Goal: Task Accomplishment & Management: Manage account settings

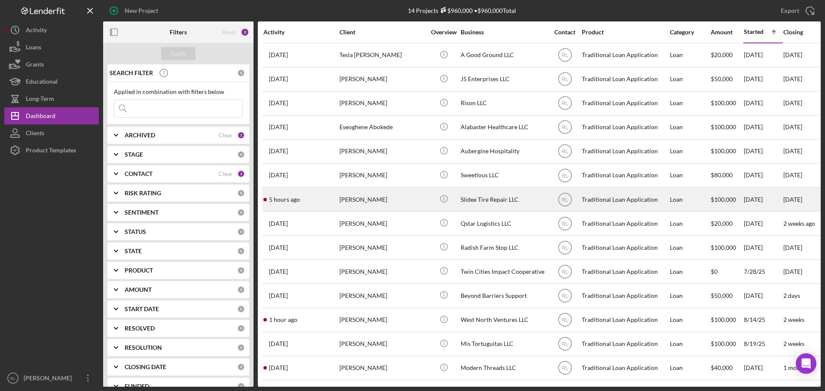
click at [404, 205] on div "Shakia Franklin" at bounding box center [382, 199] width 86 height 23
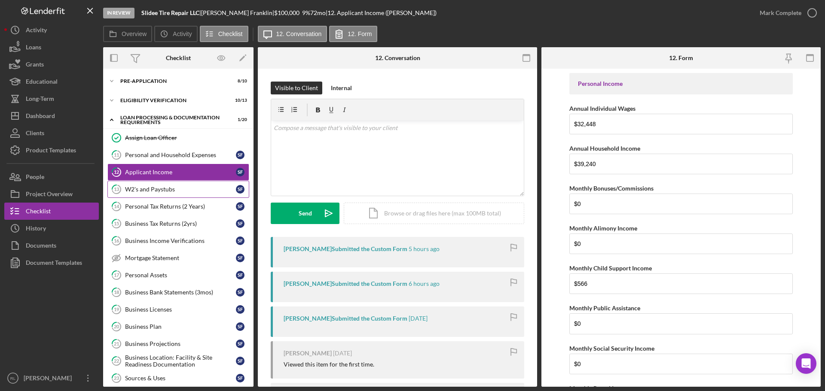
drag, startPoint x: 153, startPoint y: 189, endPoint x: 150, endPoint y: 192, distance: 4.6
click at [151, 191] on div "W2's and Paystubs" at bounding box center [180, 189] width 111 height 7
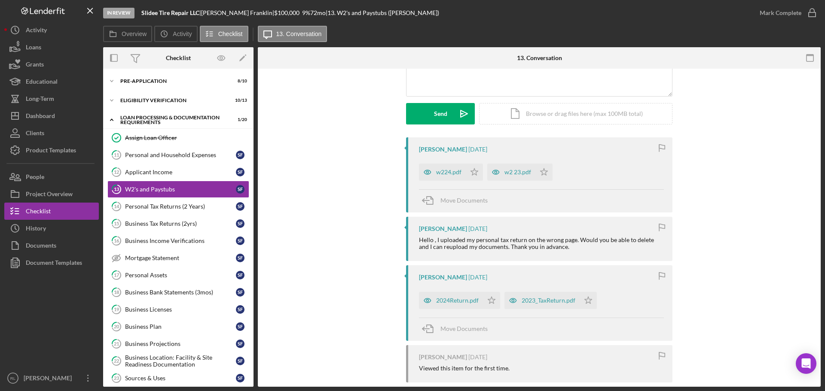
scroll to position [86, 0]
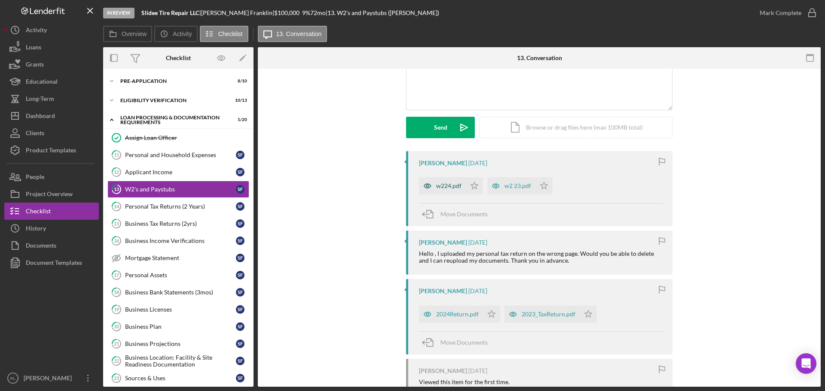
click at [448, 182] on div "w224.pdf" at bounding box center [442, 185] width 47 height 17
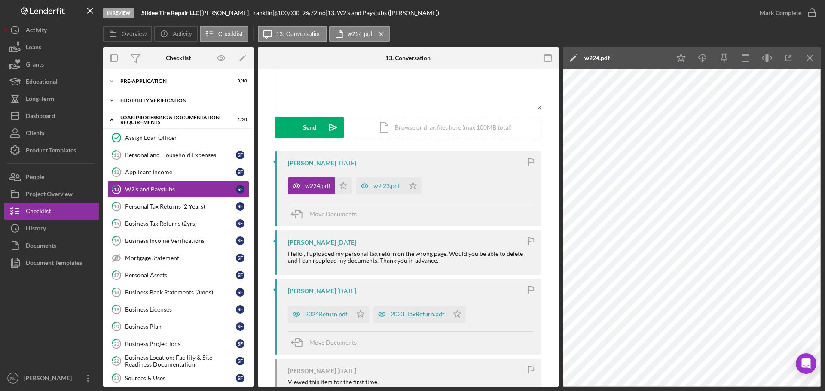
click at [165, 97] on div "Icon/Expander Eligibility Verification 10 / 13" at bounding box center [178, 100] width 150 height 17
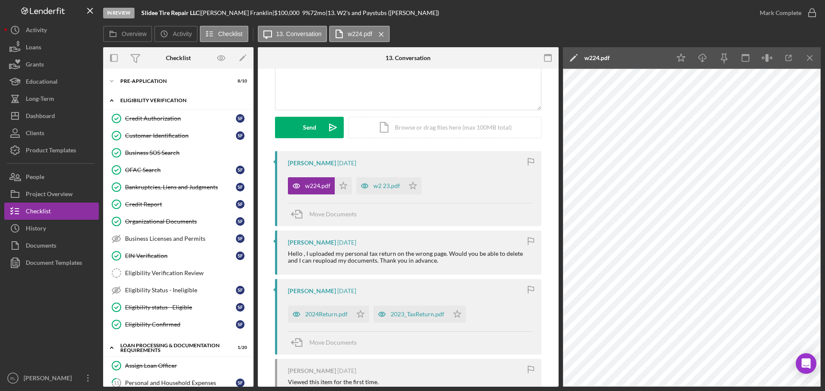
click at [162, 100] on div "Eligibility Verification" at bounding box center [181, 100] width 122 height 5
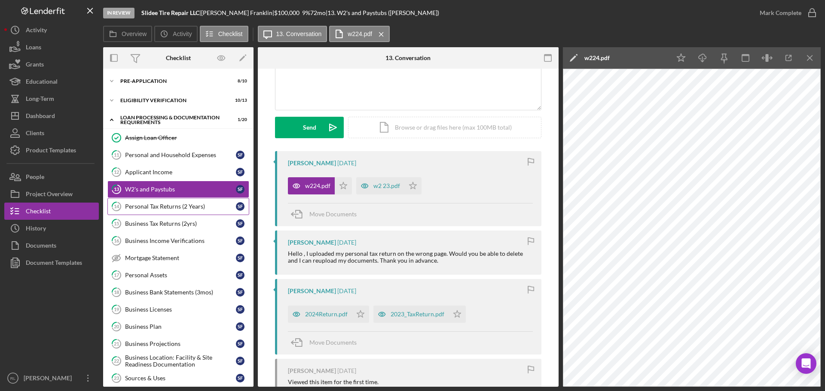
click at [145, 205] on div "Personal Tax Returns (2 Years)" at bounding box center [180, 206] width 111 height 7
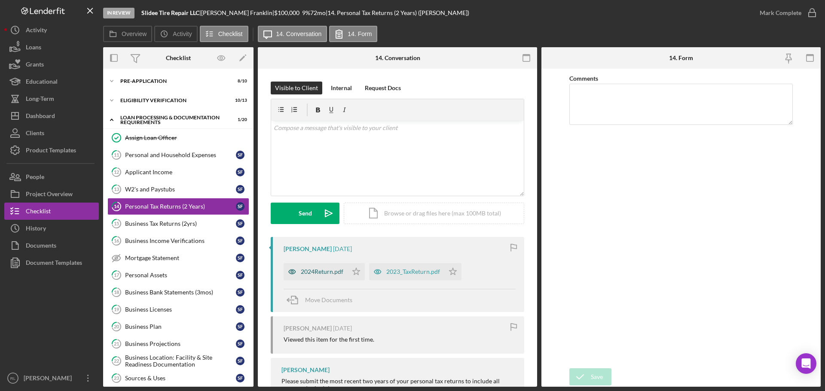
click at [315, 275] on div "2024Return.pdf" at bounding box center [322, 272] width 43 height 7
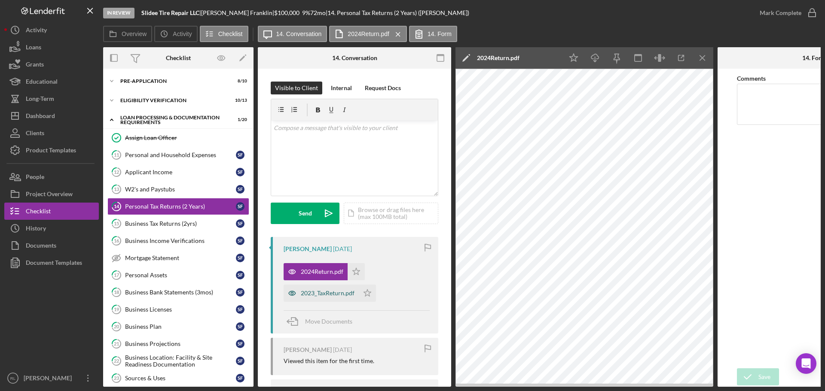
click at [322, 299] on div "2023_TaxReturn.pdf" at bounding box center [321, 293] width 75 height 17
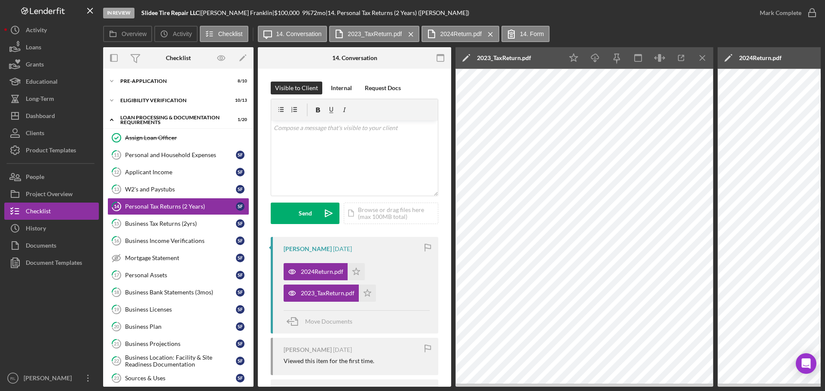
click at [701, 58] on icon "Icon/Menu Close" at bounding box center [702, 58] width 19 height 19
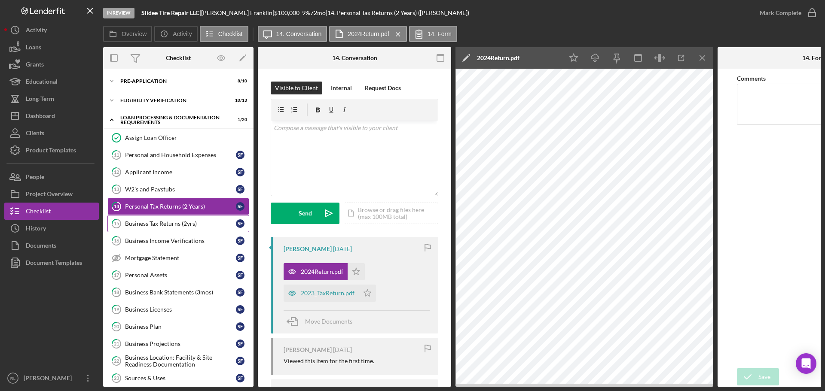
click at [179, 225] on div "Business Tax Returns (2yrs)" at bounding box center [180, 223] width 111 height 7
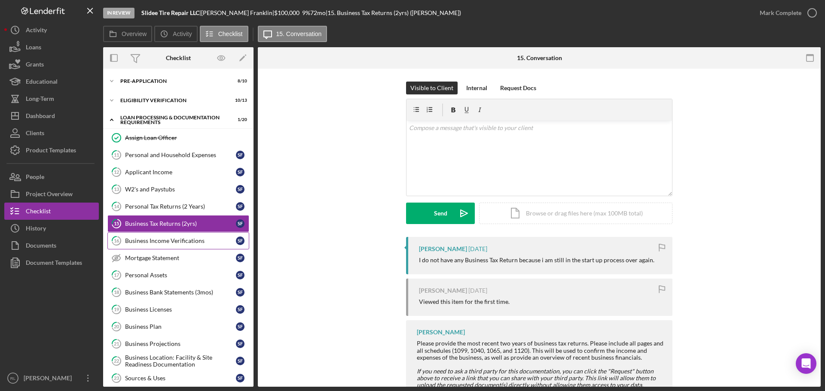
click at [175, 246] on link "16 Business Income Verifications S F" at bounding box center [178, 240] width 142 height 17
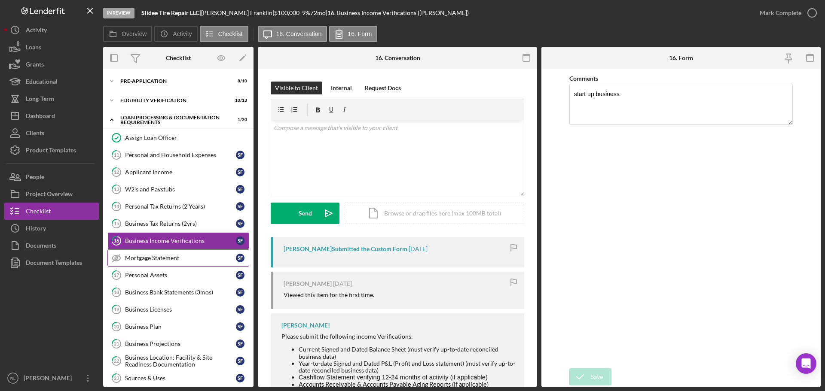
click at [172, 261] on div "Mortgage Statement" at bounding box center [180, 258] width 111 height 7
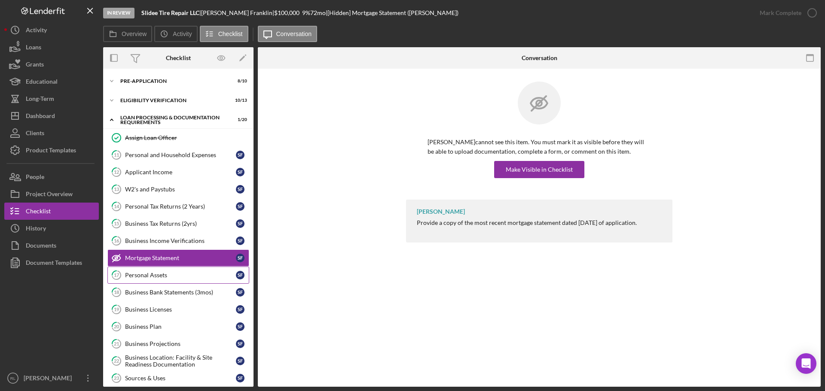
click at [163, 273] on div "Personal Assets" at bounding box center [180, 275] width 111 height 7
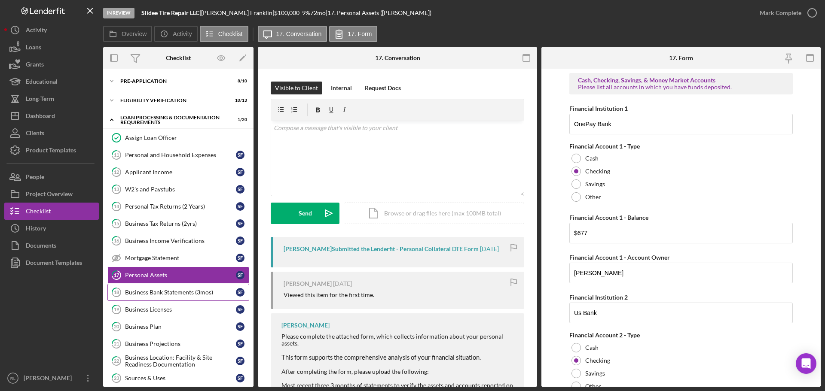
click at [161, 287] on link "18 Business Bank Statements (3mos) S F" at bounding box center [178, 292] width 142 height 17
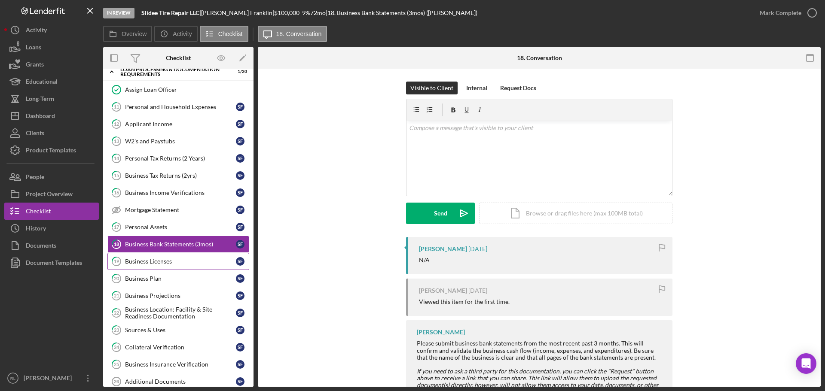
scroll to position [86, 0]
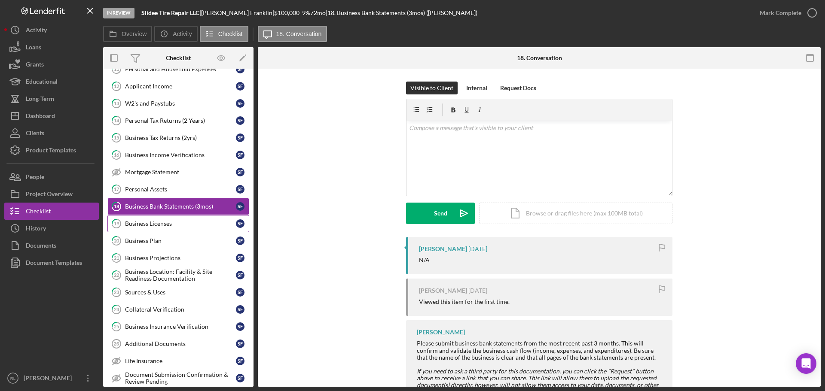
click at [157, 219] on link "19 Business Licenses S F" at bounding box center [178, 223] width 142 height 17
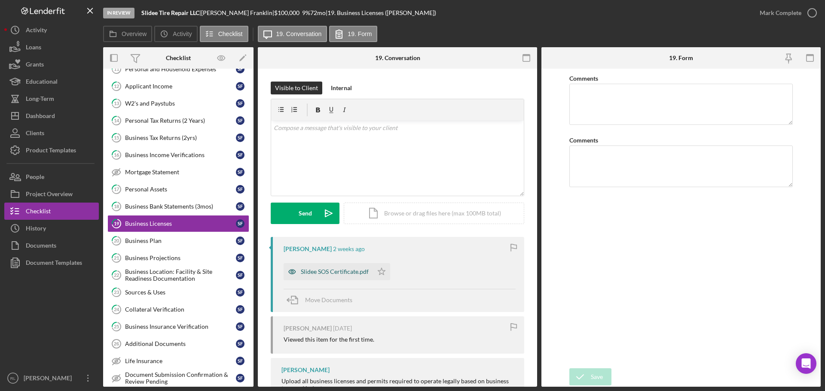
click at [336, 273] on div "Slidee SOS Certificate.pdf" at bounding box center [335, 272] width 68 height 7
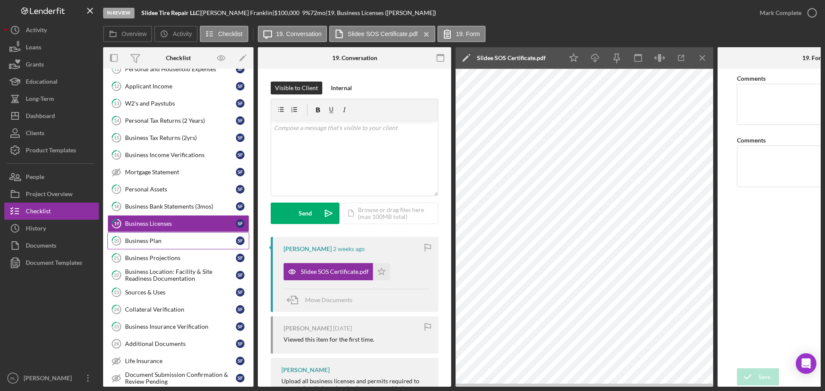
click at [159, 235] on link "20 Business Plan S F" at bounding box center [178, 240] width 142 height 17
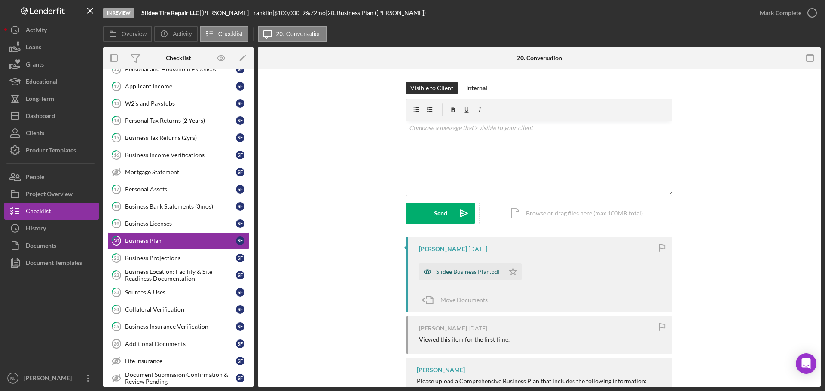
click at [461, 274] on div "Slidee Business Plan.pdf" at bounding box center [468, 272] width 64 height 7
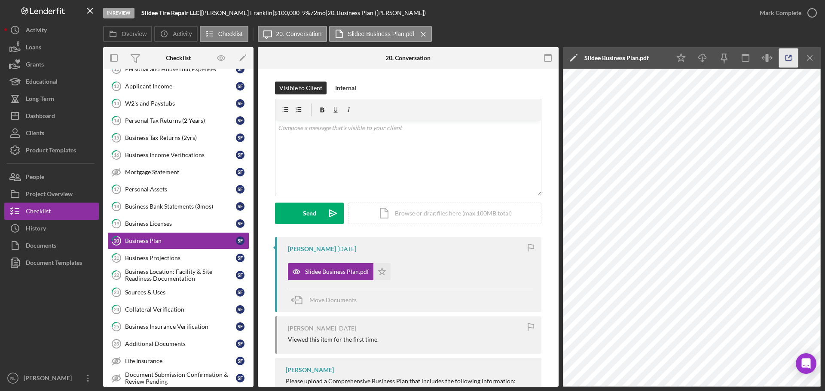
click at [789, 58] on line "button" at bounding box center [790, 56] width 3 height 3
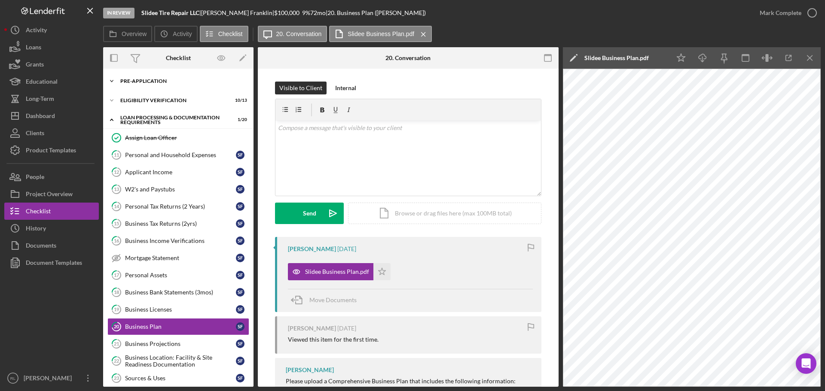
click at [140, 84] on div "Icon/Expander Pre-Application 8 / 10" at bounding box center [178, 81] width 150 height 17
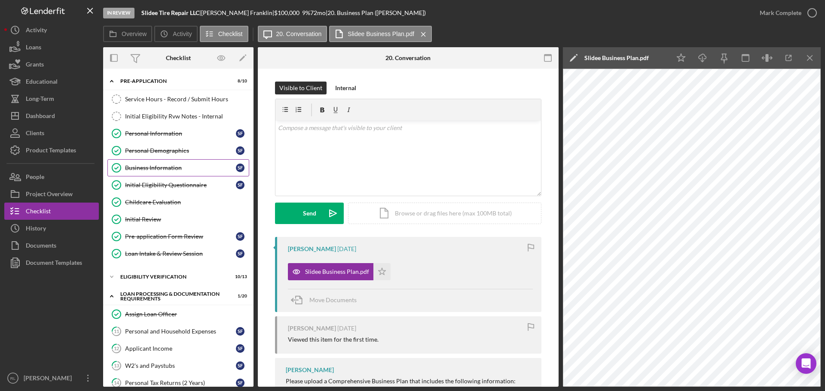
click at [166, 171] on div "Business Information" at bounding box center [180, 168] width 111 height 7
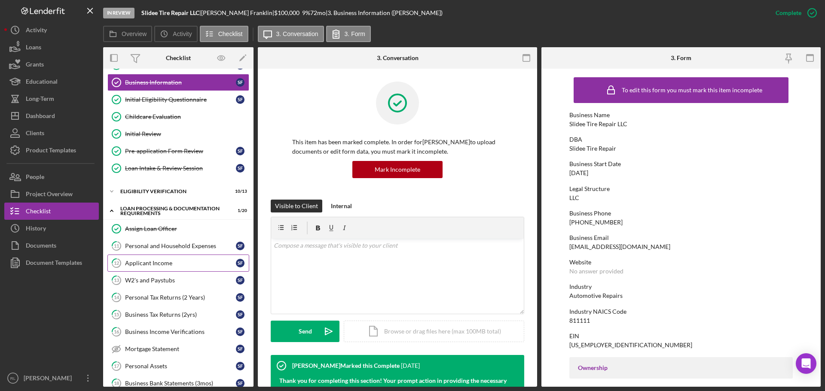
scroll to position [86, 0]
click at [158, 190] on div "Eligibility Verification" at bounding box center [181, 191] width 122 height 5
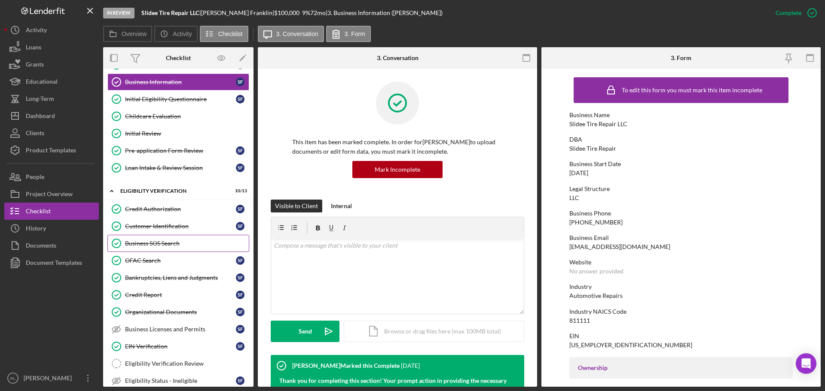
click at [171, 239] on link "Business SOS Search Business SOS Search" at bounding box center [178, 243] width 142 height 17
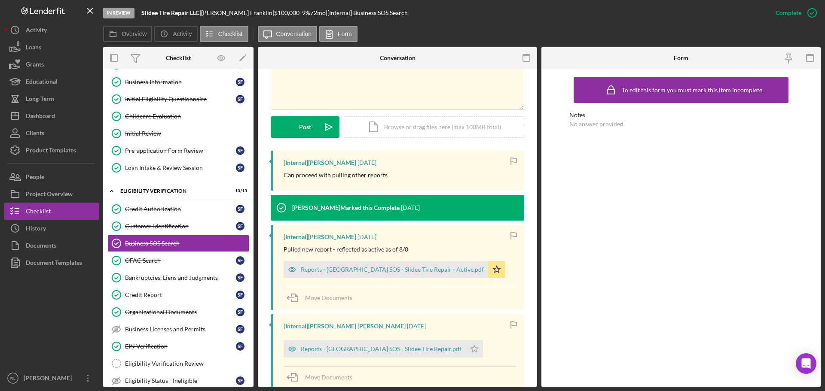
scroll to position [215, 0]
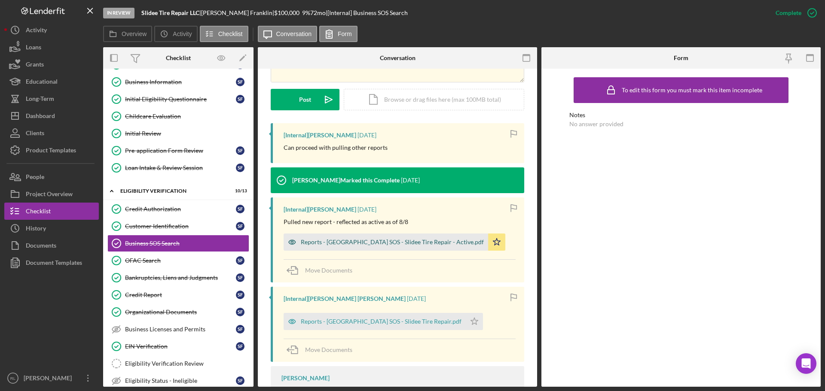
click at [373, 240] on div "Reports - MN SOS - Slidee Tire Repair - Active.pdf" at bounding box center [392, 242] width 183 height 7
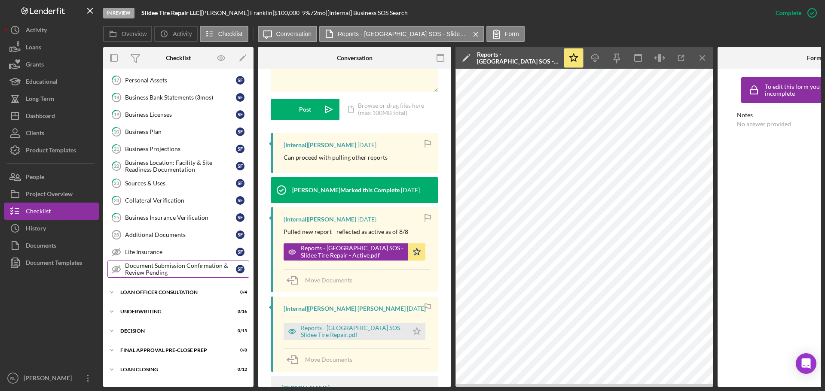
scroll to position [602, 0]
click at [171, 189] on link "23 Sources & Uses S F" at bounding box center [178, 181] width 142 height 17
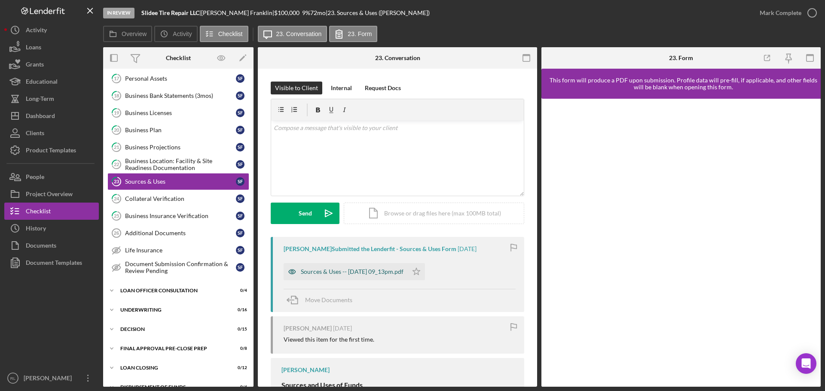
click at [359, 272] on div "Sources & Uses -- 2025-08-25 09_13pm.pdf" at bounding box center [352, 272] width 103 height 7
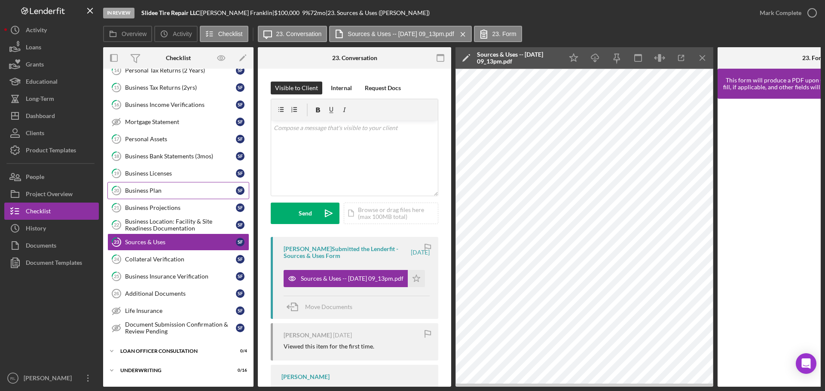
scroll to position [516, 0]
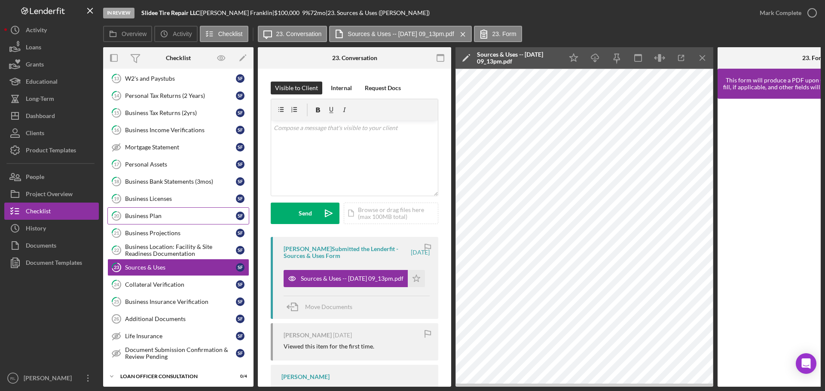
click at [157, 216] on div "Business Plan" at bounding box center [180, 216] width 111 height 7
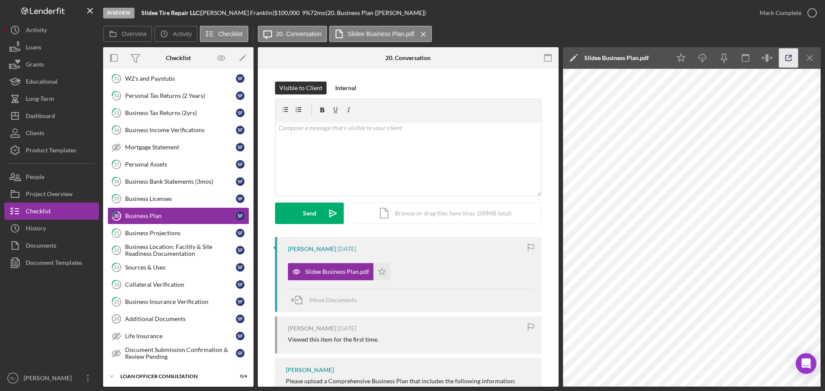
click at [790, 61] on icon "button" at bounding box center [789, 58] width 6 height 6
click at [158, 270] on div "Sources & Uses" at bounding box center [180, 267] width 111 height 7
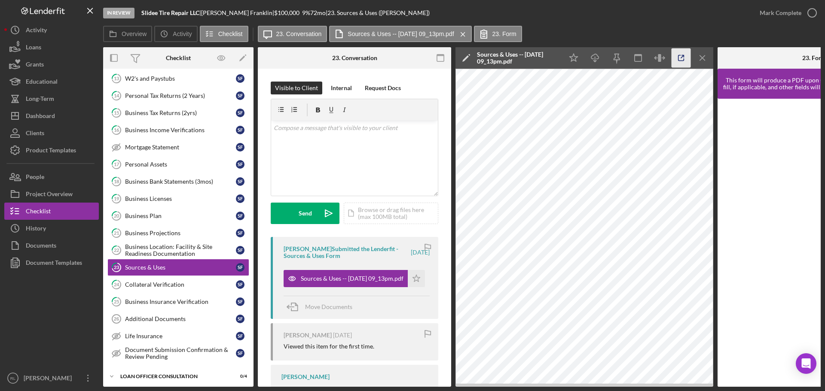
click at [681, 52] on icon "button" at bounding box center [681, 58] width 19 height 19
click at [177, 235] on div "Business Projections" at bounding box center [180, 233] width 111 height 7
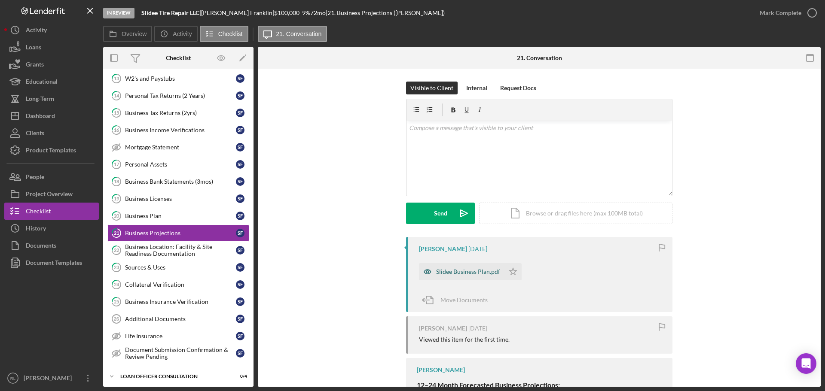
click at [473, 272] on div "Slidee Business Plan.pdf" at bounding box center [468, 272] width 64 height 7
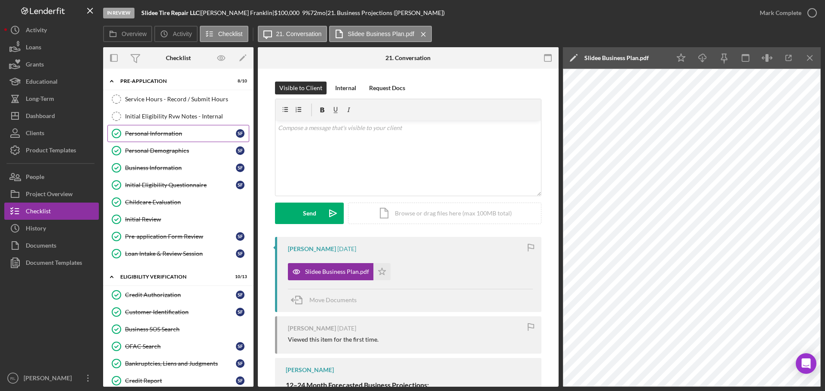
click at [173, 138] on link "Personal Information Personal Information S F" at bounding box center [178, 133] width 142 height 17
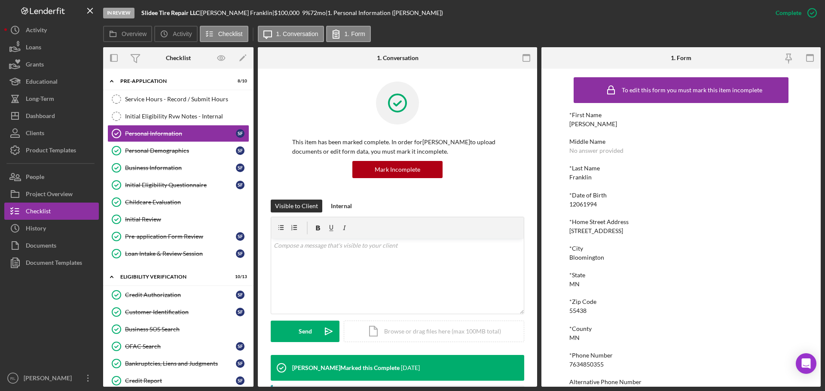
click at [621, 229] on div "10650 Hampshire Avenue South Apt 328" at bounding box center [596, 231] width 54 height 7
copy div "10650 Hampshire Avenue South Apt 328"
click at [644, 237] on div "*First Name Shakia Middle Name No answer provided *Last Name Franklin *Date of …" at bounding box center [680, 267] width 223 height 310
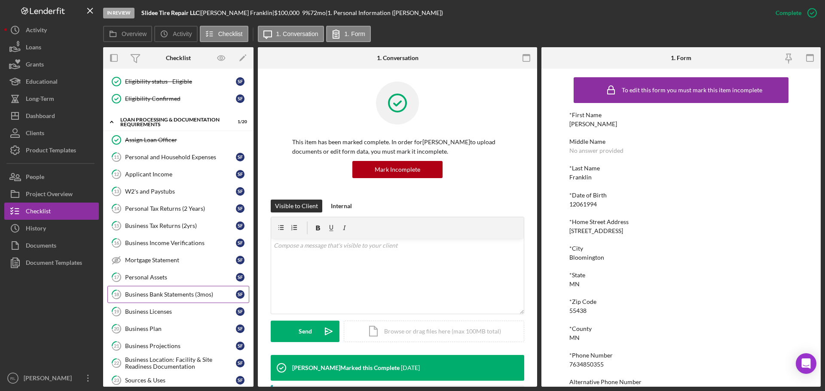
scroll to position [387, 0]
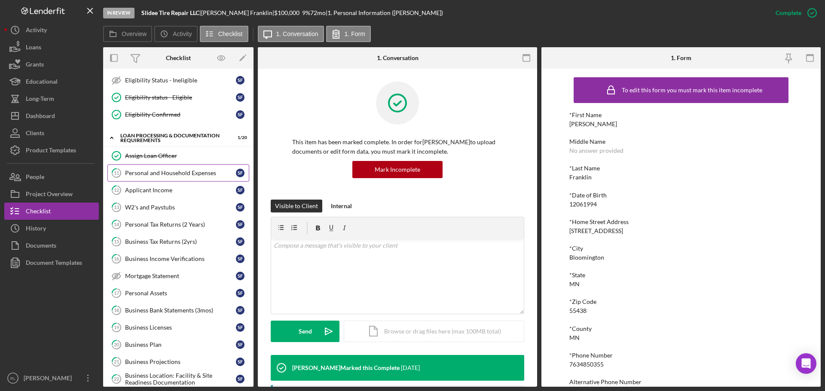
click at [183, 176] on div "Personal and Household Expenses" at bounding box center [180, 173] width 111 height 7
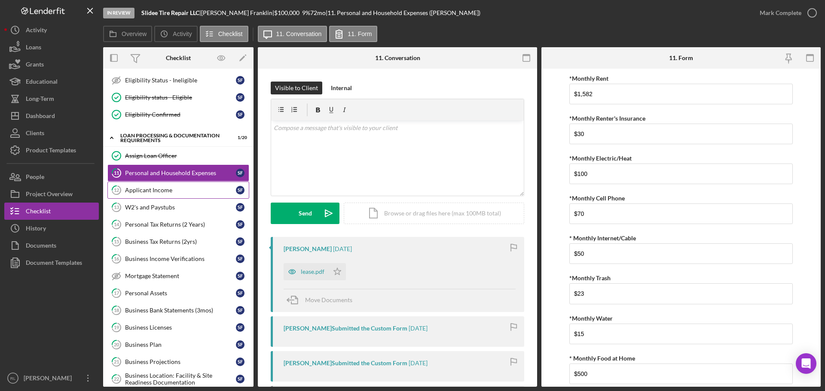
click at [168, 194] on div "Applicant Income" at bounding box center [180, 190] width 111 height 7
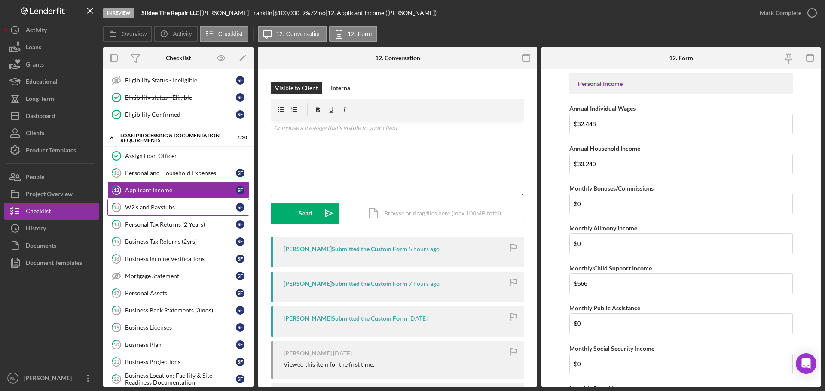
click at [170, 208] on div "W2's and Paystubs" at bounding box center [180, 207] width 111 height 7
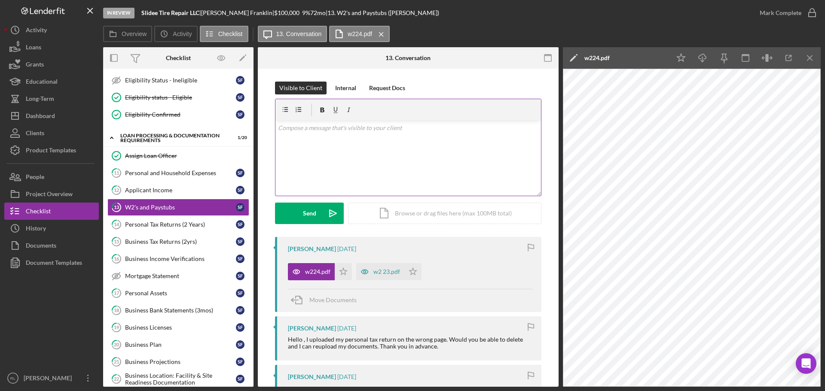
click at [408, 159] on div "v Color teal Color pink Remove color Add row above Add row below Add column bef…" at bounding box center [408, 158] width 266 height 75
click at [339, 86] on div "Internal" at bounding box center [345, 88] width 21 height 13
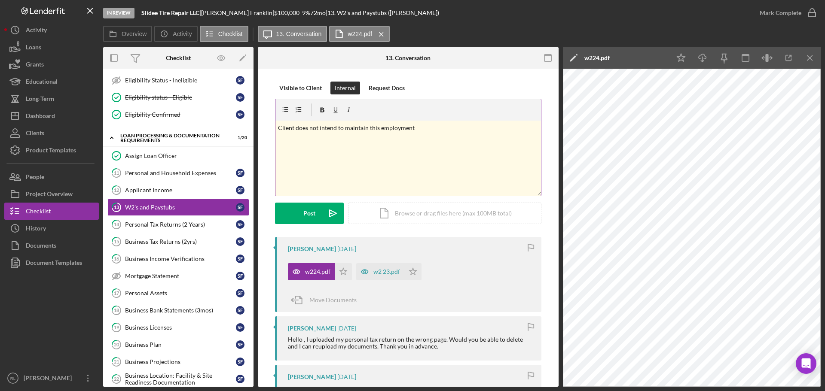
click at [428, 134] on div "v Color teal Color pink Remove color Add row above Add row below Add column bef…" at bounding box center [408, 158] width 266 height 75
click at [294, 208] on button "Post Icon/icon-invite-send" at bounding box center [309, 213] width 69 height 21
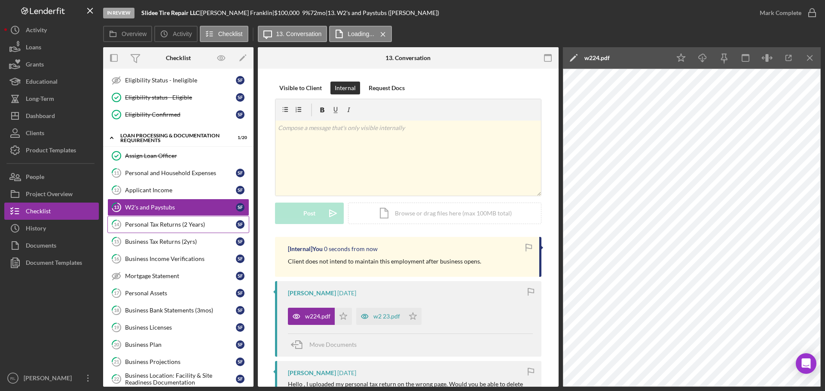
click at [157, 228] on div "Personal Tax Returns (2 Years)" at bounding box center [180, 224] width 111 height 7
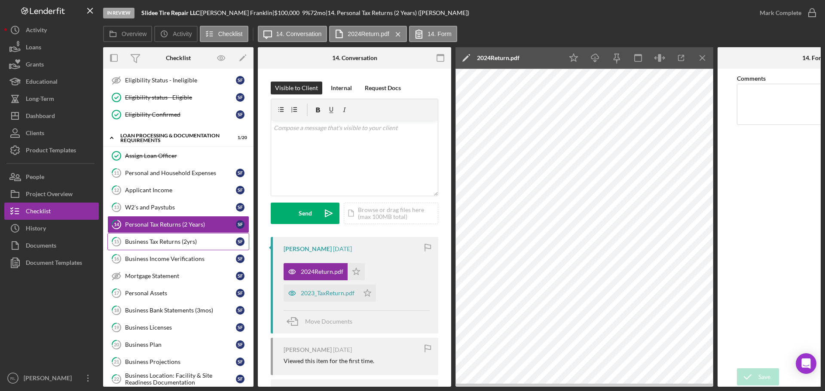
click at [177, 244] on div "Business Tax Returns (2yrs)" at bounding box center [180, 241] width 111 height 7
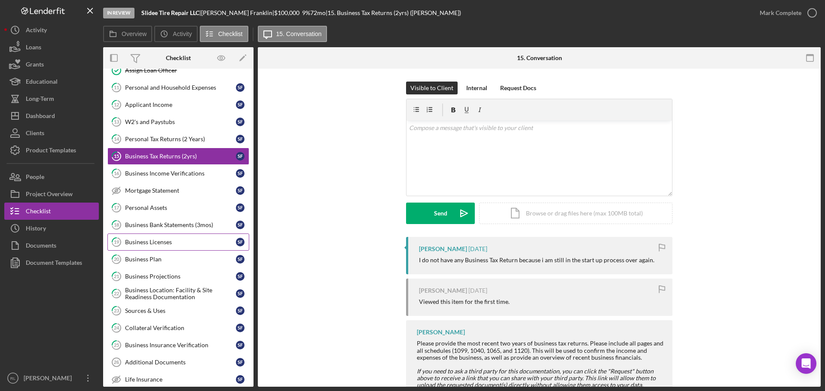
scroll to position [473, 0]
click at [180, 174] on div "Business Income Verifications" at bounding box center [180, 173] width 111 height 7
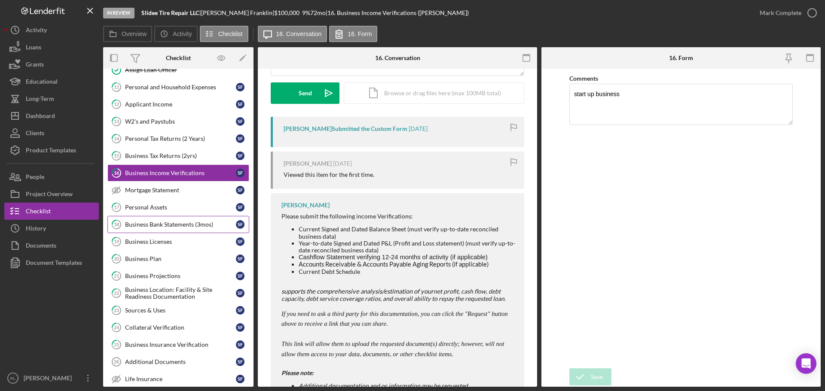
scroll to position [129, 0]
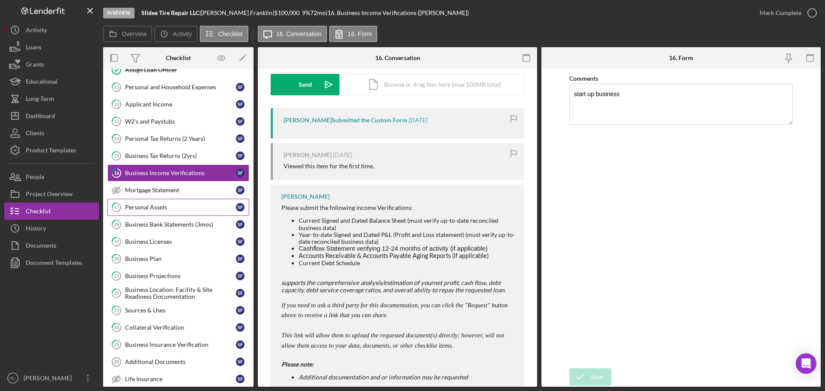
click at [141, 204] on div "Personal Assets" at bounding box center [180, 207] width 111 height 7
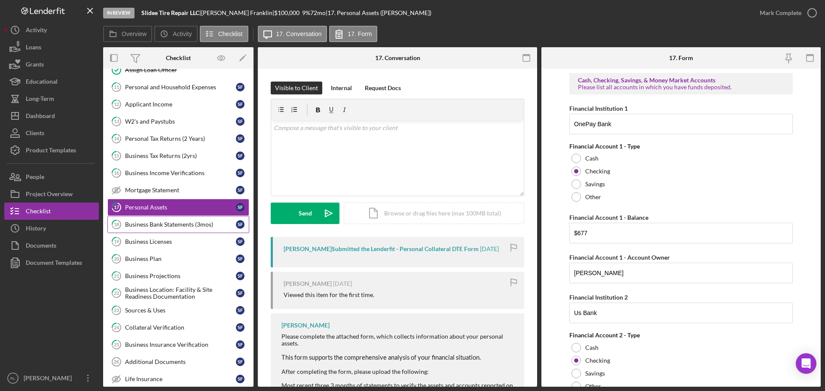
click at [174, 223] on div "Business Bank Statements (3mos)" at bounding box center [180, 224] width 111 height 7
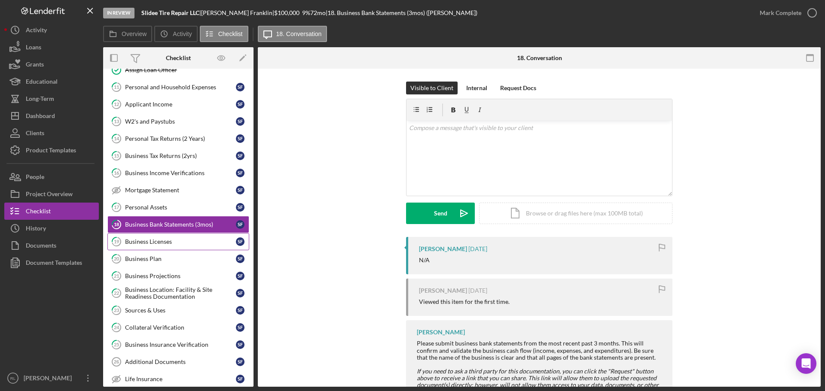
click at [168, 238] on div "Business Licenses" at bounding box center [180, 241] width 111 height 7
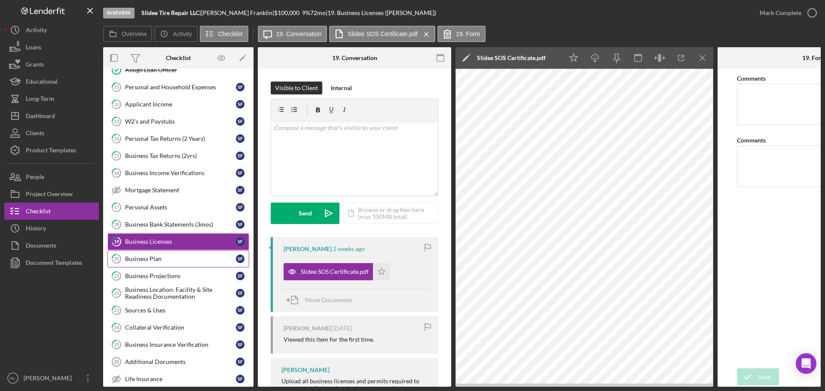
click at [161, 256] on div "Business Plan" at bounding box center [180, 259] width 111 height 7
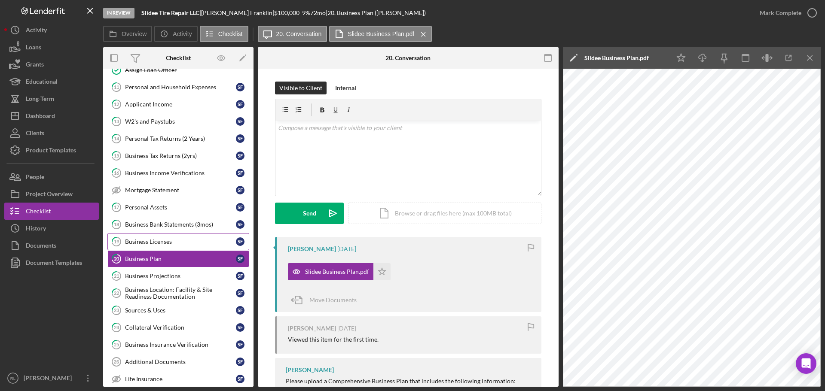
click at [184, 237] on link "19 Business Licenses S F" at bounding box center [178, 241] width 142 height 17
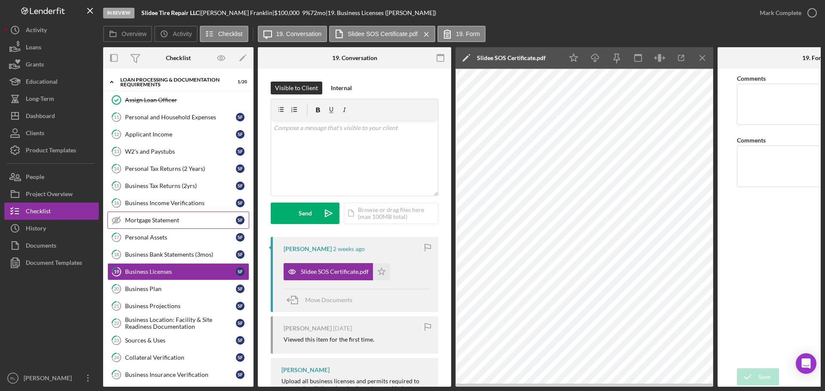
scroll to position [430, 0]
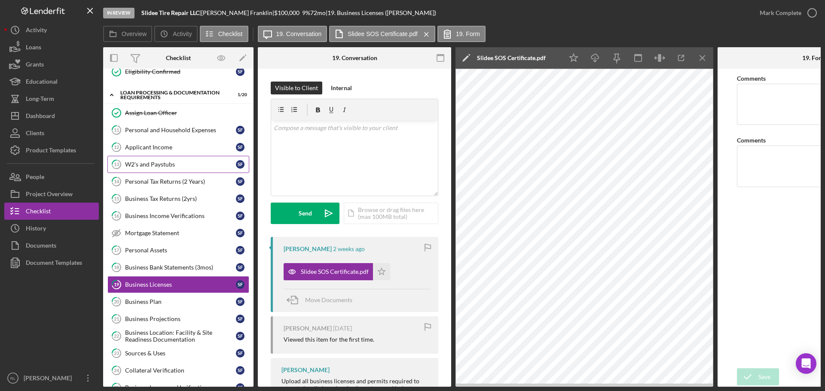
click at [178, 167] on div "W2's and Paystubs" at bounding box center [180, 164] width 111 height 7
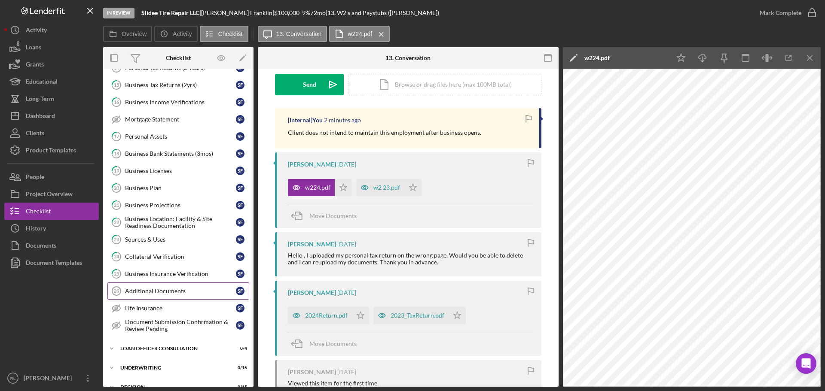
scroll to position [559, 0]
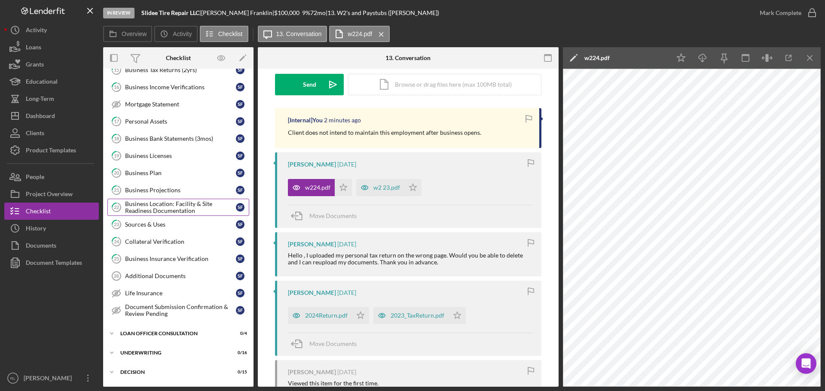
click at [193, 207] on div "Business Location: Facility & Site Readiness Documentation" at bounding box center [180, 208] width 111 height 14
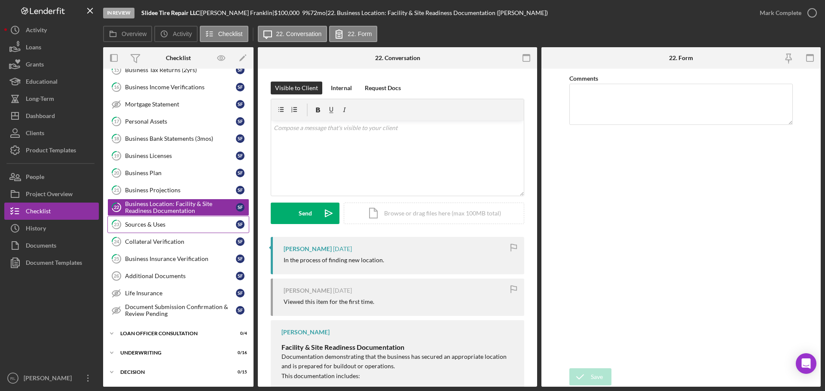
click at [177, 224] on div "Sources & Uses" at bounding box center [180, 224] width 111 height 7
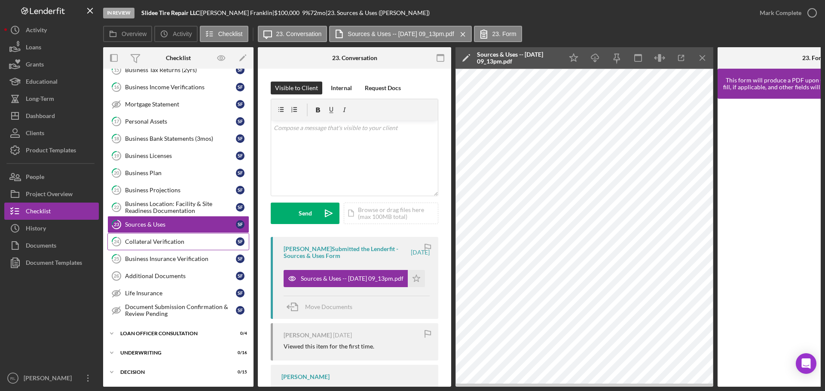
click at [155, 242] on div "Collateral Verification" at bounding box center [180, 241] width 111 height 7
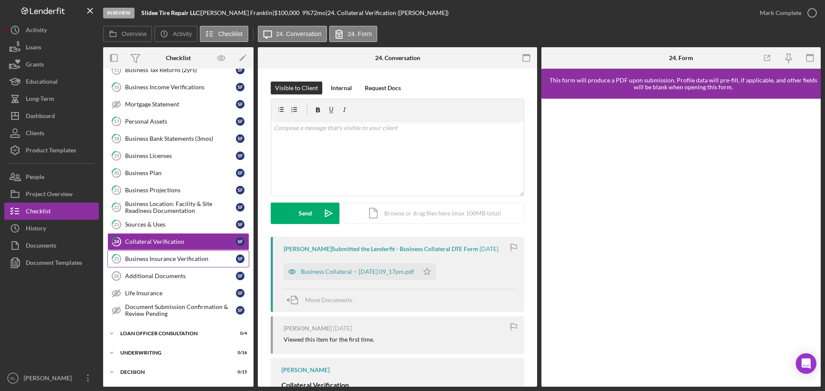
click at [174, 257] on div "Business Insurance Verification" at bounding box center [180, 259] width 111 height 7
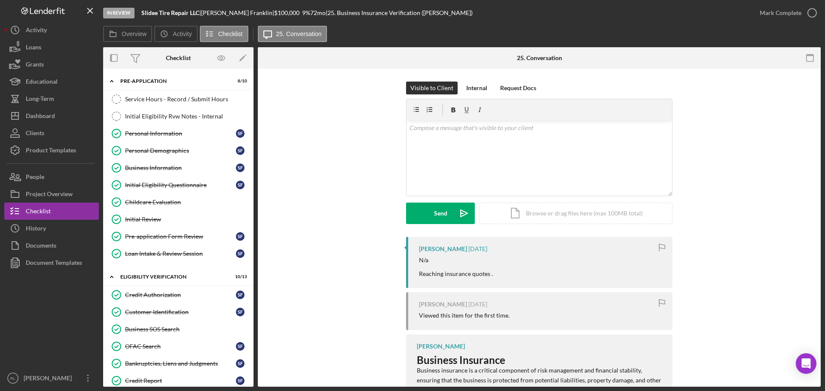
drag, startPoint x: 182, startPoint y: 132, endPoint x: 484, endPoint y: 245, distance: 322.9
click at [182, 132] on div "Personal Information" at bounding box center [180, 133] width 111 height 7
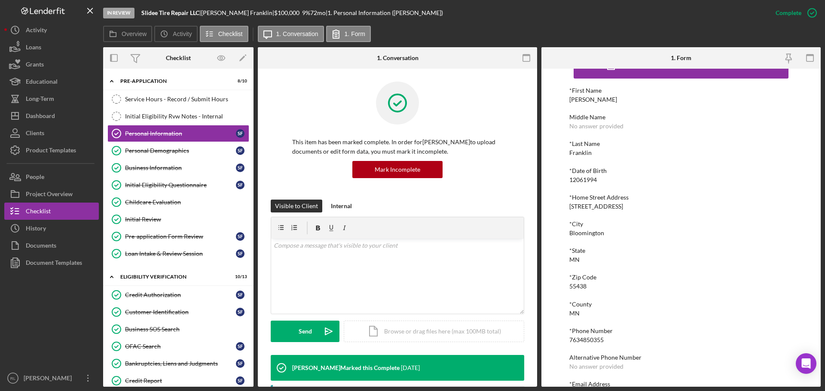
scroll to position [47, 0]
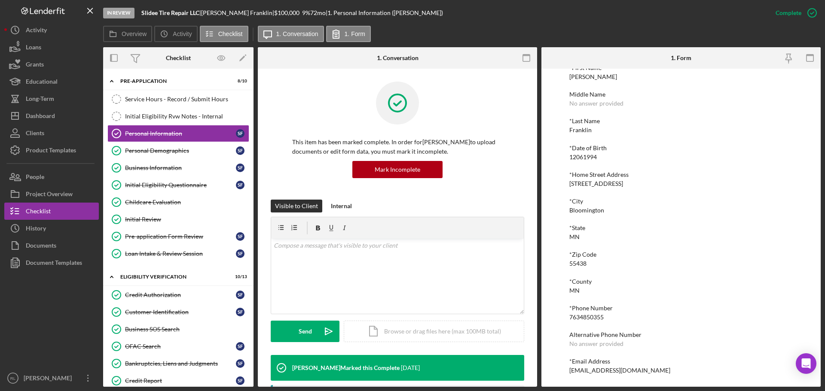
click at [602, 365] on div "*Email Address" at bounding box center [680, 361] width 223 height 7
click at [600, 371] on div "prettykidd143@Gmail.com" at bounding box center [619, 370] width 101 height 7
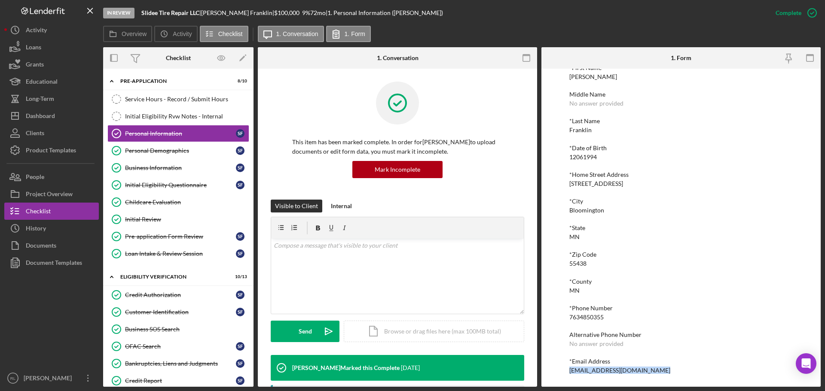
copy div "prettykidd143@Gmail.com Logo-Reversed Created with Sketch. Icon/Menu Close Icon…"
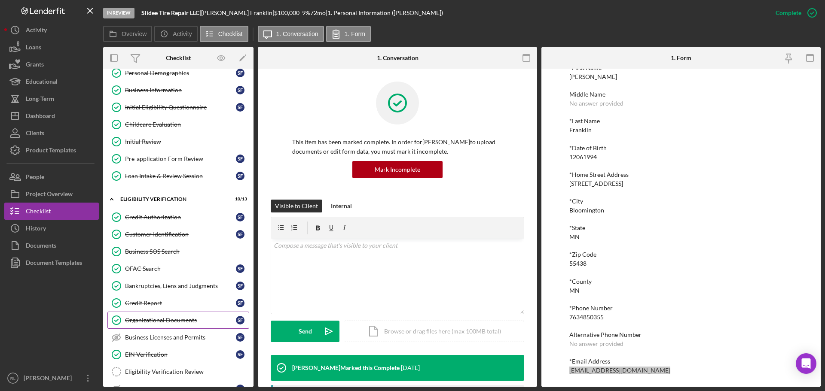
scroll to position [86, 0]
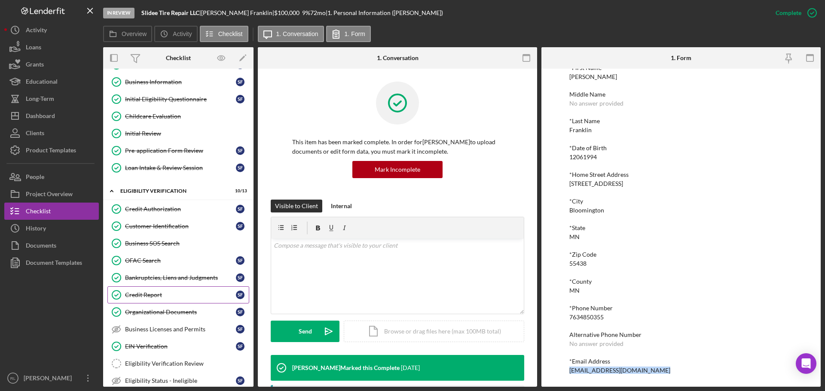
click at [165, 294] on div "Credit Report" at bounding box center [180, 295] width 111 height 7
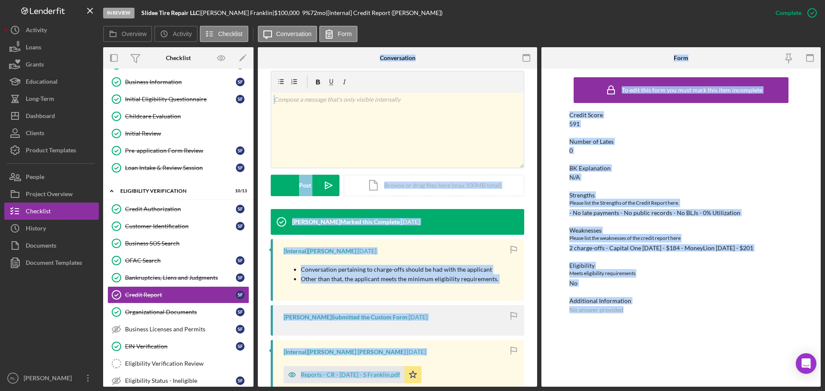
click at [445, 265] on p "Conversation pertaining to charge-offs should be had with the applicant" at bounding box center [400, 269] width 198 height 9
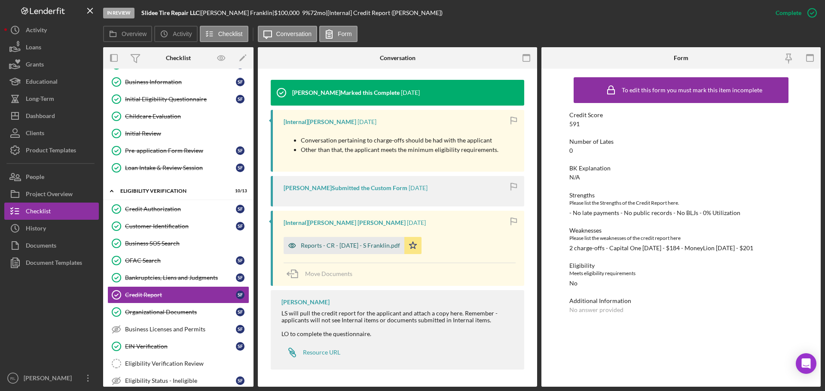
click at [327, 240] on div "Reports - CR - 8.13.25 - S Franklin.pdf" at bounding box center [344, 245] width 121 height 17
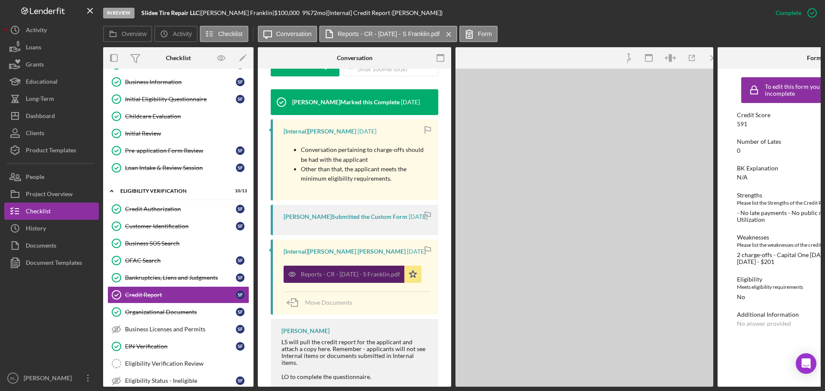
scroll to position [268, 0]
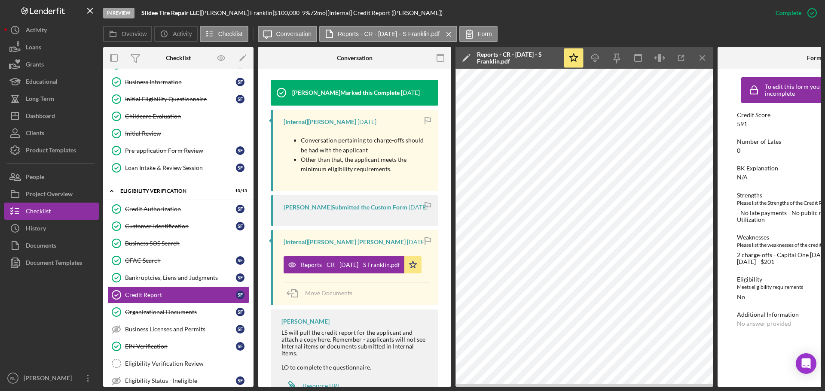
drag, startPoint x: 24, startPoint y: 339, endPoint x: 38, endPoint y: 312, distance: 31.1
click at [24, 339] on div at bounding box center [51, 321] width 95 height 98
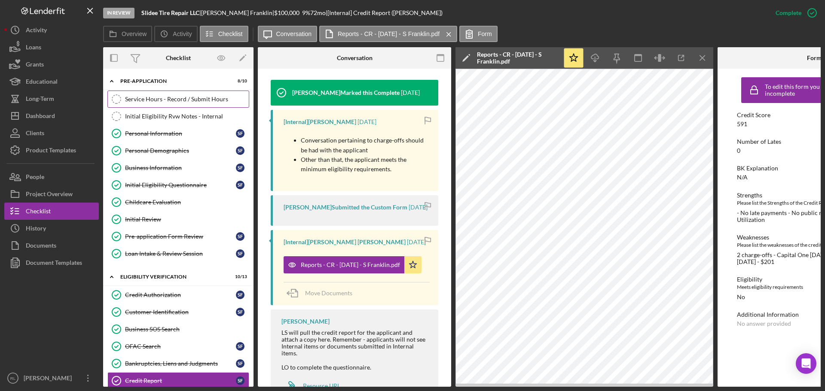
click at [174, 98] on div "Service Hours - Record / Submit Hours" at bounding box center [187, 99] width 124 height 7
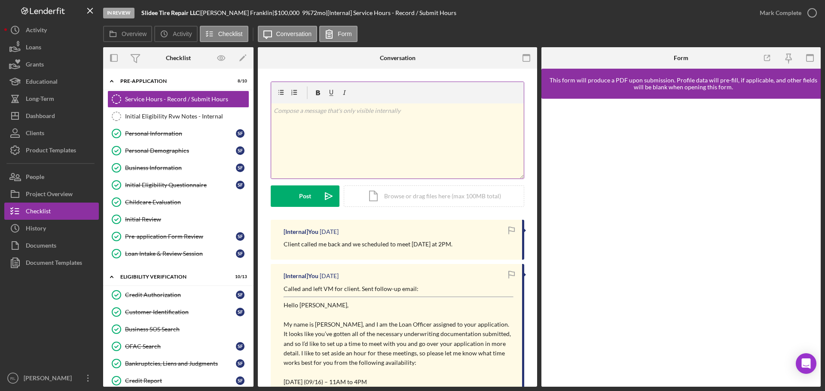
click at [408, 145] on div "v Color teal Color pink Remove color Add row above Add row below Add column bef…" at bounding box center [397, 141] width 253 height 75
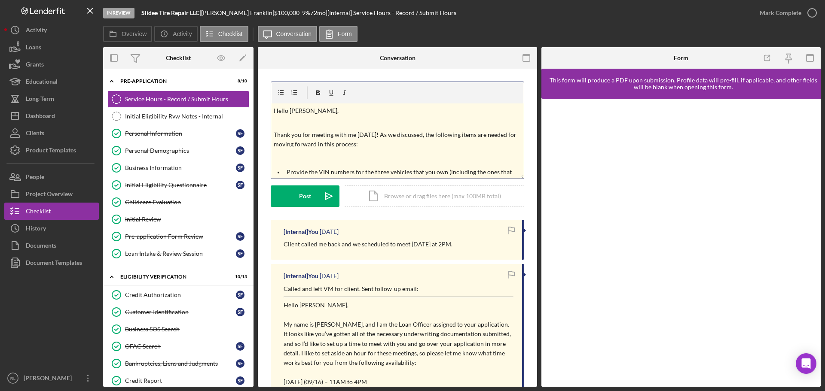
scroll to position [164, 0]
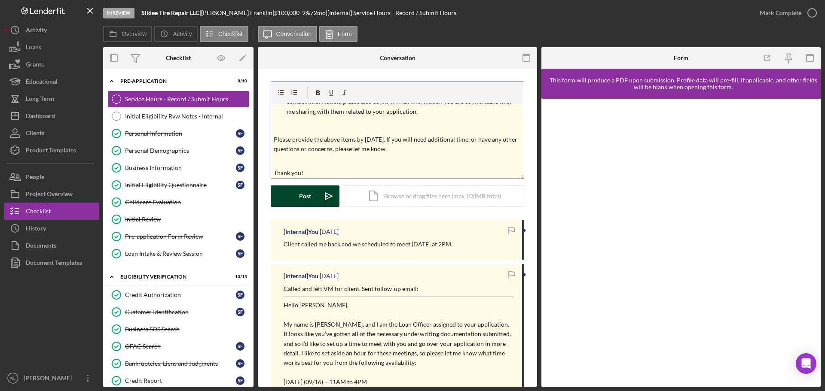
click at [317, 193] on button "Post Icon/icon-invite-send" at bounding box center [305, 196] width 69 height 21
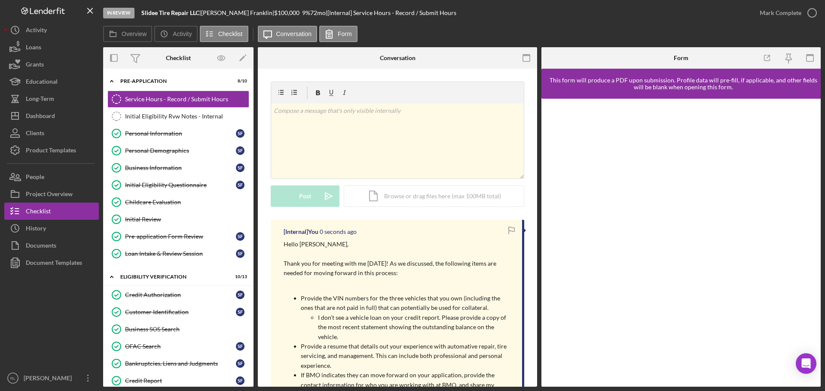
scroll to position [0, 0]
click at [46, 111] on div "Dashboard" at bounding box center [40, 116] width 29 height 19
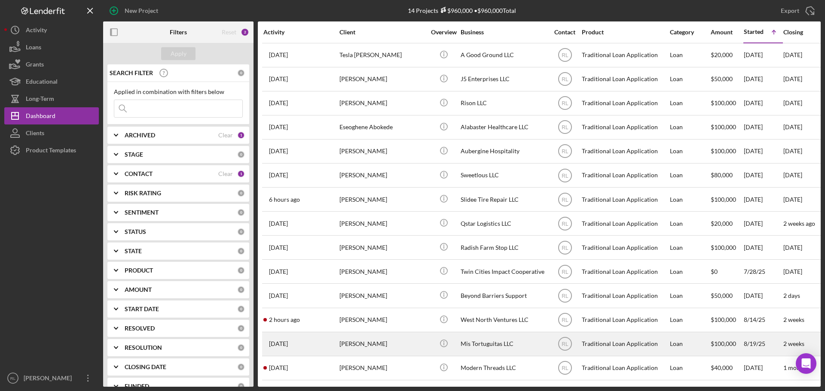
scroll to position [4, 0]
click at [407, 337] on div "Ladymar Koloshuk" at bounding box center [382, 344] width 86 height 23
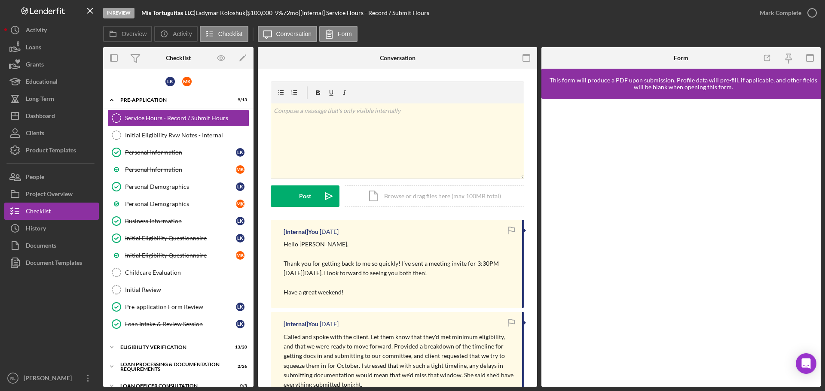
drag, startPoint x: 432, startPoint y: 247, endPoint x: 397, endPoint y: 254, distance: 36.5
click at [432, 247] on p "Hello Max," at bounding box center [399, 244] width 230 height 9
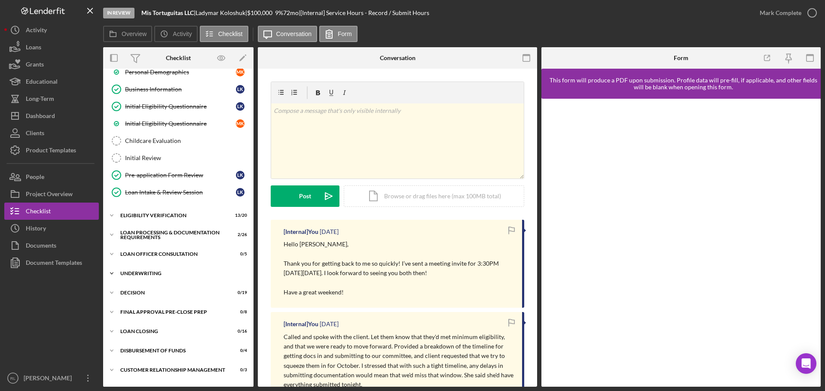
scroll to position [167, 0]
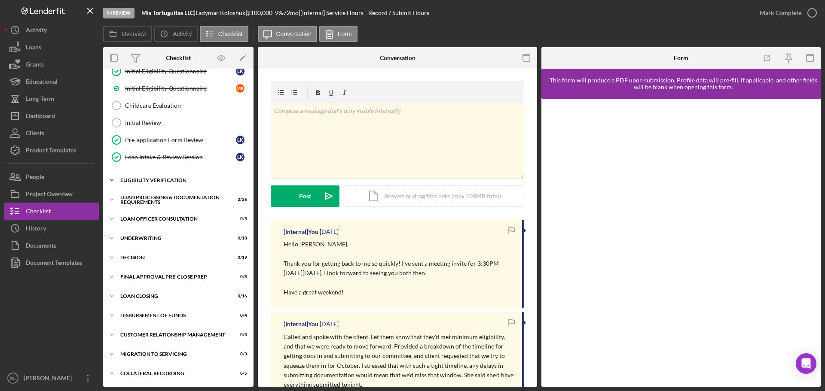
click at [158, 180] on div "Eligibility Verification" at bounding box center [181, 180] width 122 height 5
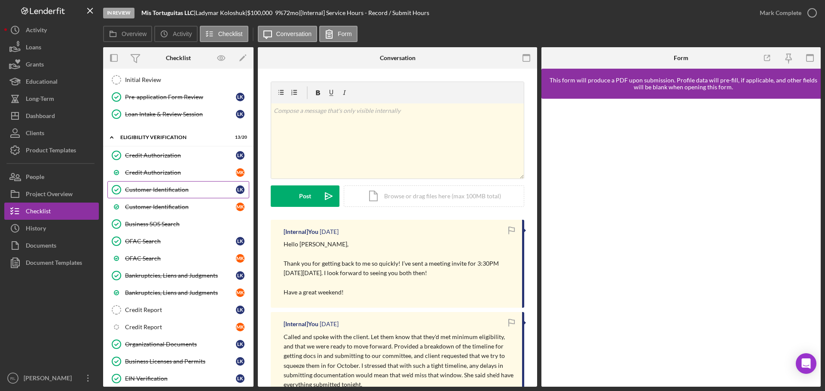
scroll to position [253, 0]
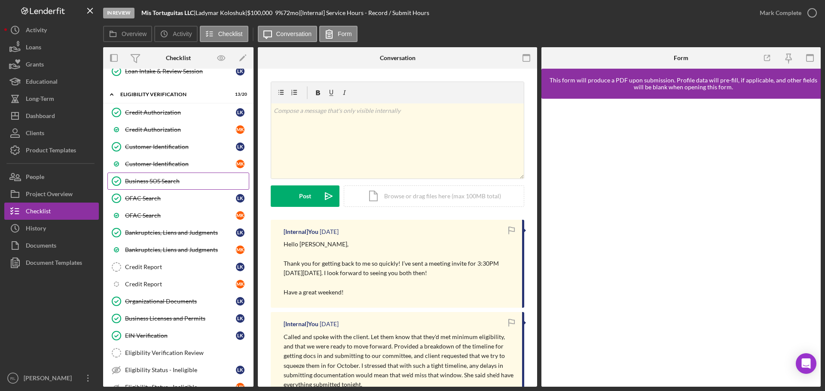
click at [185, 183] on div "Business SOS Search" at bounding box center [187, 181] width 124 height 7
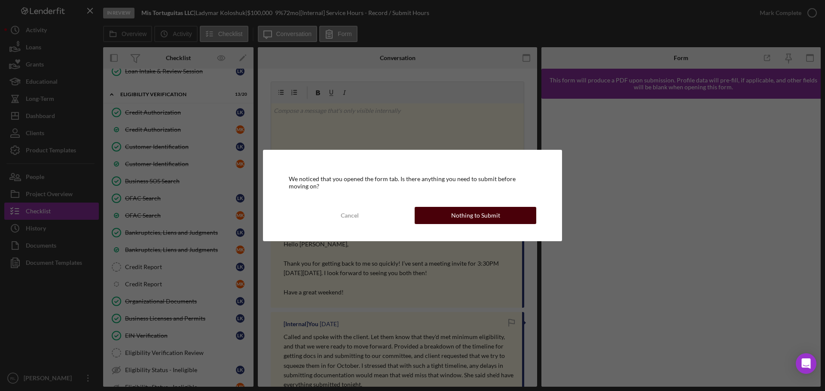
click at [459, 223] on div "Nothing to Submit" at bounding box center [475, 215] width 49 height 17
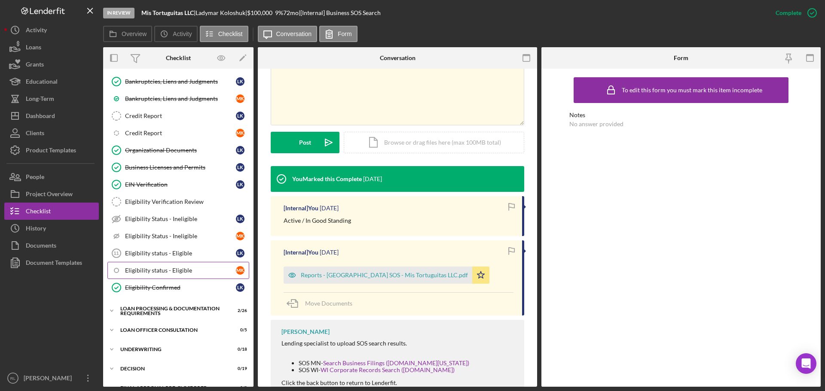
scroll to position [468, 0]
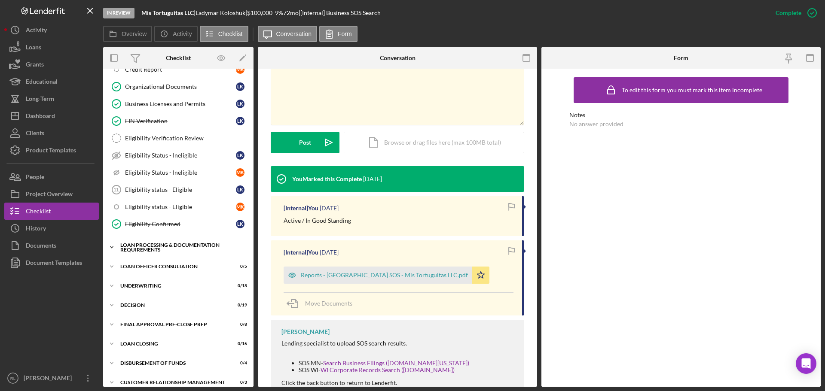
click at [170, 249] on div "Loan Processing & Documentation Requirements" at bounding box center [181, 248] width 122 height 10
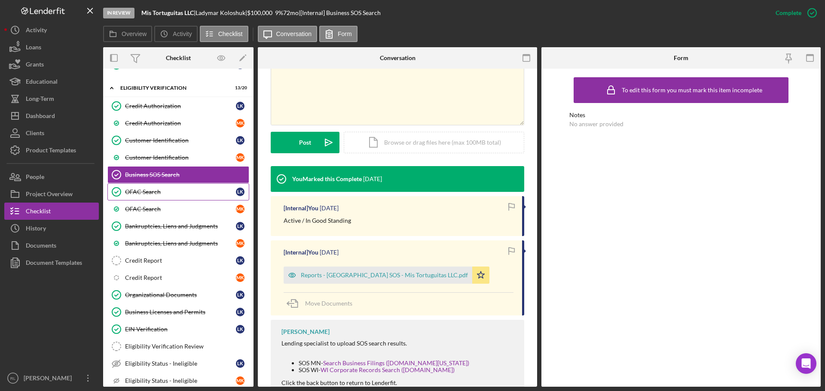
scroll to position [210, 0]
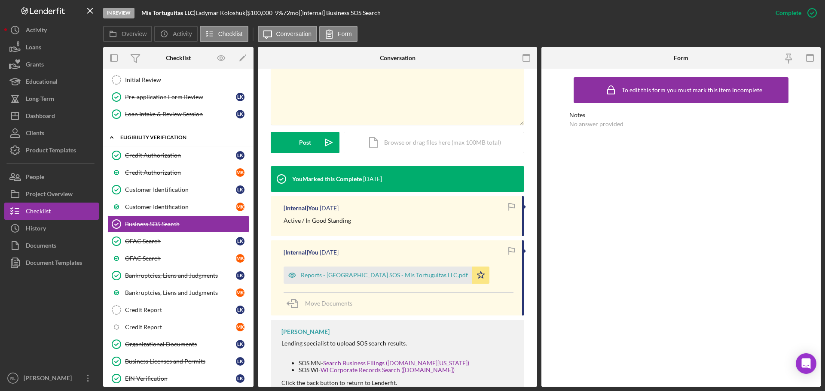
click at [147, 133] on div "Icon/Expander Eligibility Verification 13 / 20" at bounding box center [178, 138] width 150 height 18
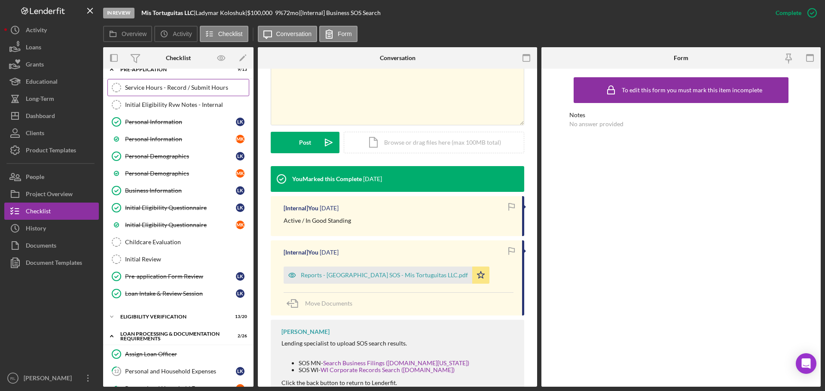
scroll to position [0, 0]
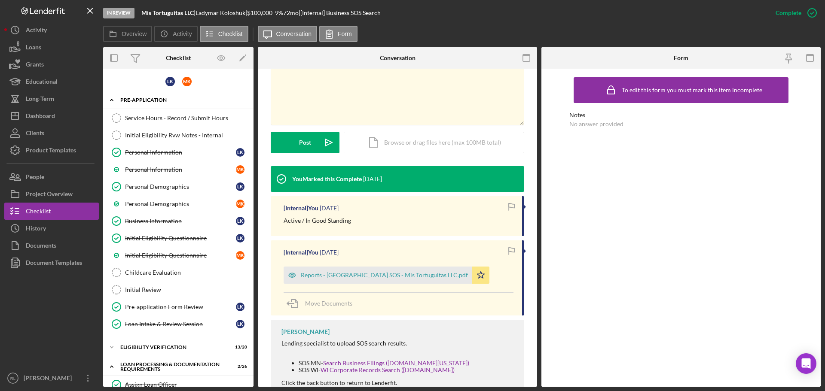
click at [146, 97] on div "Icon/Expander Pre-Application 9 / 13" at bounding box center [178, 101] width 150 height 18
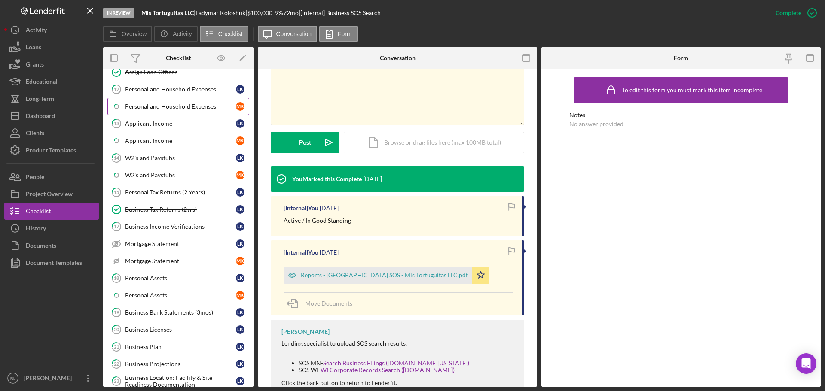
scroll to position [86, 0]
click at [180, 92] on link "12 Personal and Household Expenses L K" at bounding box center [178, 87] width 142 height 17
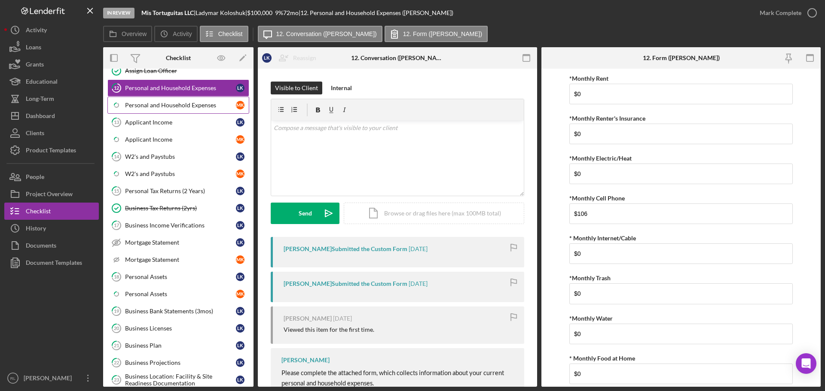
click at [178, 103] on div "Personal and Household Expenses" at bounding box center [180, 105] width 111 height 7
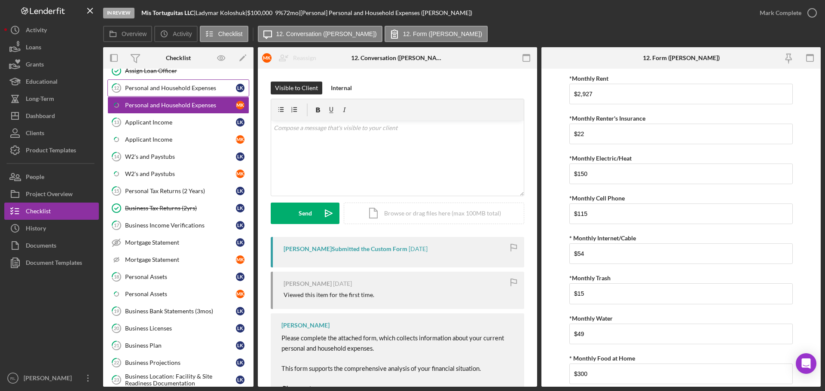
click at [181, 90] on div "Personal and Household Expenses" at bounding box center [180, 88] width 111 height 7
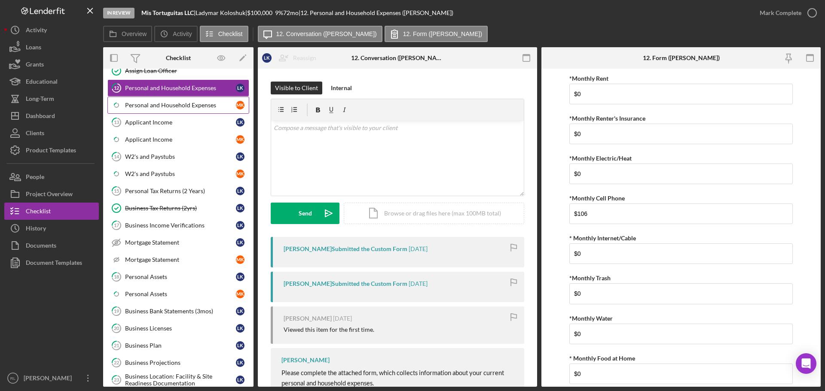
click at [179, 104] on div "Personal and Household Expenses" at bounding box center [180, 105] width 111 height 7
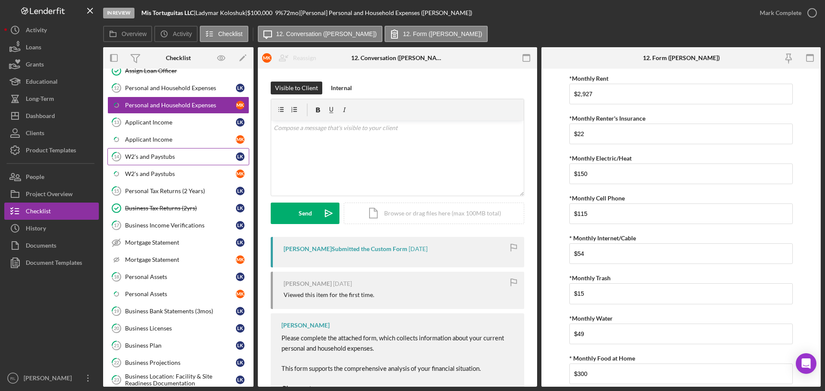
click at [169, 159] on div "W2's and Paystubs" at bounding box center [180, 156] width 111 height 7
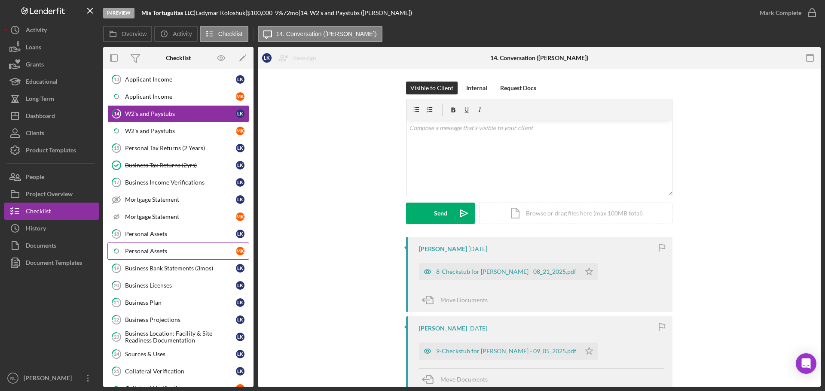
scroll to position [172, 0]
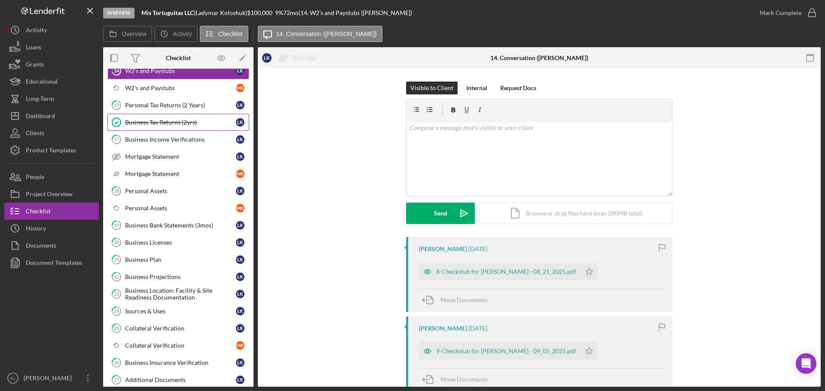
click at [179, 125] on div "Business Tax Returns (2yrs)" at bounding box center [180, 122] width 111 height 7
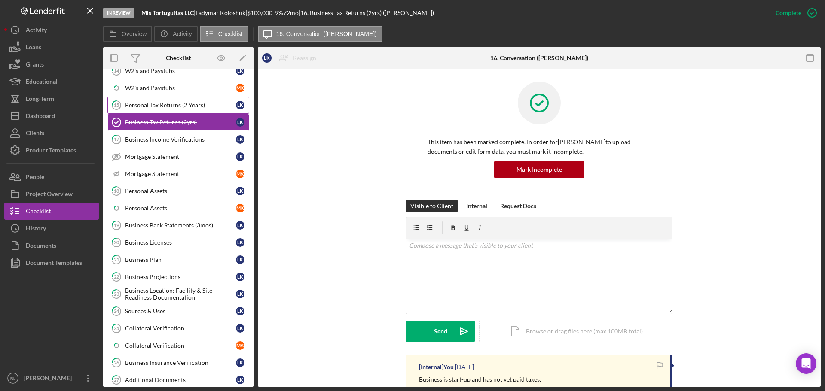
click at [165, 103] on div "Personal Tax Returns (2 Years)" at bounding box center [180, 105] width 111 height 7
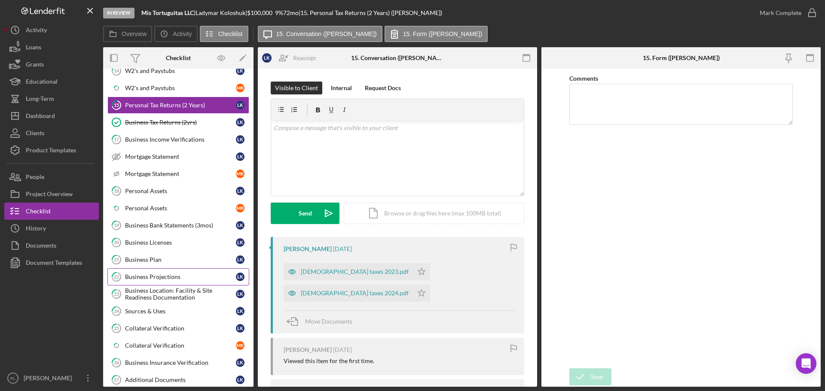
click at [172, 270] on link "22 Business Projections L K" at bounding box center [178, 277] width 142 height 17
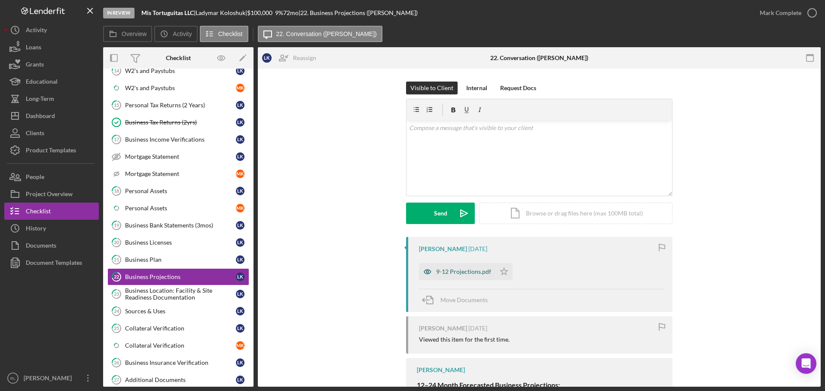
click at [462, 267] on div "9-12 Projections.pdf" at bounding box center [457, 271] width 76 height 17
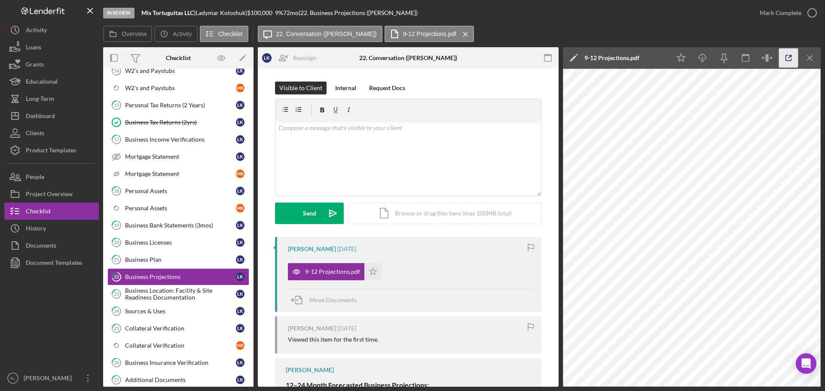
click at [786, 57] on icon "button" at bounding box center [789, 58] width 6 height 6
click at [171, 260] on div "Business Plan" at bounding box center [180, 260] width 111 height 7
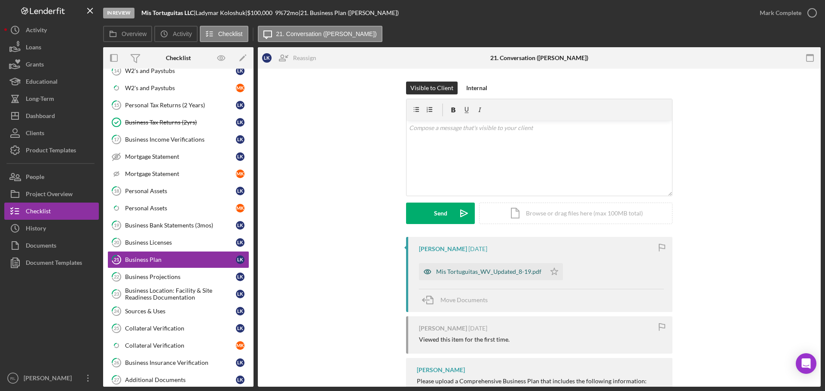
click at [454, 265] on div "Mis Tortuguitas_WV_Updated_8-19.pdf" at bounding box center [482, 271] width 127 height 17
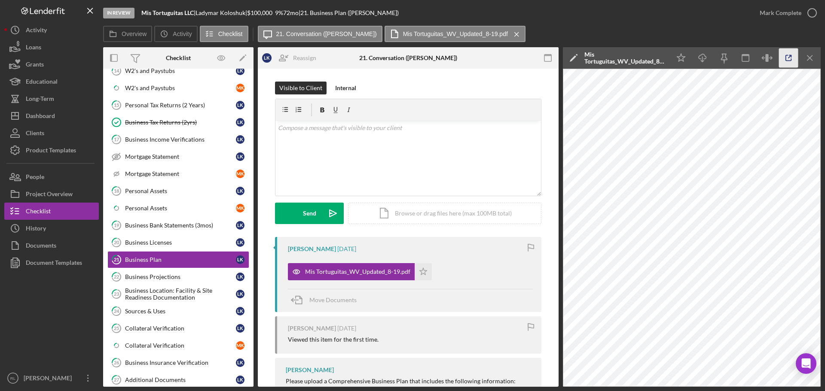
click at [794, 55] on icon "button" at bounding box center [788, 58] width 19 height 19
click at [57, 116] on button "Icon/Dashboard Dashboard" at bounding box center [51, 115] width 95 height 17
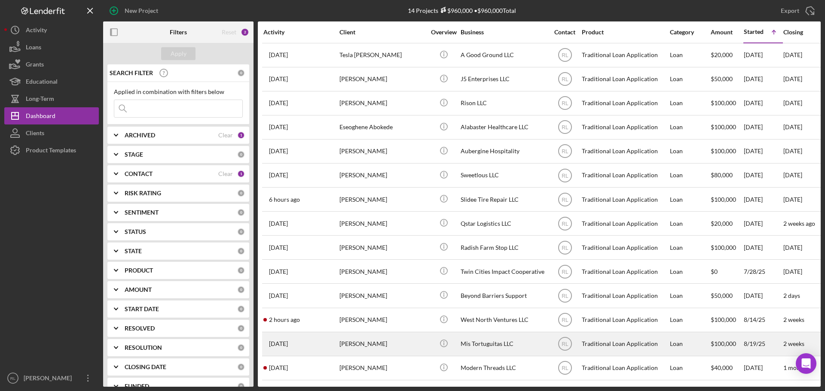
click at [412, 339] on div "Ladymar Koloshuk" at bounding box center [382, 344] width 86 height 23
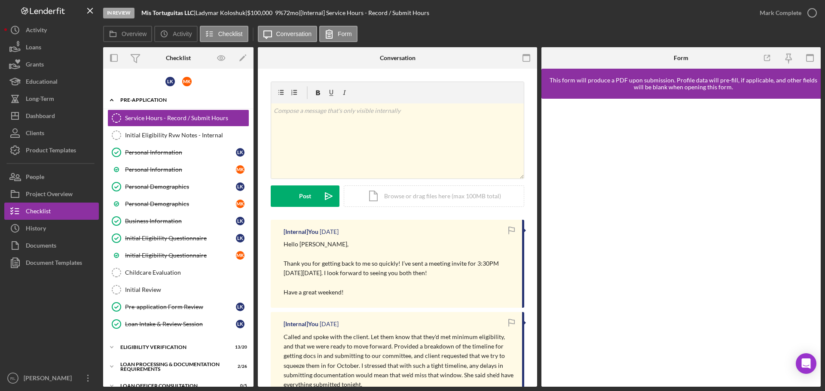
click at [110, 101] on icon "Icon/Expander" at bounding box center [111, 100] width 17 height 17
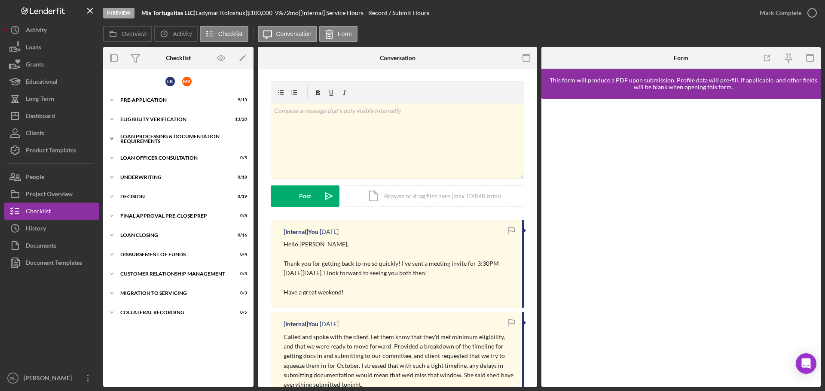
click at [113, 135] on icon "Icon/Expander" at bounding box center [111, 138] width 17 height 17
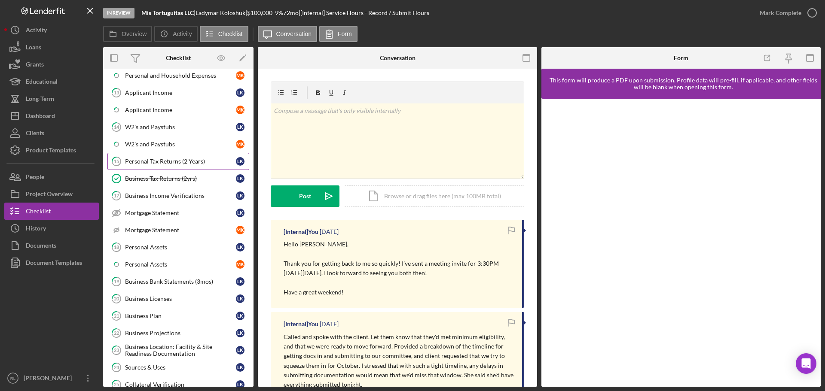
scroll to position [129, 0]
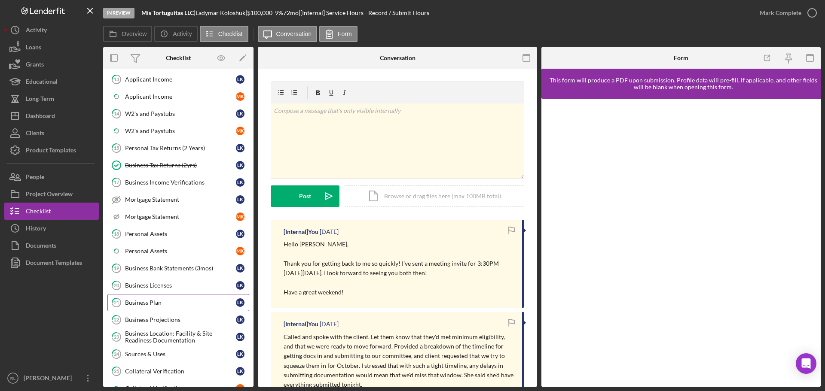
click at [172, 303] on div "Business Plan" at bounding box center [180, 303] width 111 height 7
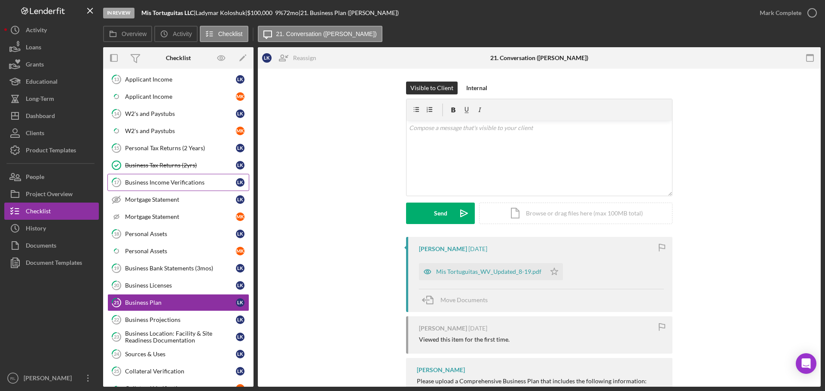
click at [198, 175] on link "17 Business Income Verifications L K" at bounding box center [178, 182] width 142 height 17
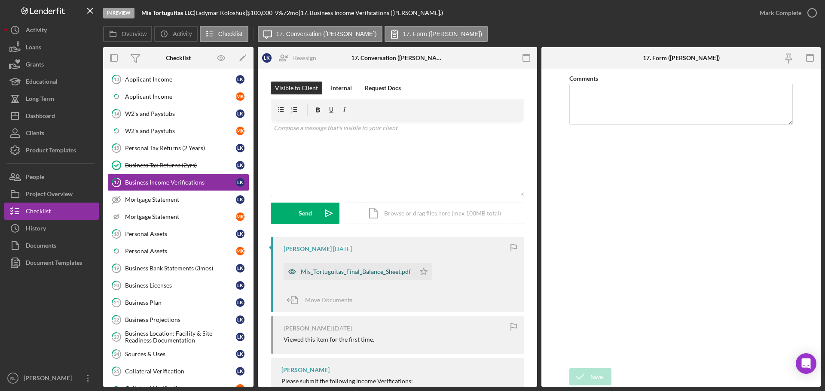
click at [374, 276] on div "Mis_Tortuguitas_Final_Balance_Sheet.pdf" at bounding box center [349, 271] width 131 height 17
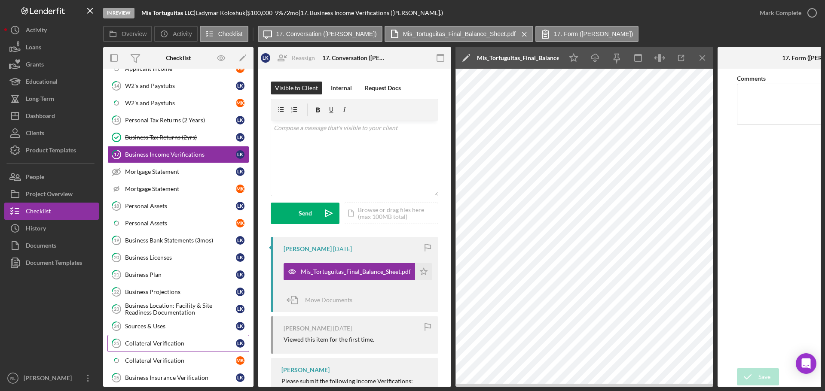
scroll to position [172, 0]
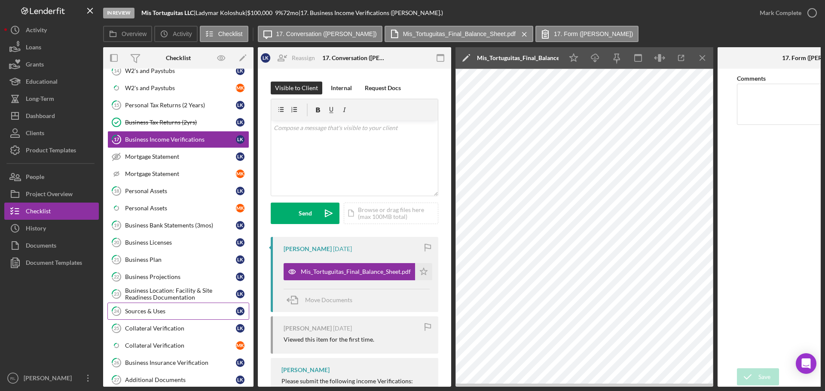
click at [165, 316] on link "24 Sources & Uses L K" at bounding box center [178, 311] width 142 height 17
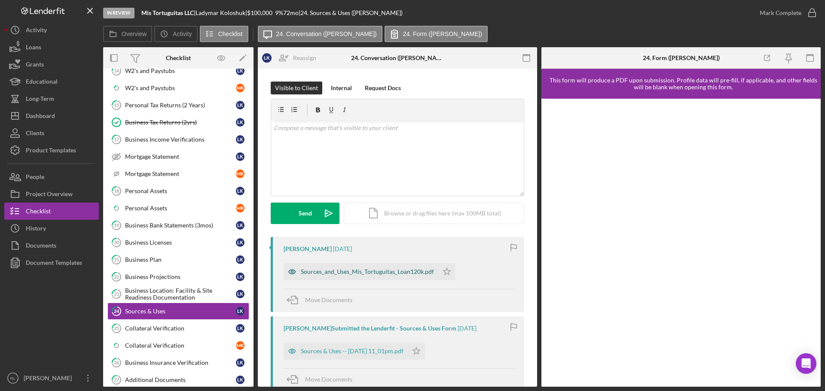
click at [372, 274] on div "Sources_and_Uses_Mis_Tortuguitas_Loan120k.pdf" at bounding box center [367, 272] width 133 height 7
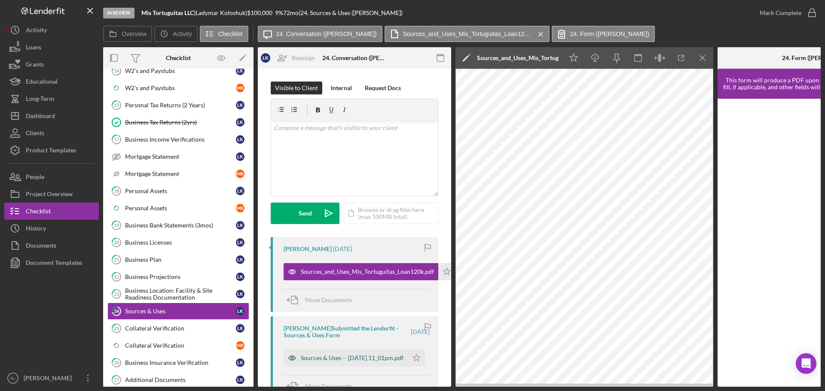
click at [344, 362] on div "Sources & Uses -- 2025-09-11 11_01pm.pdf" at bounding box center [352, 358] width 103 height 7
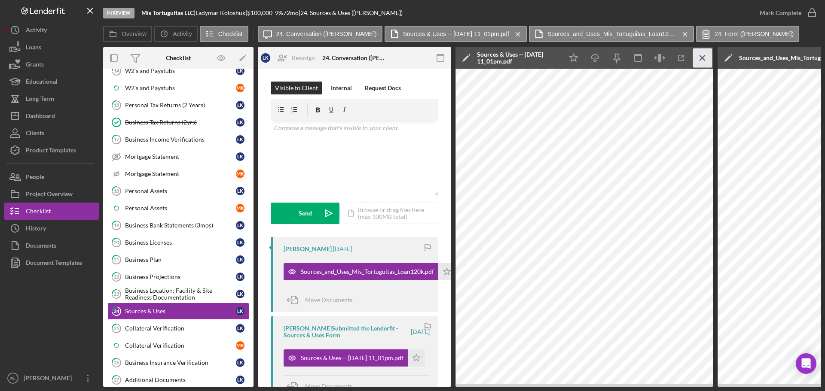
click at [699, 59] on icon "Icon/Menu Close" at bounding box center [702, 58] width 19 height 19
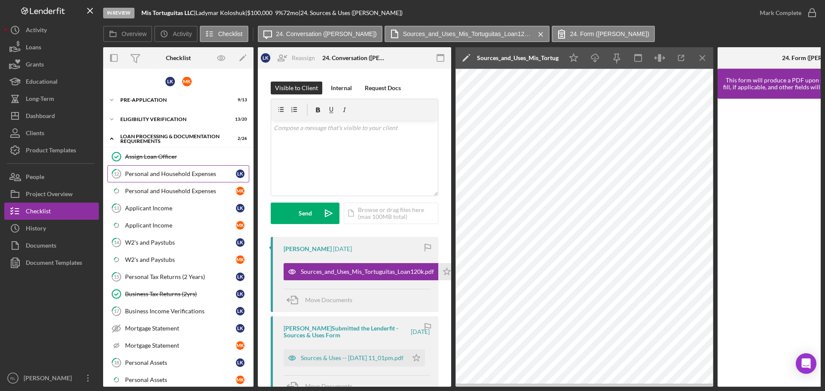
click at [186, 180] on link "12 Personal and Household Expenses L K" at bounding box center [178, 173] width 142 height 17
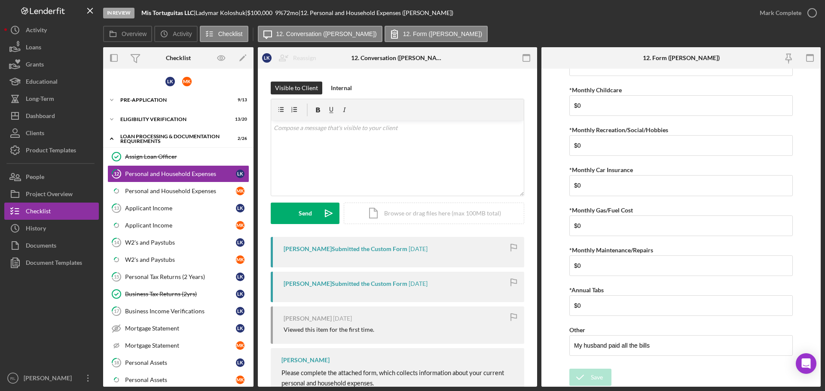
scroll to position [509, 0]
click at [173, 195] on div "Personal and Household Expenses" at bounding box center [180, 191] width 111 height 7
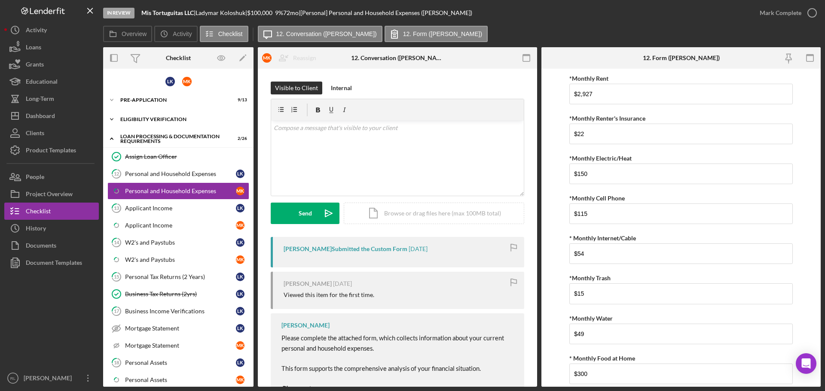
click at [143, 121] on div "Eligibility Verification" at bounding box center [181, 119] width 122 height 5
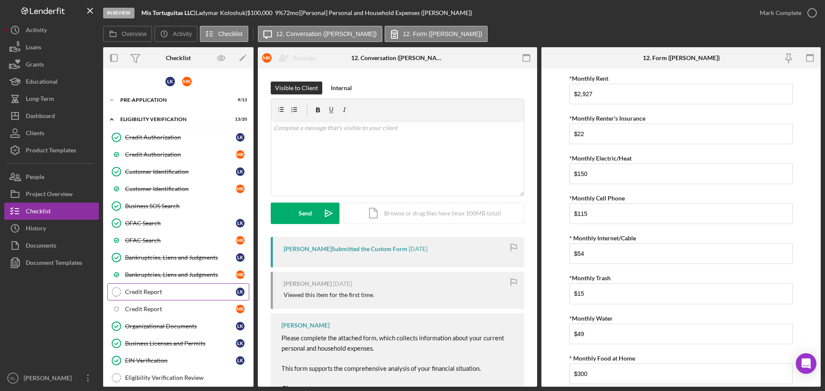
click at [166, 291] on div "Credit Report" at bounding box center [180, 292] width 111 height 7
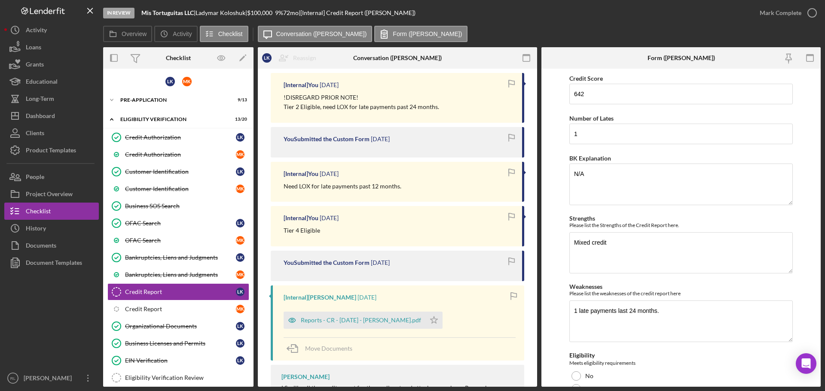
scroll to position [215, 0]
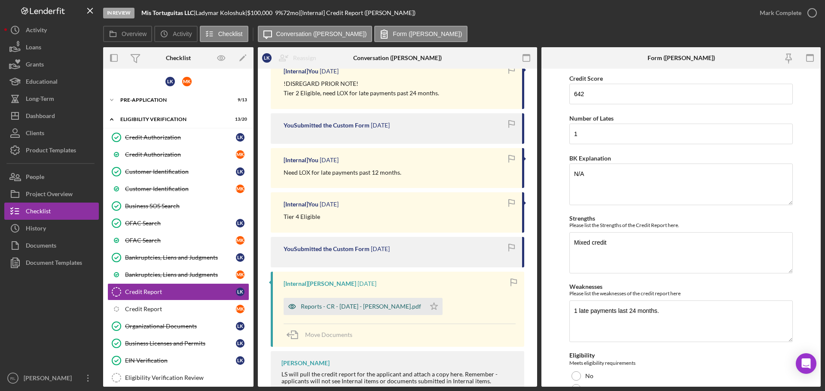
click at [345, 303] on div "Reports - CR - 8.27.25 - L. Koloshuk.pdf" at bounding box center [361, 306] width 120 height 7
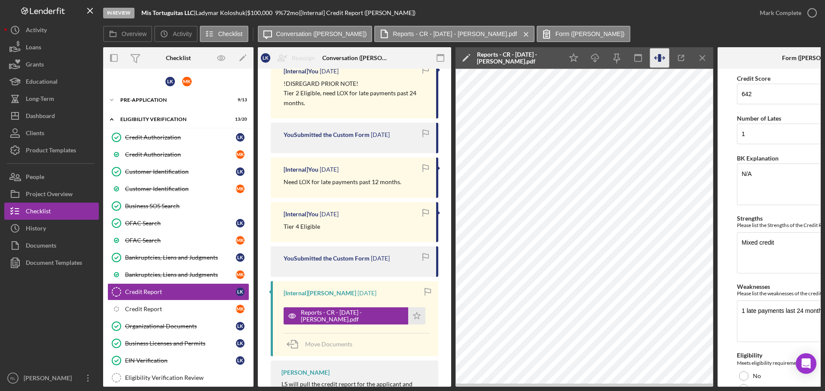
click at [662, 61] on icon "button" at bounding box center [659, 58] width 19 height 19
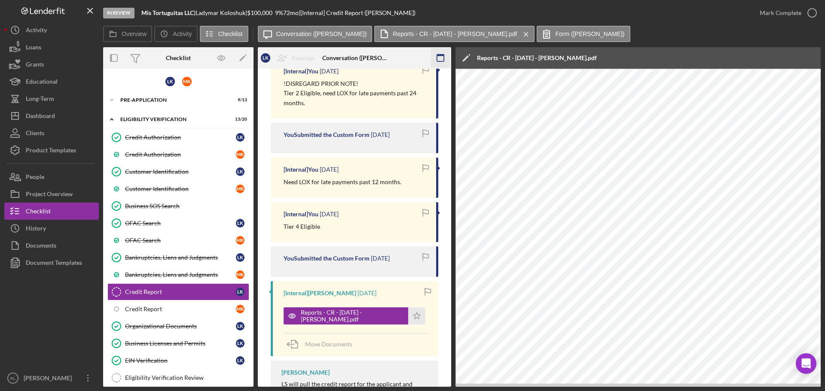
click at [440, 57] on icon "button" at bounding box center [440, 58] width 19 height 19
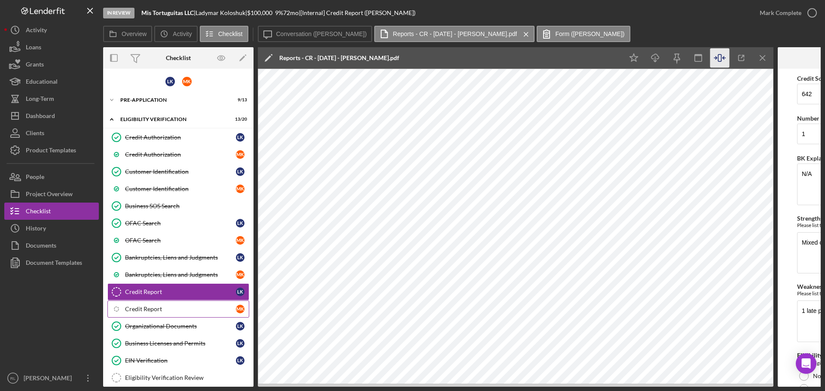
click at [168, 314] on link "Icon/Checklist Item Sub Internal Credit Report M K" at bounding box center [178, 309] width 142 height 17
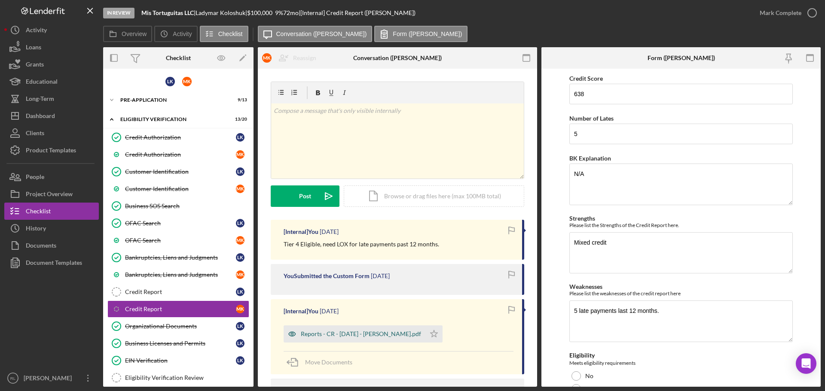
click at [336, 342] on div "Reports - CR - 8.27.25 - M. Koloshuk.pdf" at bounding box center [355, 334] width 142 height 17
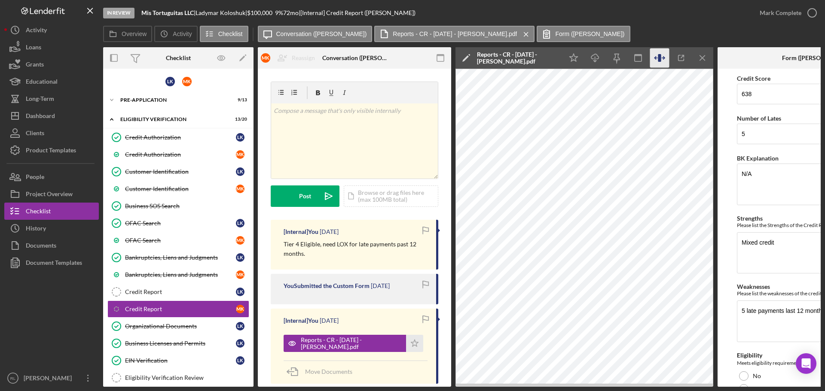
click at [661, 56] on icon "button" at bounding box center [659, 58] width 3 height 8
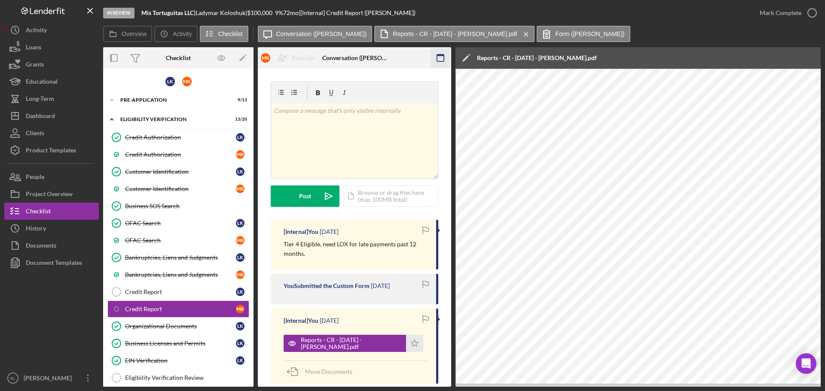
click at [447, 59] on icon "button" at bounding box center [440, 58] width 19 height 19
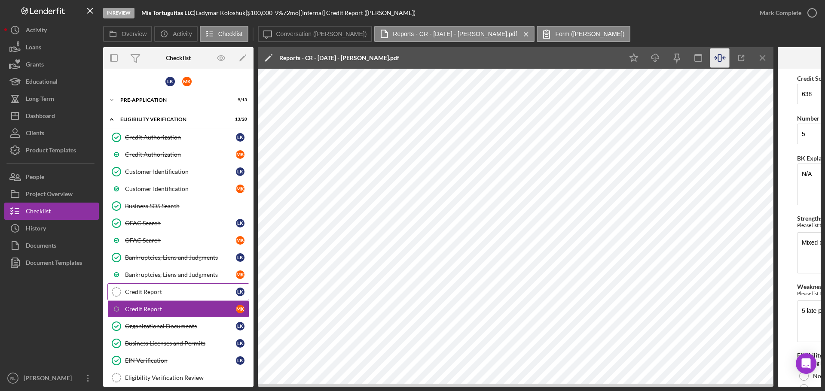
click at [155, 300] on link "Credit Report Credit Report L K" at bounding box center [178, 292] width 142 height 17
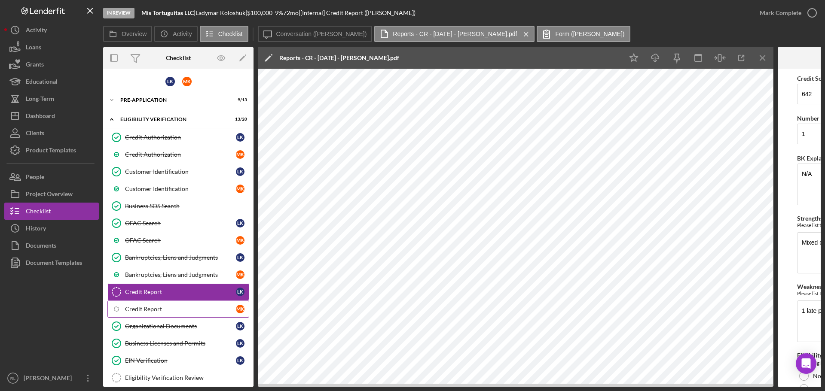
click at [141, 315] on link "Icon/Checklist Item Sub Internal Credit Report M K" at bounding box center [178, 309] width 142 height 17
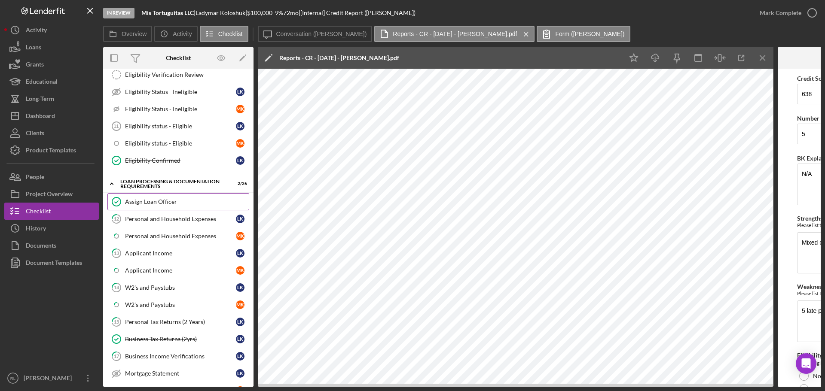
scroll to position [344, 0]
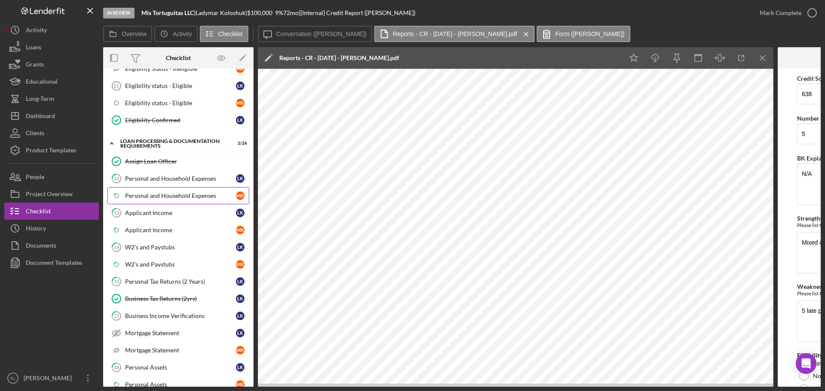
click at [194, 194] on div "Personal and Household Expenses" at bounding box center [180, 196] width 111 height 7
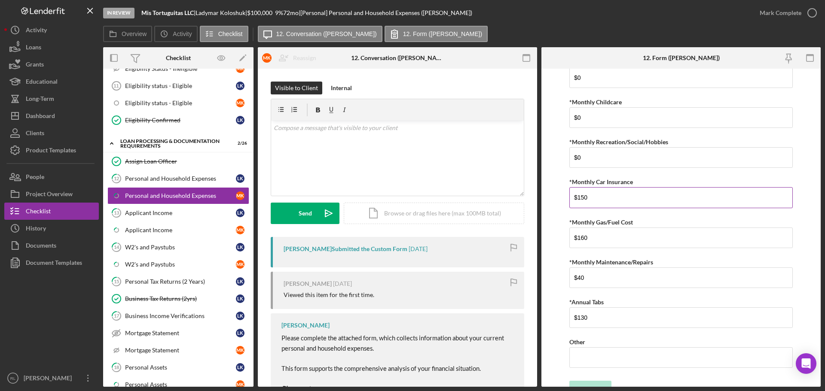
scroll to position [509, 0]
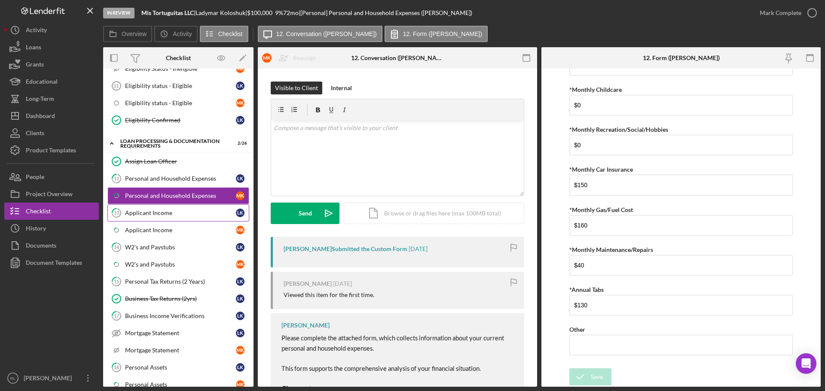
click at [165, 211] on div "Applicant Income" at bounding box center [180, 213] width 111 height 7
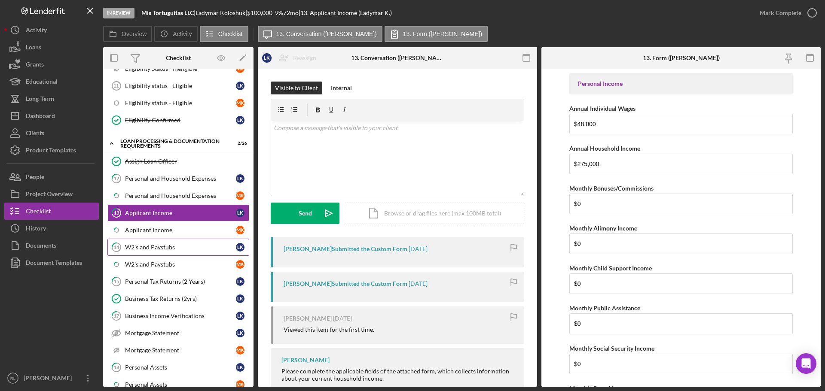
click at [166, 248] on div "W2's and Paystubs" at bounding box center [180, 247] width 111 height 7
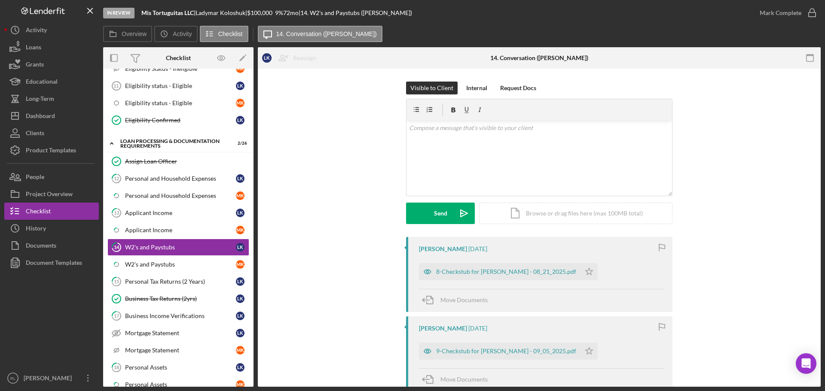
click at [180, 270] on link "Icon/Checklist Item Sub Partial W2's and Paystubs M K" at bounding box center [178, 264] width 142 height 17
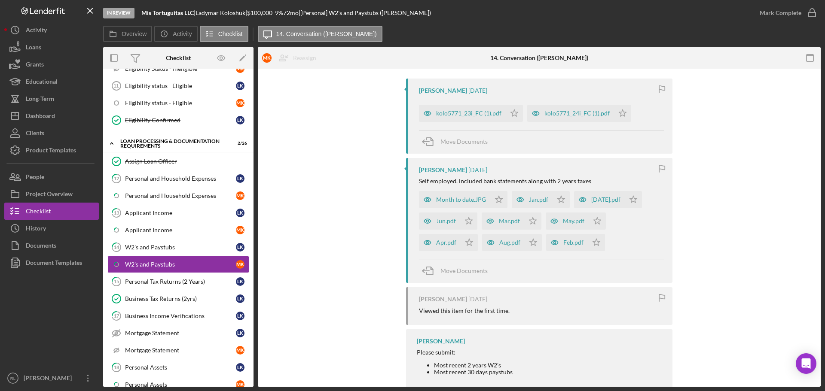
scroll to position [172, 0]
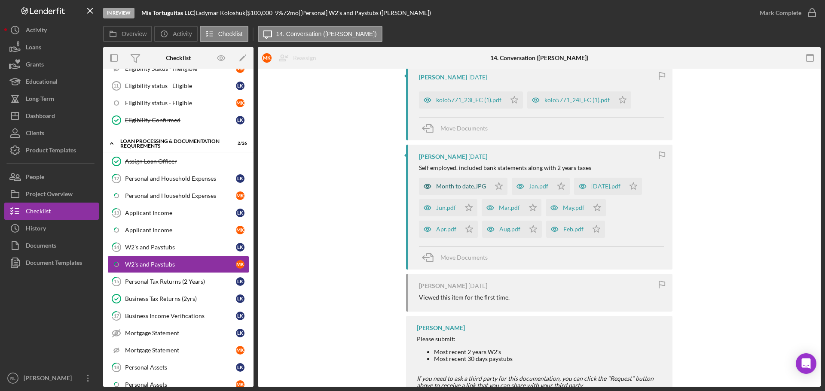
click at [454, 186] on div "Month to date.JPG" at bounding box center [461, 186] width 50 height 7
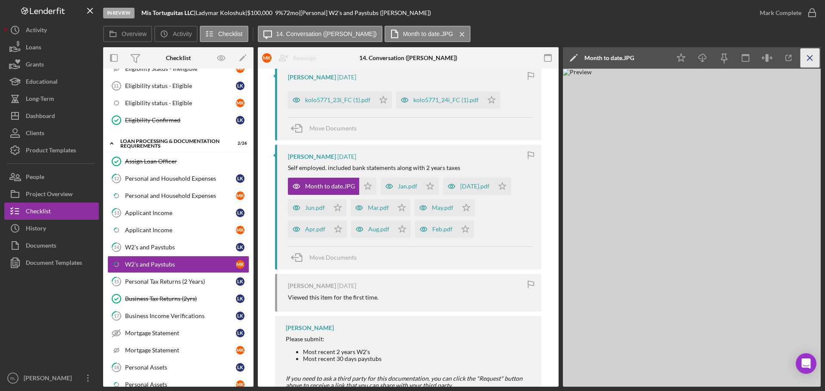
click at [810, 58] on line "button" at bounding box center [809, 57] width 5 height 5
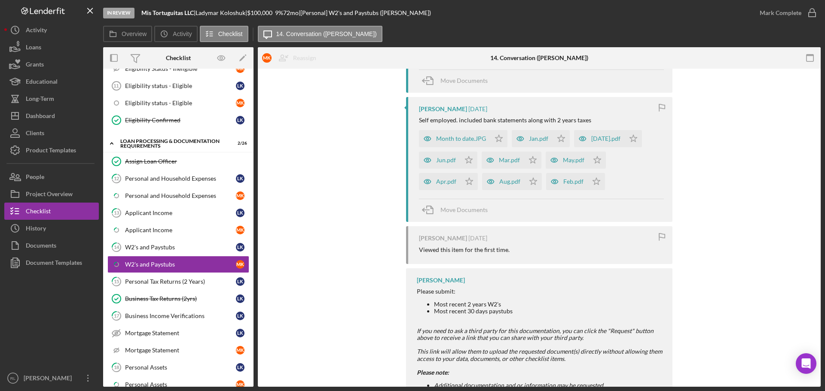
scroll to position [84, 0]
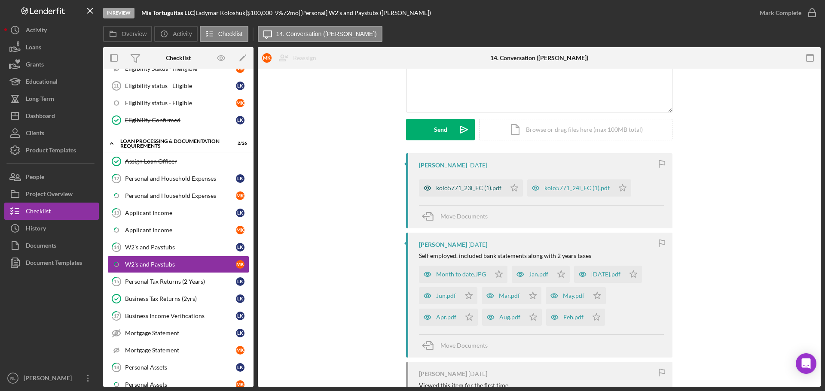
click at [484, 191] on div "kolo5771_23i_FC (1).pdf" at bounding box center [468, 188] width 65 height 7
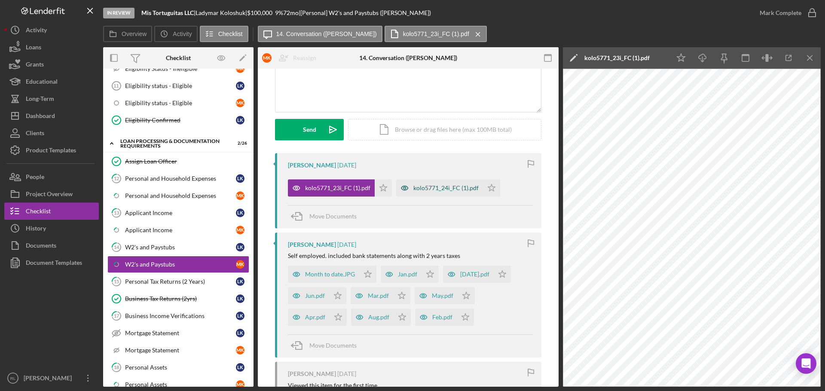
click at [427, 189] on div "kolo5771_24i_FC (1).pdf" at bounding box center [445, 188] width 65 height 7
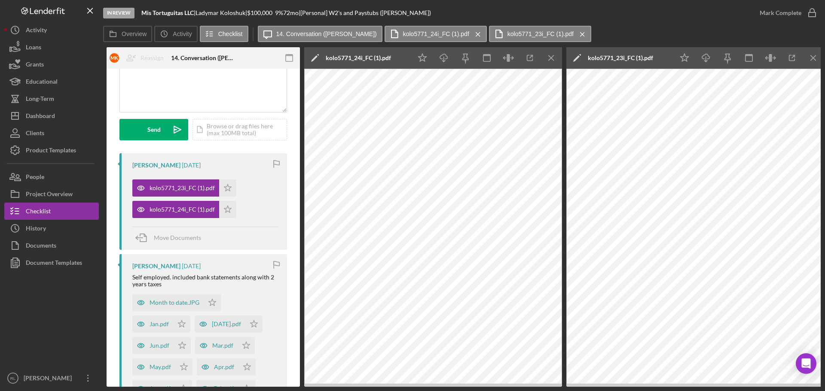
scroll to position [0, 155]
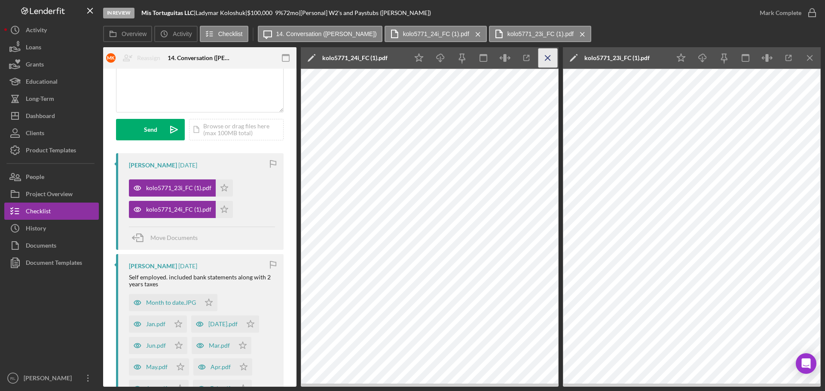
click at [550, 56] on line "button" at bounding box center [547, 57] width 5 height 5
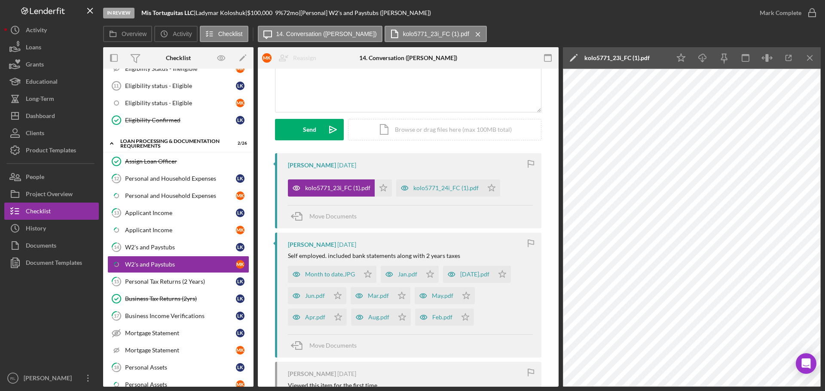
scroll to position [0, 0]
click at [806, 52] on icon "Icon/Menu Close" at bounding box center [810, 58] width 19 height 19
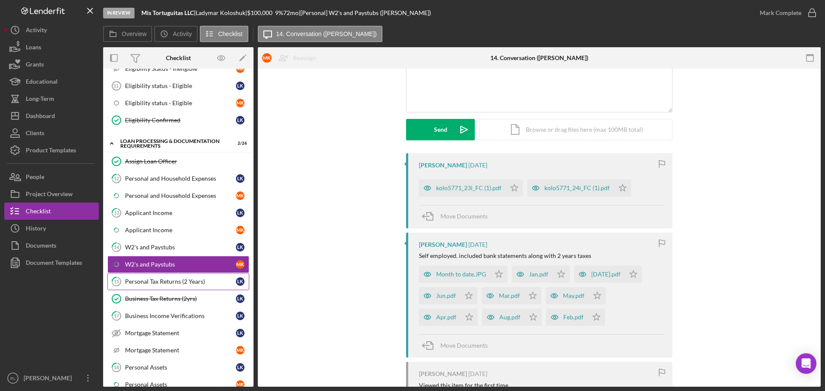
click at [184, 286] on link "15 Personal Tax Returns (2 Years) L K" at bounding box center [178, 281] width 142 height 17
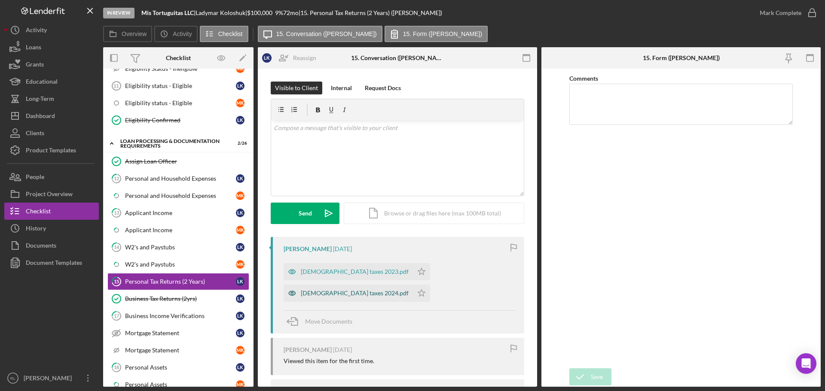
click at [409, 290] on div "Lady taxes 2024.pdf" at bounding box center [355, 293] width 108 height 7
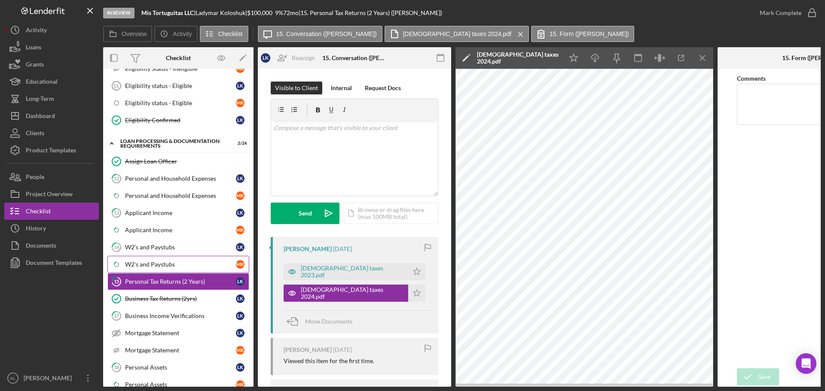
click at [175, 262] on div "W2's and Paystubs" at bounding box center [180, 264] width 111 height 7
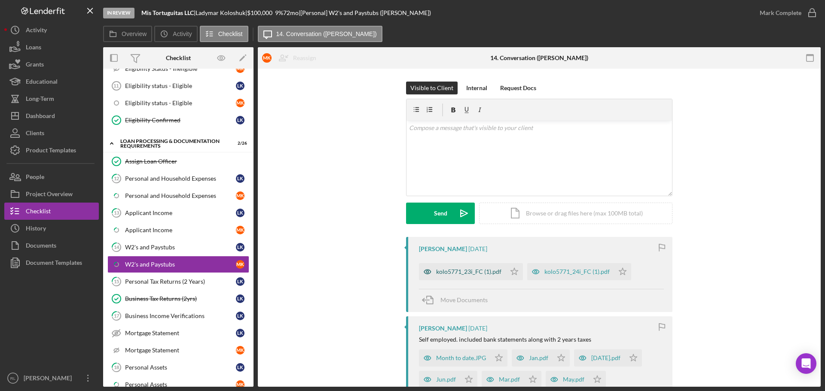
click at [481, 278] on div "kolo5771_23i_FC (1).pdf" at bounding box center [462, 271] width 87 height 17
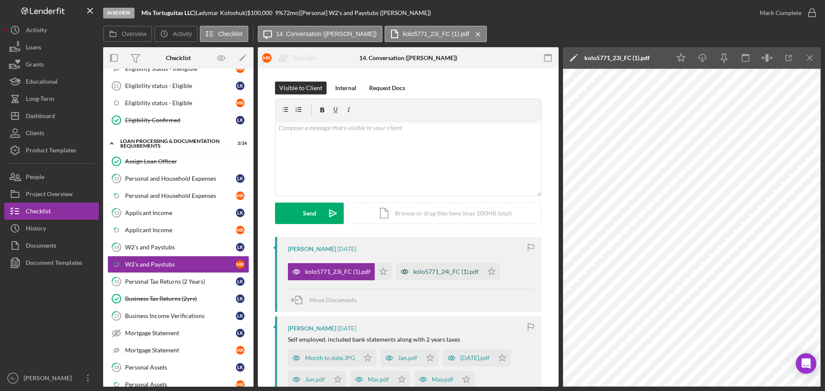
click at [424, 271] on div "kolo5771_24i_FC (1).pdf" at bounding box center [445, 272] width 65 height 7
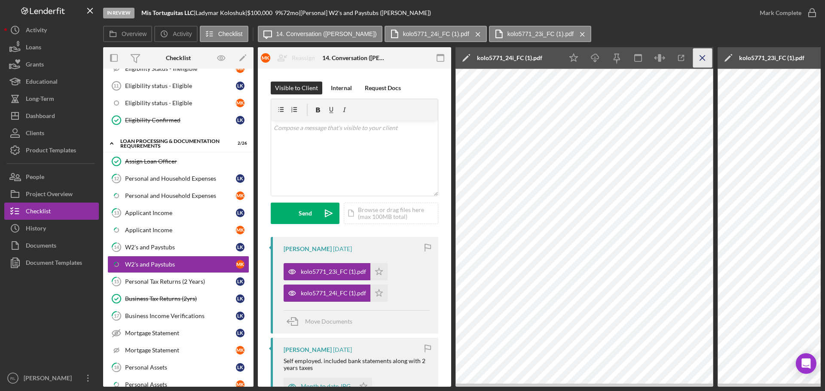
click at [709, 56] on icon "Icon/Menu Close" at bounding box center [702, 58] width 19 height 19
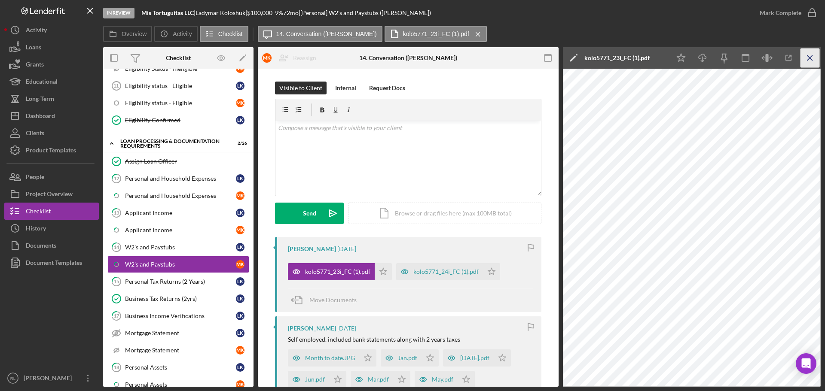
click at [814, 57] on icon "Icon/Menu Close" at bounding box center [810, 58] width 19 height 19
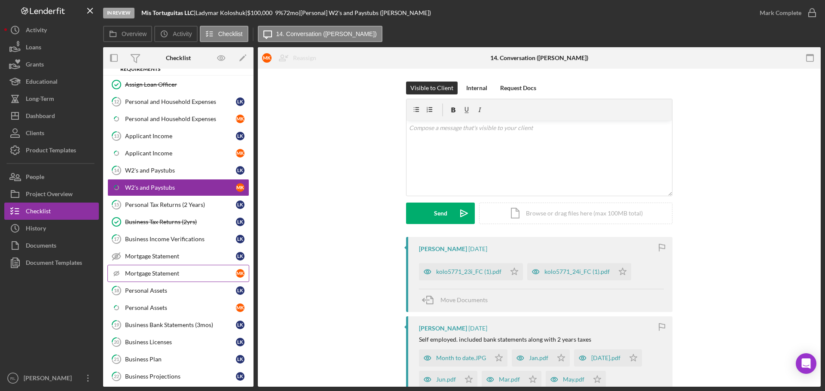
scroll to position [430, 0]
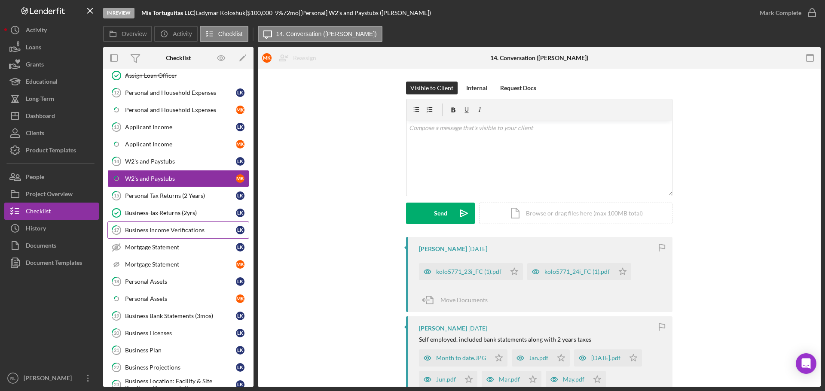
click at [183, 235] on link "17 Business Income Verifications L K" at bounding box center [178, 230] width 142 height 17
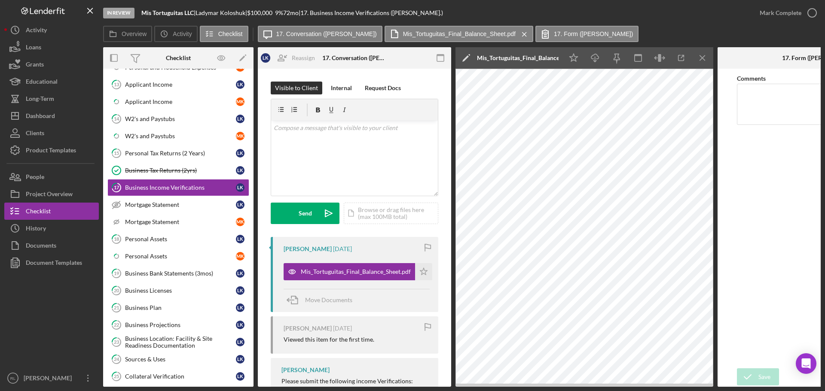
scroll to position [473, 0]
click at [171, 245] on link "18 Personal Assets L K" at bounding box center [178, 238] width 142 height 17
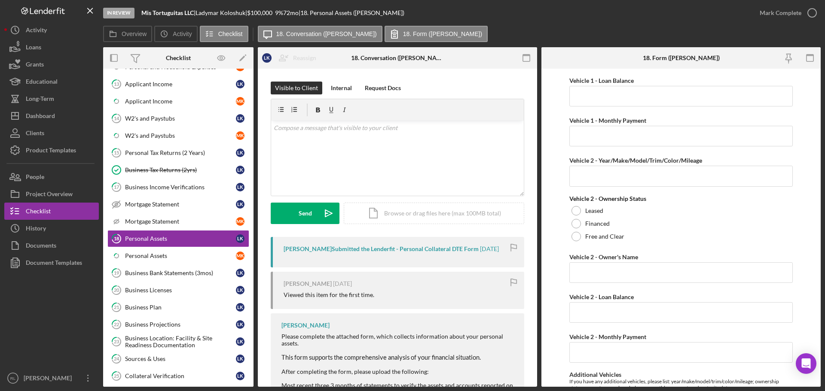
scroll to position [2499, 0]
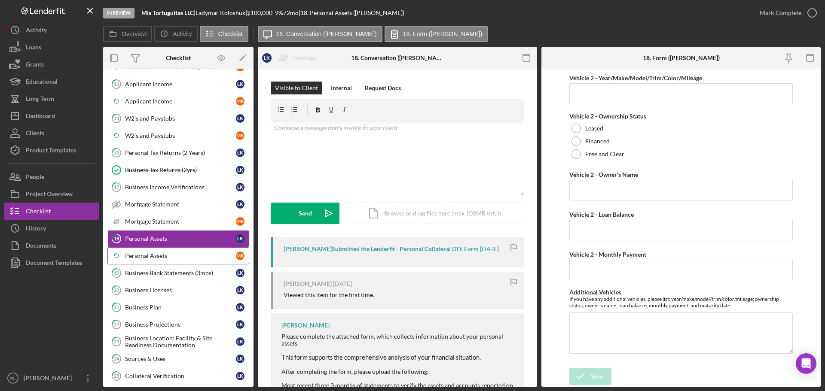
click at [165, 256] on div "Personal Assets" at bounding box center [180, 256] width 111 height 7
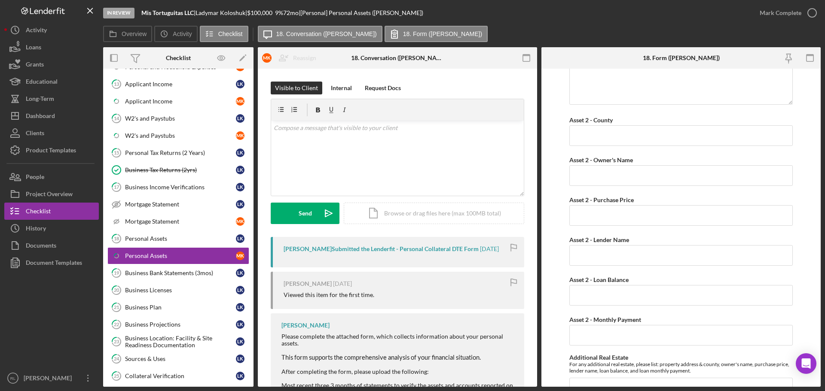
scroll to position [2499, 0]
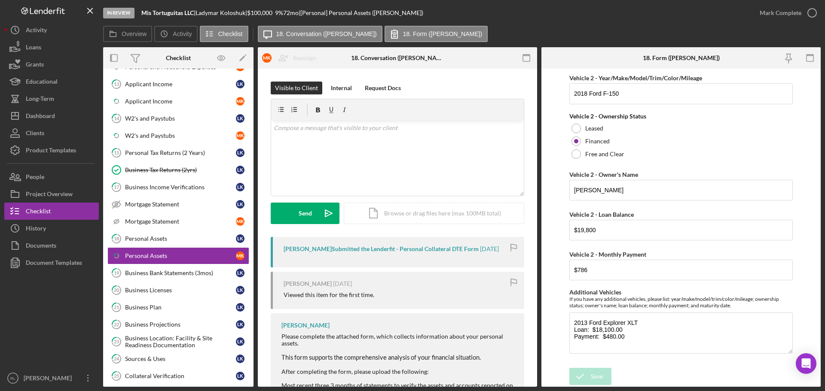
drag, startPoint x: 552, startPoint y: 175, endPoint x: 542, endPoint y: 346, distance: 171.3
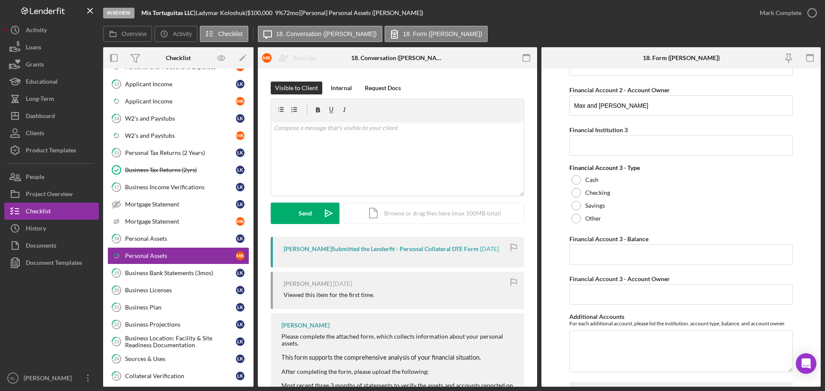
scroll to position [0, 0]
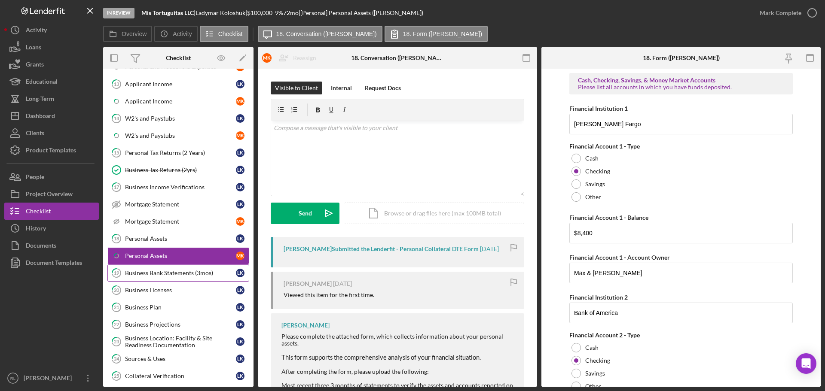
click at [177, 276] on div "Business Bank Statements (3mos)" at bounding box center [180, 273] width 111 height 7
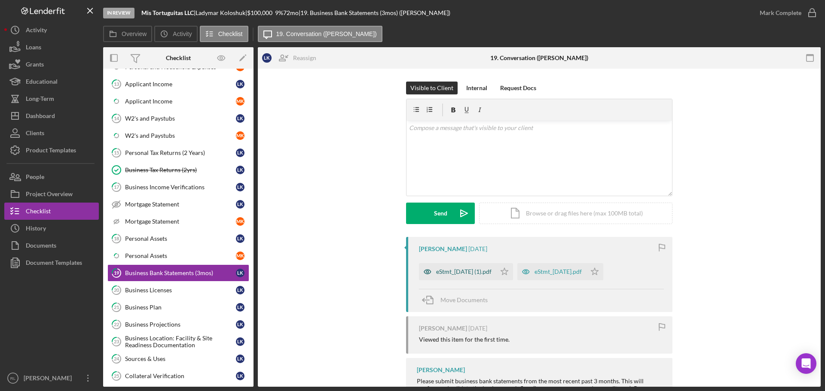
click at [468, 278] on div "eStmt_2025-07-31 (1).pdf" at bounding box center [457, 271] width 77 height 17
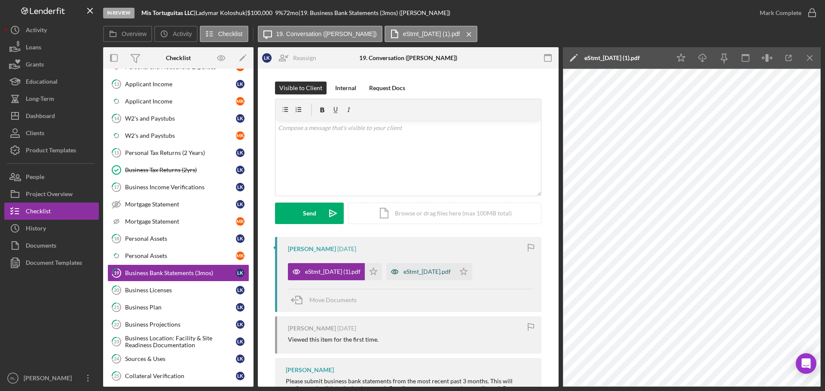
click at [428, 272] on div "eStmt_2025-08-29.pdf" at bounding box center [426, 272] width 47 height 7
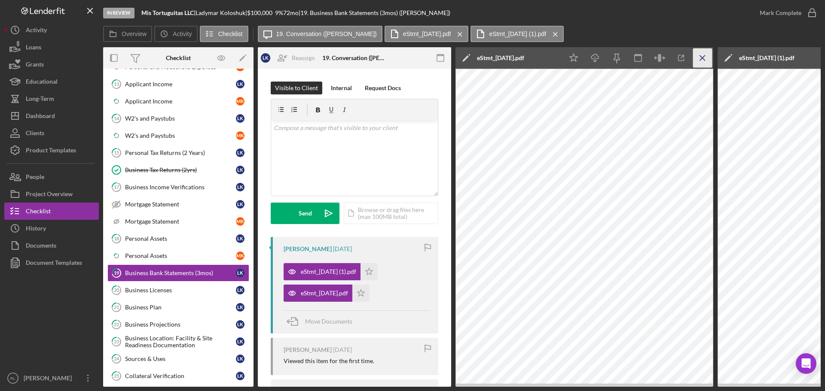
click at [706, 61] on icon "Icon/Menu Close" at bounding box center [702, 58] width 19 height 19
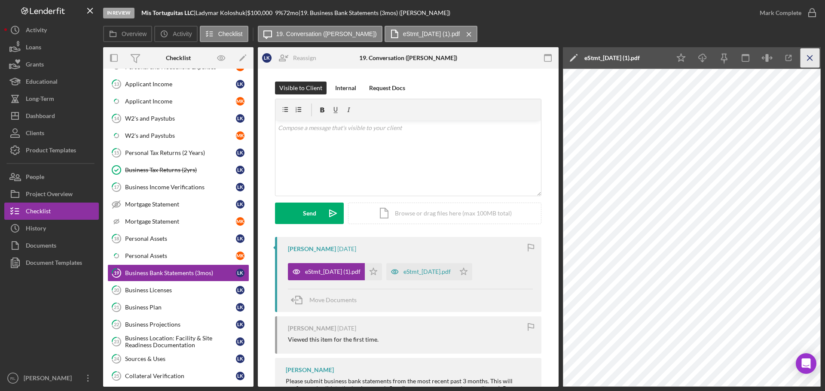
click at [808, 60] on icon "Icon/Menu Close" at bounding box center [810, 58] width 19 height 19
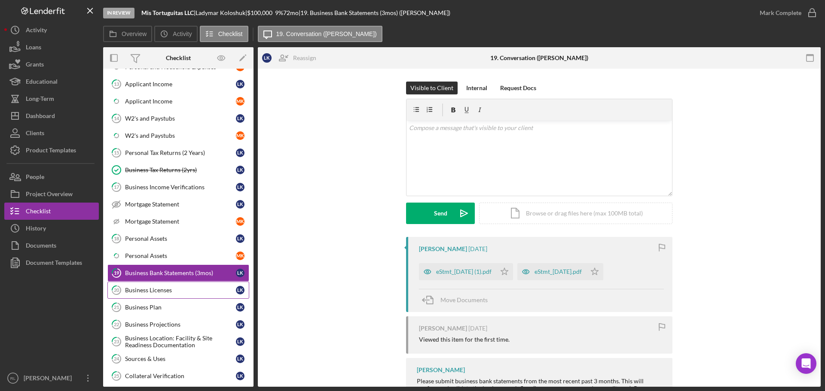
click at [191, 294] on div "Business Licenses" at bounding box center [180, 290] width 111 height 7
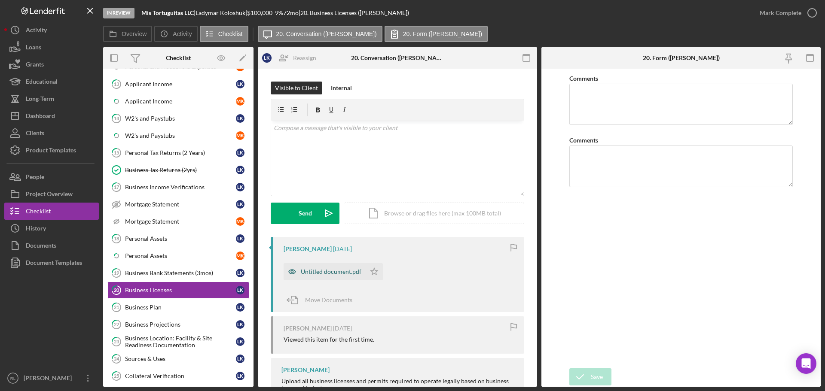
click at [310, 272] on div "Untitled document.pdf" at bounding box center [331, 272] width 61 height 7
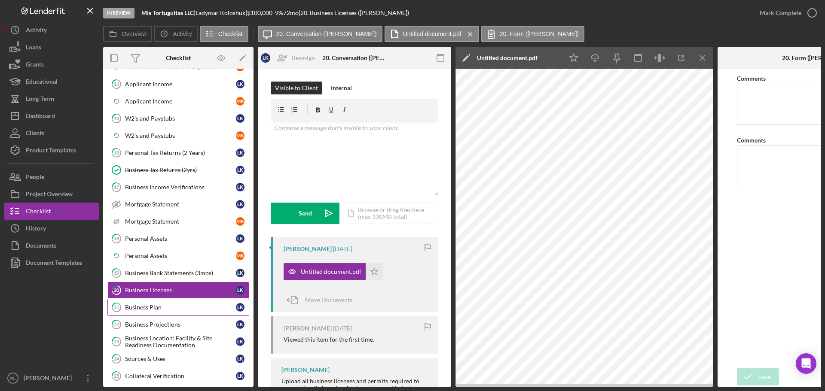
click at [175, 310] on div "Business Plan" at bounding box center [180, 307] width 111 height 7
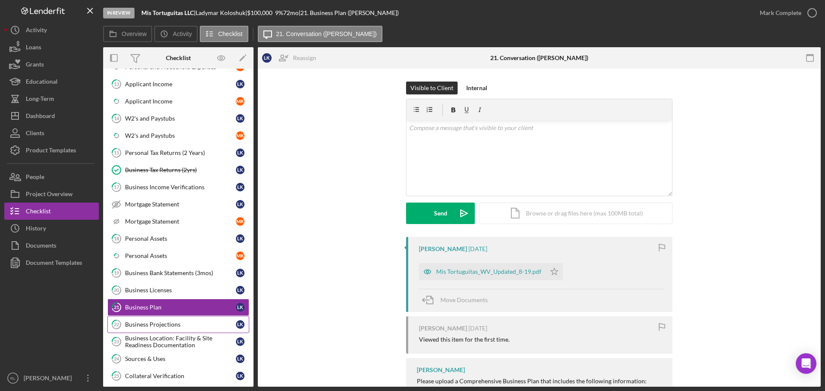
click at [184, 330] on link "22 Business Projections L K" at bounding box center [178, 324] width 142 height 17
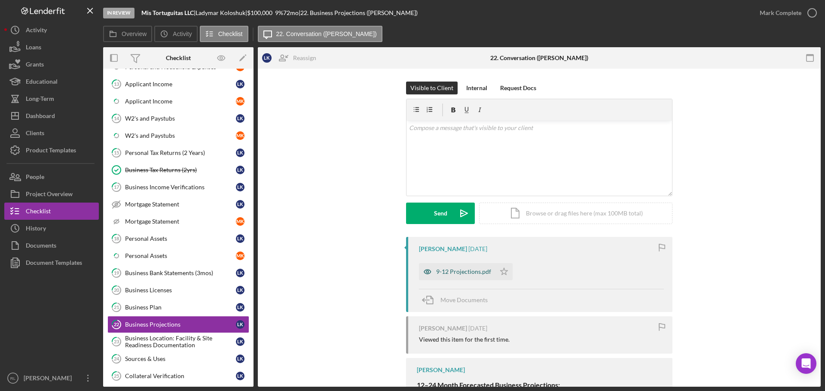
click at [459, 270] on div "9-12 Projections.pdf" at bounding box center [463, 272] width 55 height 7
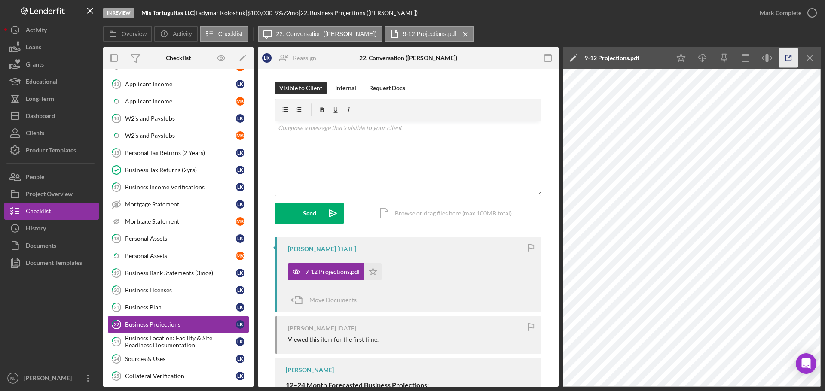
click at [786, 61] on icon "button" at bounding box center [788, 58] width 19 height 19
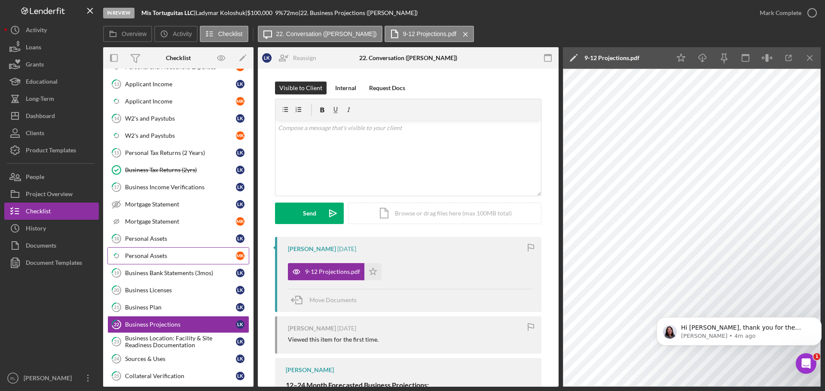
drag, startPoint x: 69, startPoint y: 303, endPoint x: 130, endPoint y: 261, distance: 73.3
click at [69, 303] on div at bounding box center [51, 321] width 95 height 98
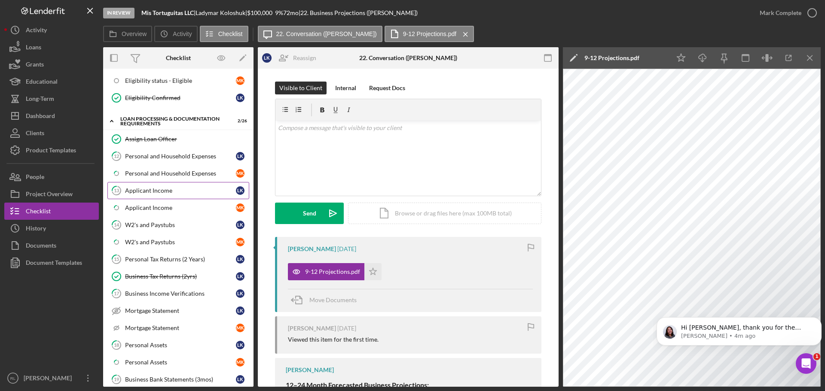
scroll to position [387, 0]
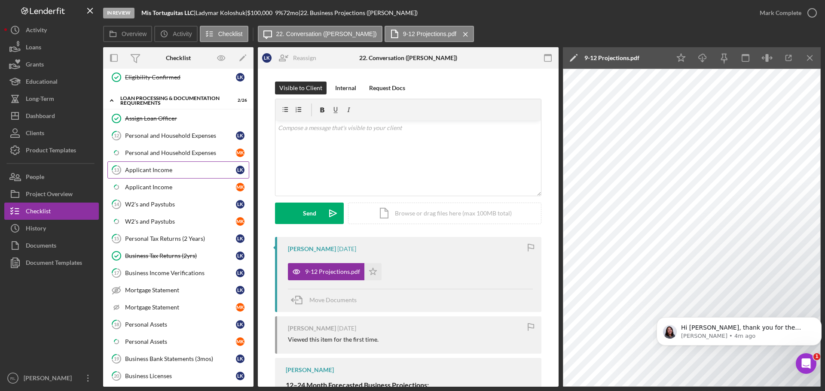
click at [192, 172] on div "Applicant Income" at bounding box center [180, 170] width 111 height 7
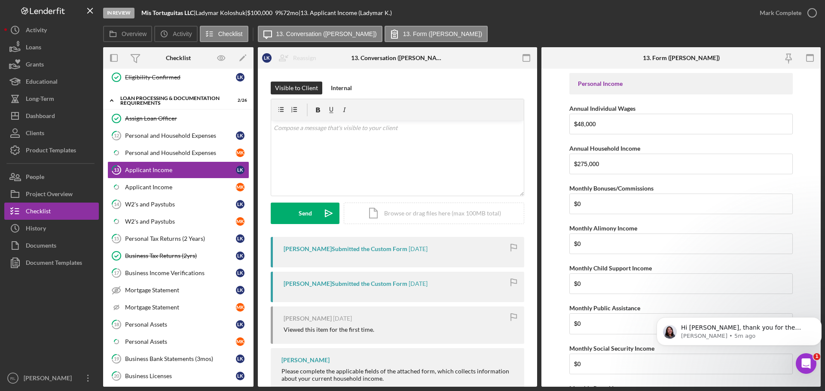
drag, startPoint x: 165, startPoint y: 208, endPoint x: 254, endPoint y: 229, distance: 91.3
click at [165, 208] on link "14 W2's and Paystubs L K" at bounding box center [178, 204] width 142 height 17
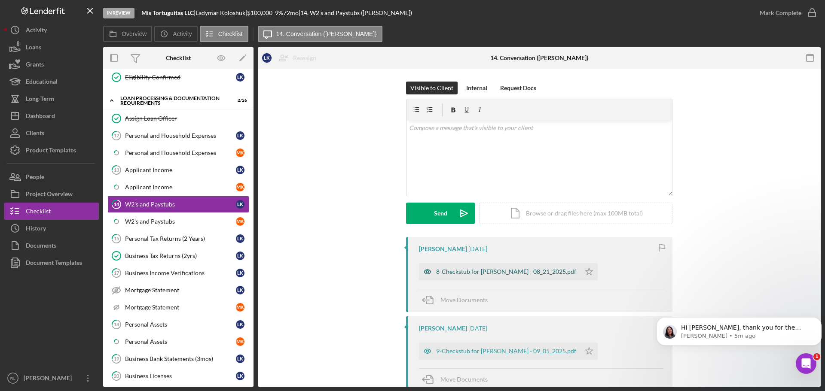
click at [507, 273] on div "8-Checkstub for Ladymar Koloshuk Gomez - 08_21_2025.pdf" at bounding box center [506, 272] width 140 height 7
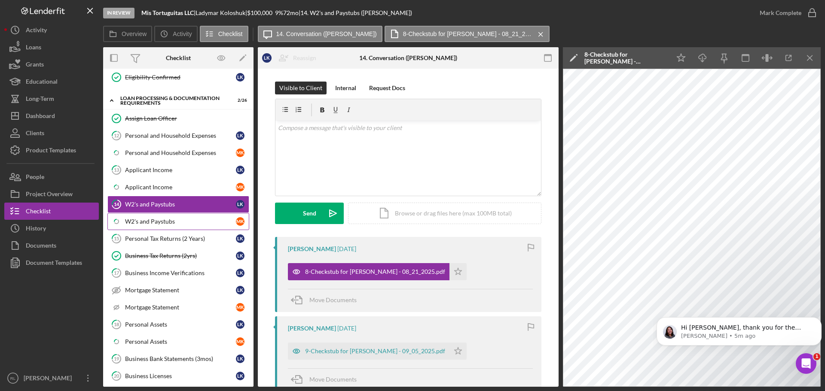
click at [152, 222] on div "W2's and Paystubs" at bounding box center [180, 221] width 111 height 7
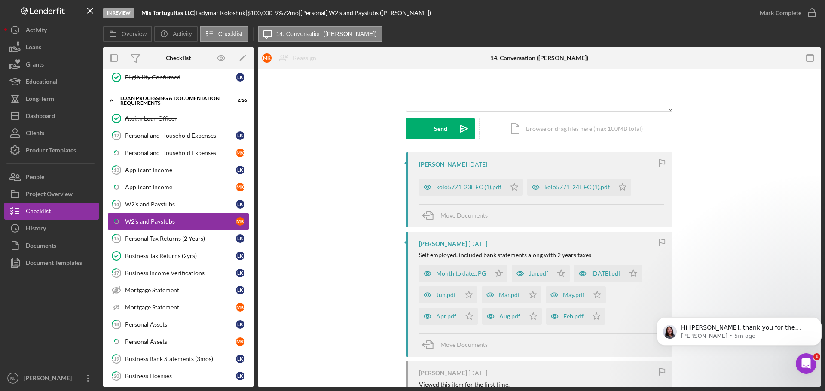
scroll to position [86, 0]
click at [163, 200] on link "14 W2's and Paystubs L K" at bounding box center [178, 204] width 142 height 17
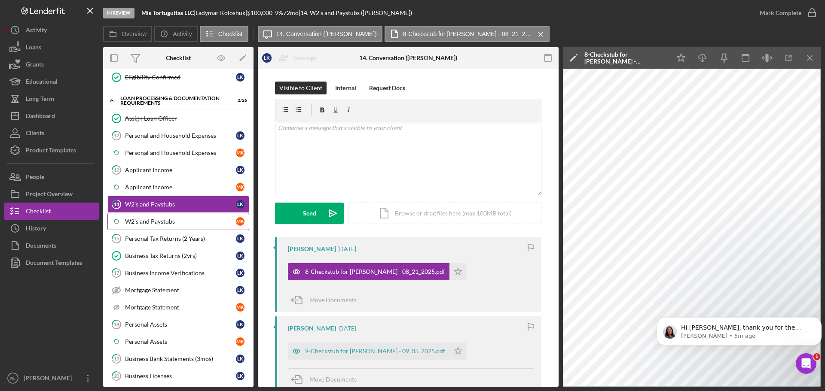
click at [144, 218] on div "W2's and Paystubs" at bounding box center [180, 221] width 111 height 7
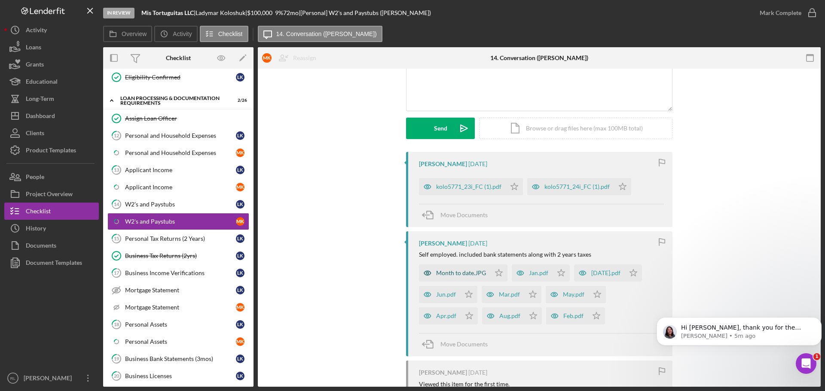
scroll to position [86, 0]
click at [358, 332] on div "Maxim Koloshuk 5 days ago kolo5771_23i_FC (1).pdf Icon/Star kolo5771_24i_FC (1)…" at bounding box center [539, 347] width 537 height 393
click at [559, 182] on div "kolo5771_24i_FC (1).pdf" at bounding box center [570, 185] width 87 height 17
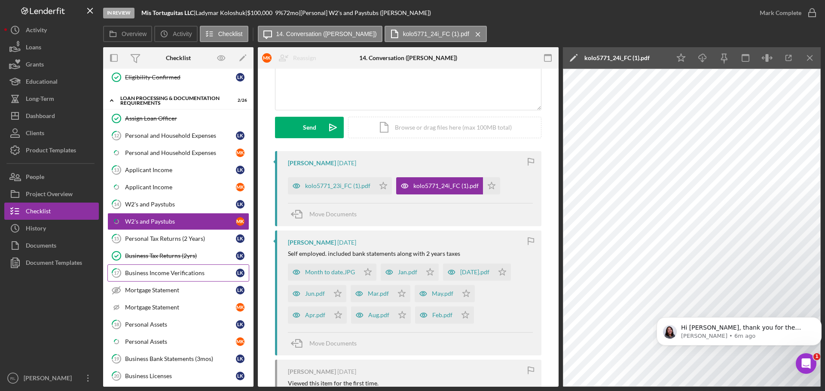
drag, startPoint x: 169, startPoint y: 241, endPoint x: 174, endPoint y: 268, distance: 26.6
click at [169, 241] on div "Personal Tax Returns (2 Years)" at bounding box center [180, 238] width 111 height 7
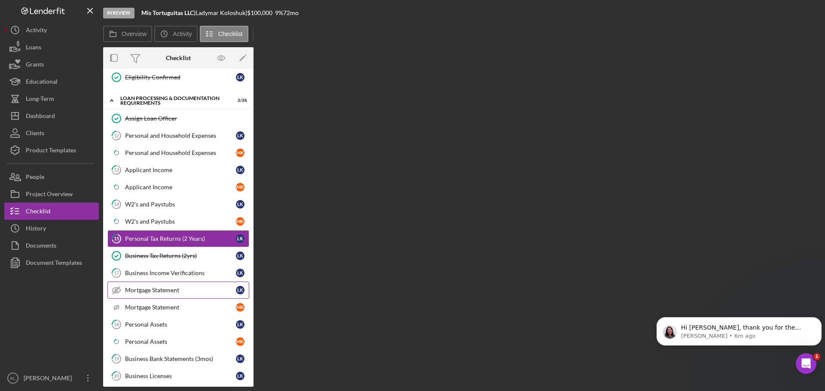
click at [178, 274] on div "Business Income Verifications" at bounding box center [180, 273] width 111 height 7
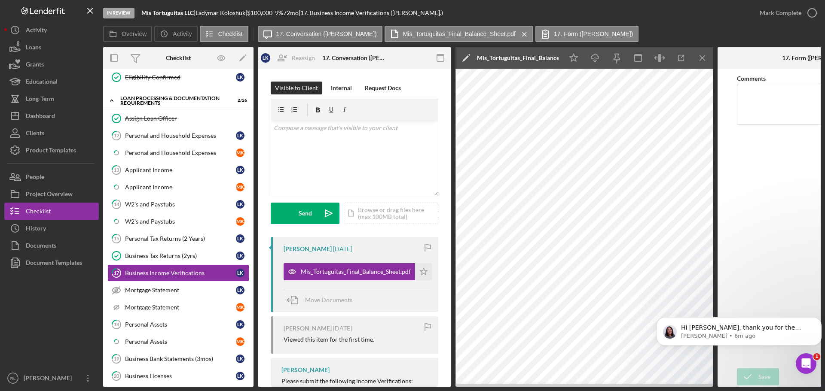
click at [40, 332] on div at bounding box center [51, 321] width 95 height 98
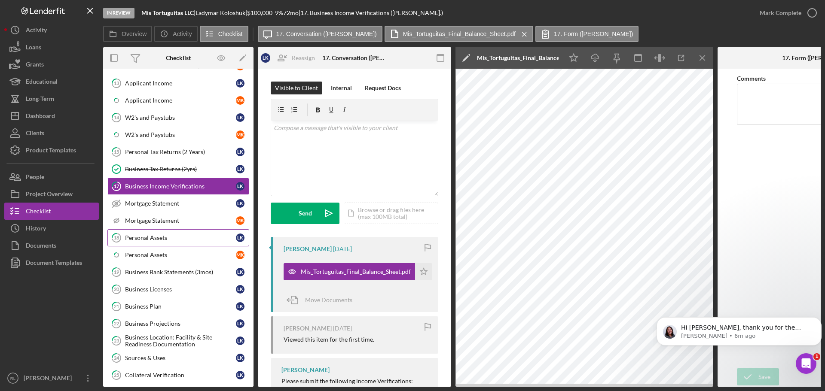
scroll to position [516, 0]
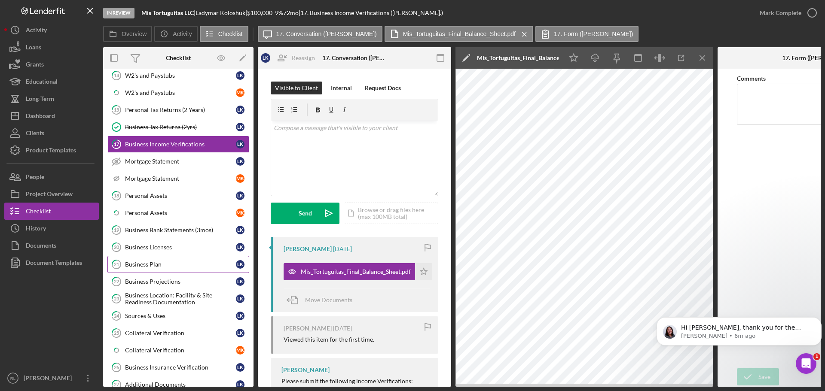
click at [166, 266] on div "Business Plan" at bounding box center [180, 264] width 111 height 7
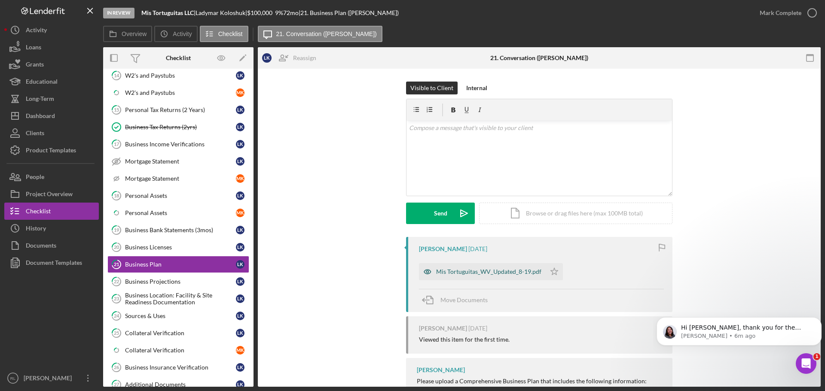
click at [471, 275] on div "Mis Tortuguitas_WV_Updated_8-19.pdf" at bounding box center [488, 272] width 105 height 7
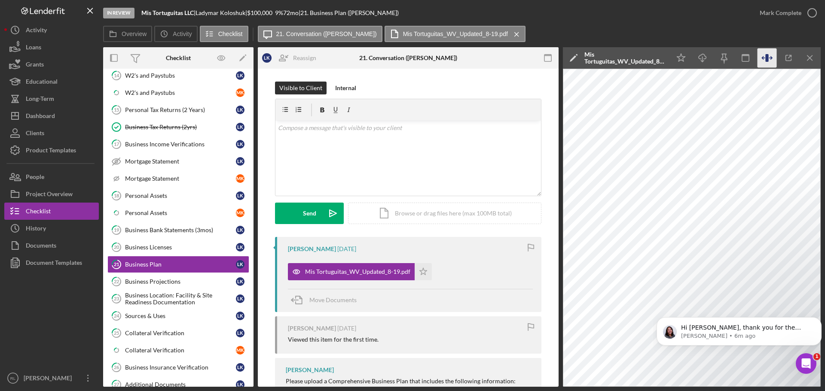
click at [768, 59] on icon "button" at bounding box center [766, 58] width 3 height 8
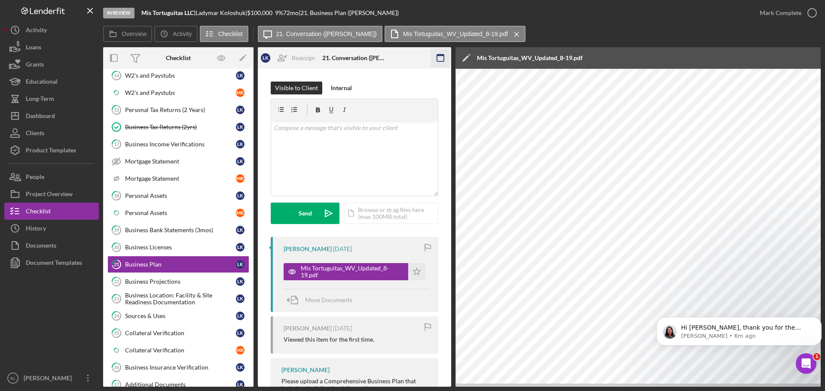
click at [438, 56] on rect "button" at bounding box center [440, 56] width 7 height 2
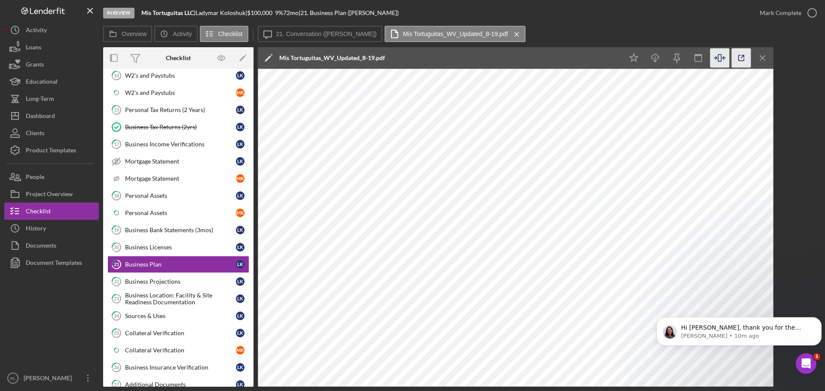
click at [741, 55] on icon "button" at bounding box center [742, 58] width 6 height 6
drag, startPoint x: 184, startPoint y: 316, endPoint x: 310, endPoint y: 330, distance: 126.3
click at [184, 316] on div "Sources & Uses" at bounding box center [180, 316] width 111 height 7
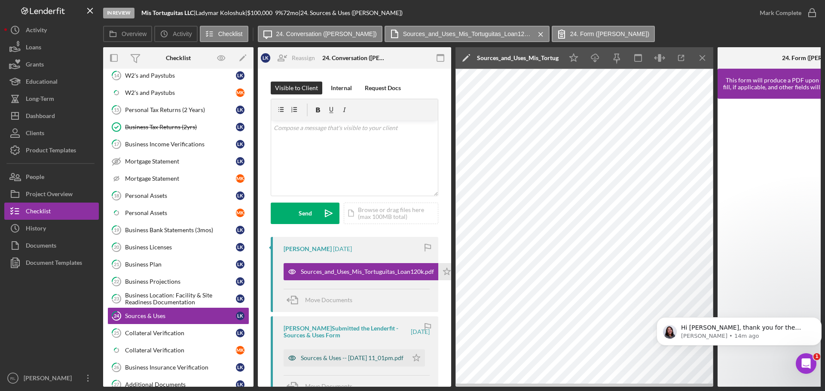
drag, startPoint x: 343, startPoint y: 355, endPoint x: 376, endPoint y: 355, distance: 32.7
click at [343, 355] on div "Sources & Uses -- 2025-09-11 11_01pm.pdf" at bounding box center [352, 358] width 103 height 7
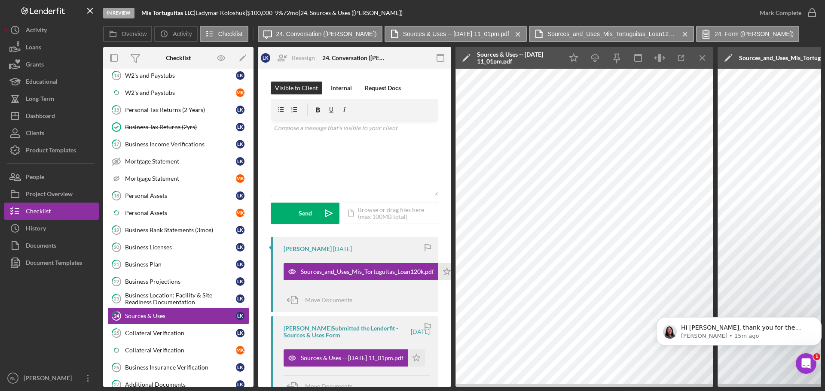
drag, startPoint x: 698, startPoint y: 57, endPoint x: 685, endPoint y: 68, distance: 17.4
click at [698, 57] on icon "Icon/Menu Close" at bounding box center [702, 58] width 19 height 19
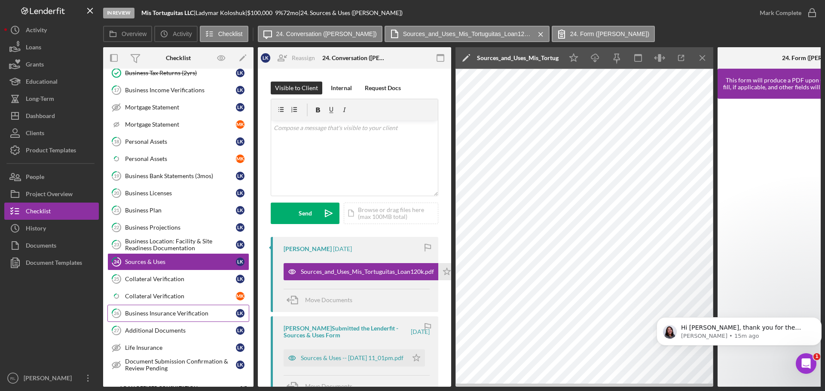
scroll to position [602, 0]
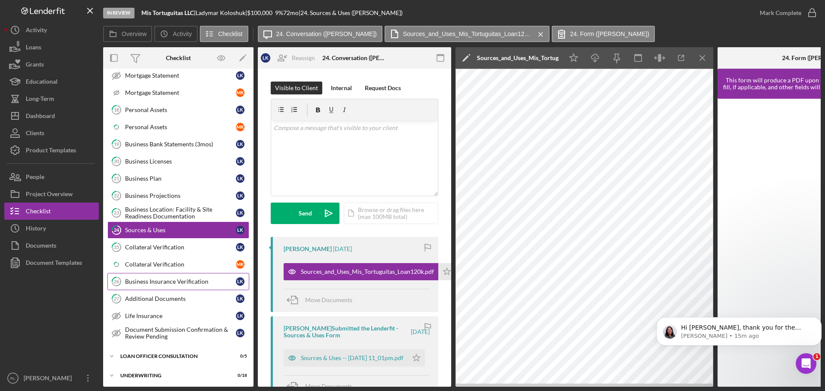
drag, startPoint x: 161, startPoint y: 251, endPoint x: 241, endPoint y: 290, distance: 88.8
click at [161, 251] on link "25 Collateral Verification L K" at bounding box center [178, 247] width 142 height 17
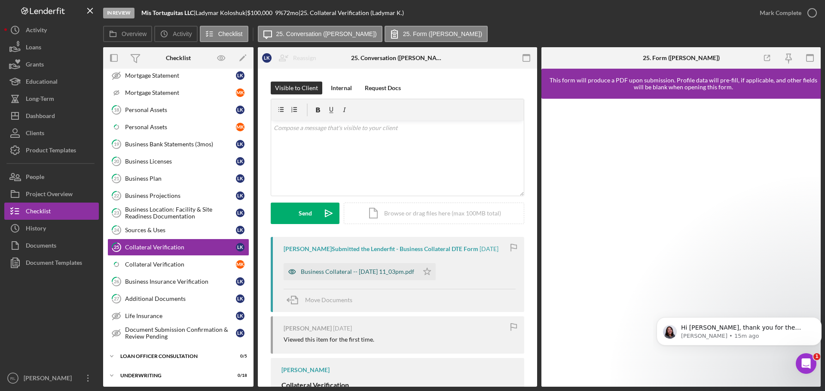
click at [336, 272] on div "Business Collateral -- 2025-09-11 11_03pm.pdf" at bounding box center [357, 272] width 113 height 7
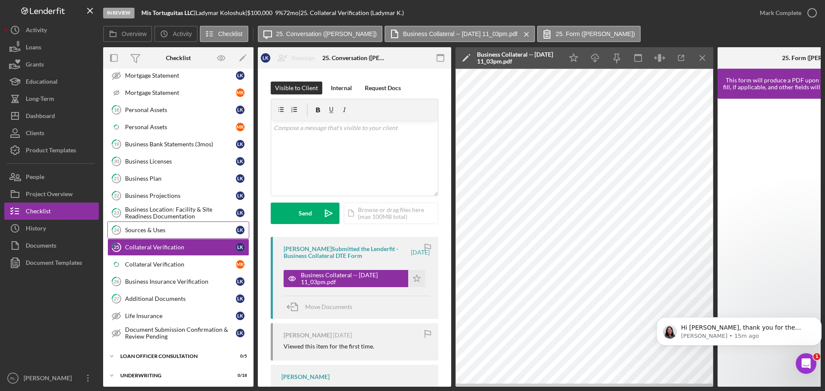
click at [159, 230] on div "Sources & Uses" at bounding box center [180, 230] width 111 height 7
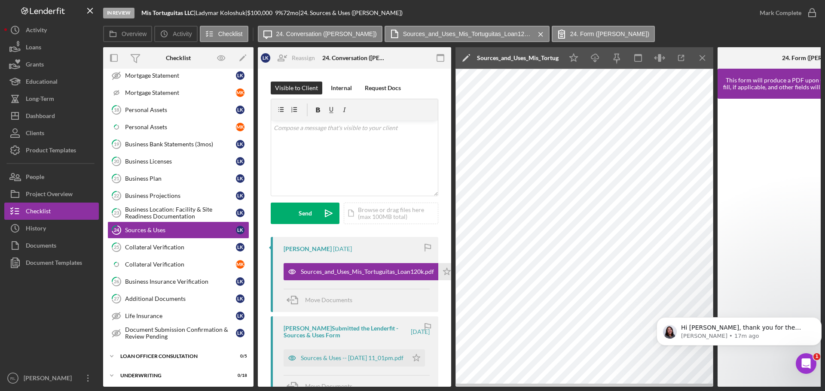
click at [24, 314] on div at bounding box center [51, 321] width 95 height 98
click at [168, 295] on link "27 Additional Documents L K" at bounding box center [178, 298] width 142 height 17
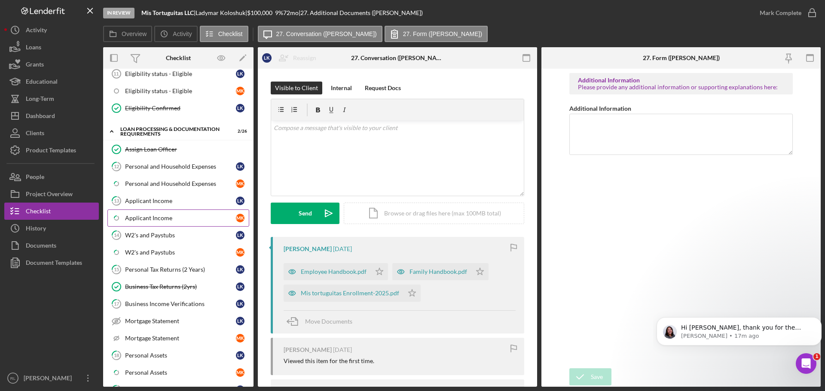
scroll to position [344, 0]
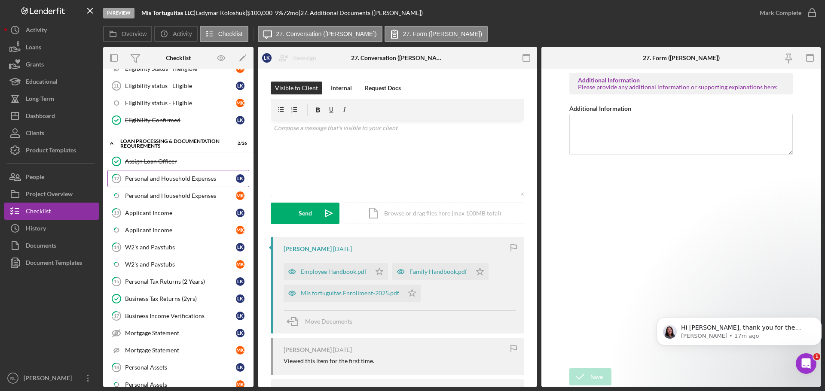
click at [162, 182] on div "Personal and Household Expenses" at bounding box center [180, 178] width 111 height 7
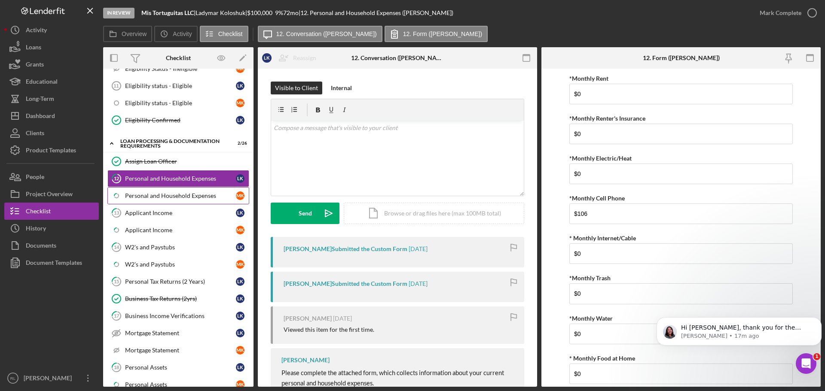
click at [175, 195] on div "Personal and Household Expenses" at bounding box center [180, 196] width 111 height 7
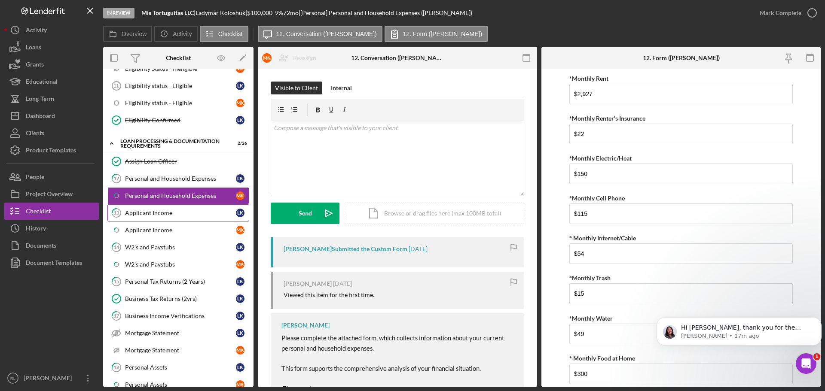
click at [178, 210] on div "Applicant Income" at bounding box center [180, 213] width 111 height 7
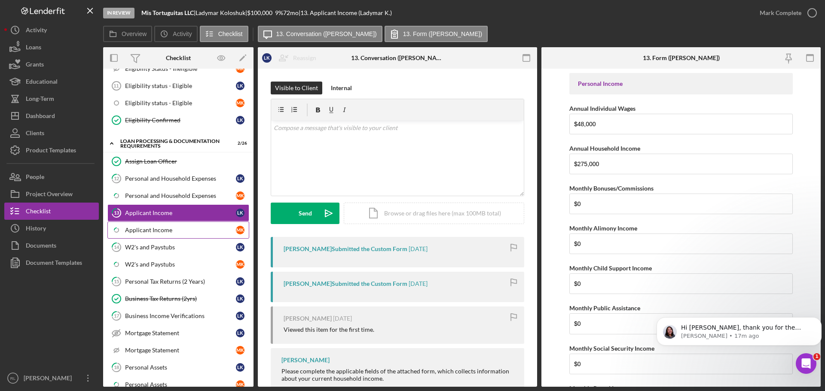
click at [170, 228] on div "Applicant Income" at bounding box center [180, 230] width 111 height 7
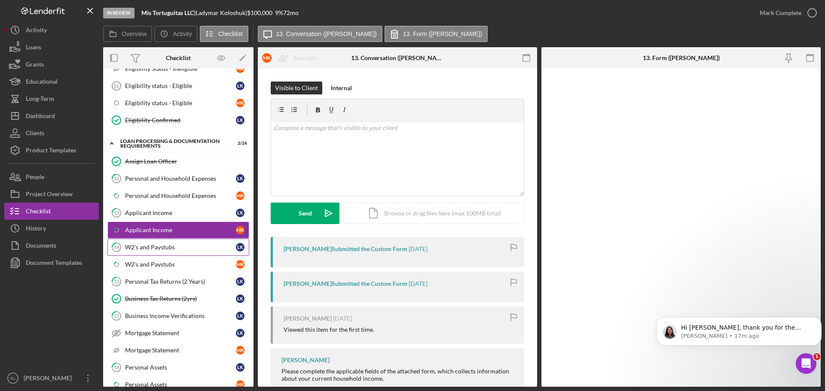
click at [174, 245] on div "W2's and Paystubs" at bounding box center [180, 247] width 111 height 7
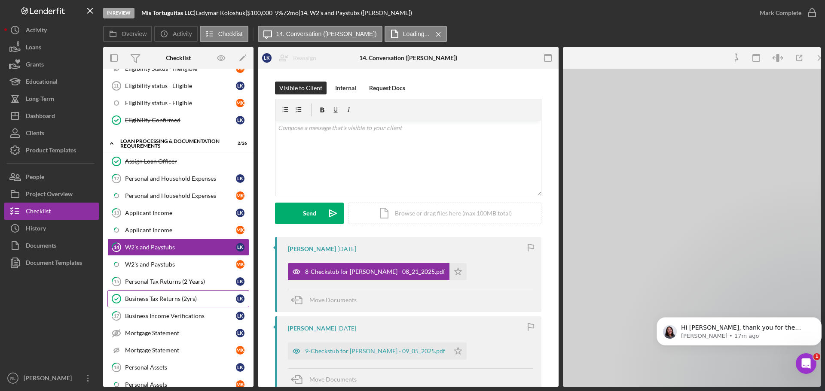
drag, startPoint x: 177, startPoint y: 278, endPoint x: 191, endPoint y: 306, distance: 31.3
click at [177, 278] on div "Personal Tax Returns (2 Years)" at bounding box center [180, 281] width 111 height 7
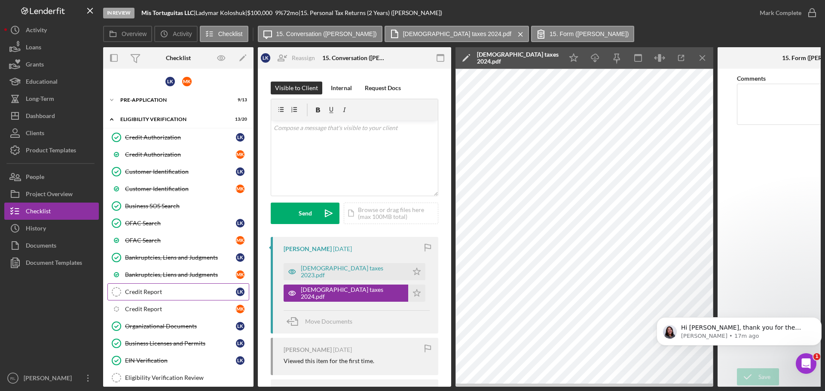
click at [175, 298] on link "Credit Report Credit Report L K" at bounding box center [178, 292] width 142 height 17
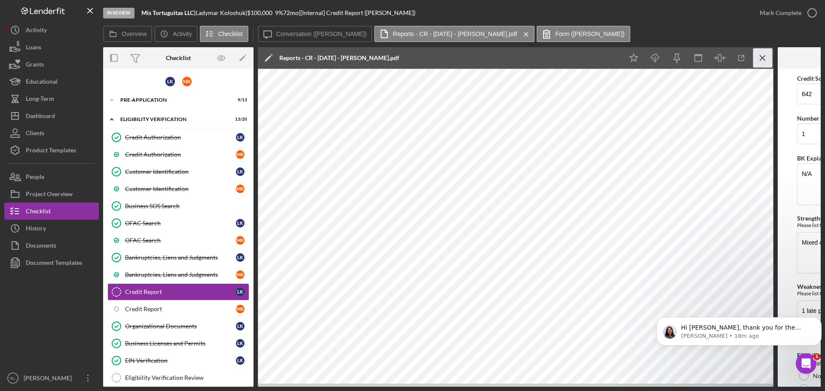
click at [761, 53] on icon "Icon/Menu Close" at bounding box center [762, 58] width 19 height 19
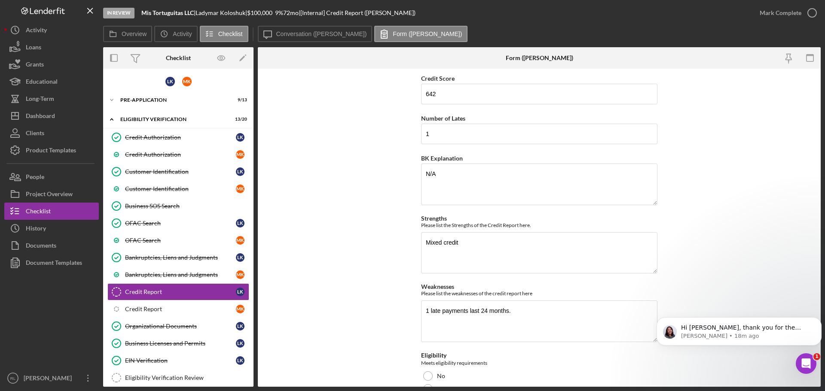
click at [306, 37] on label "Conversation (Ladymar K.)" at bounding box center [321, 34] width 91 height 7
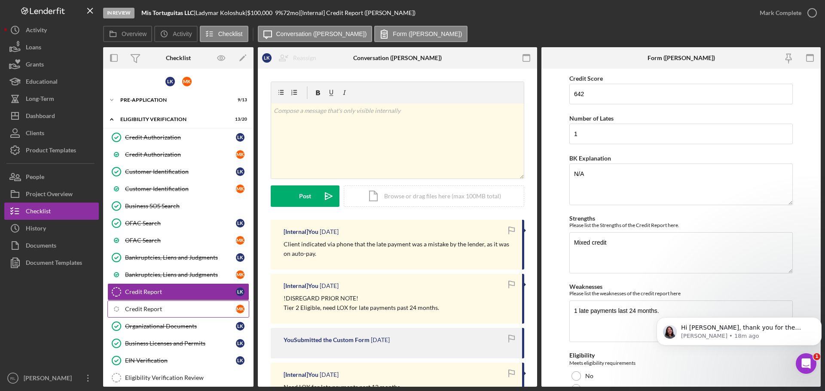
click at [160, 309] on div "Credit Report" at bounding box center [180, 309] width 111 height 7
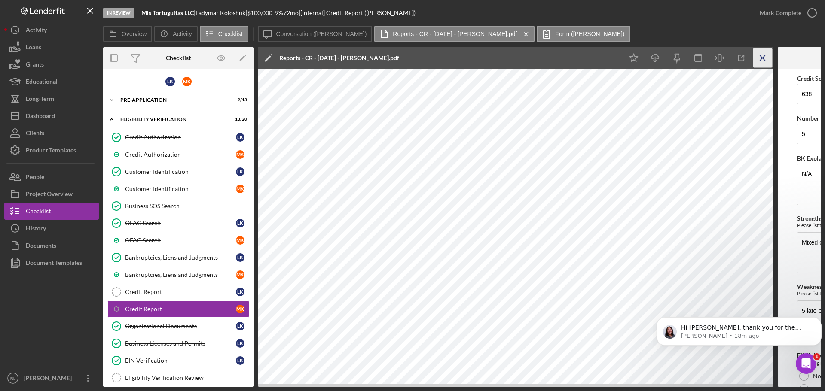
click at [761, 59] on icon "Icon/Menu Close" at bounding box center [762, 58] width 19 height 19
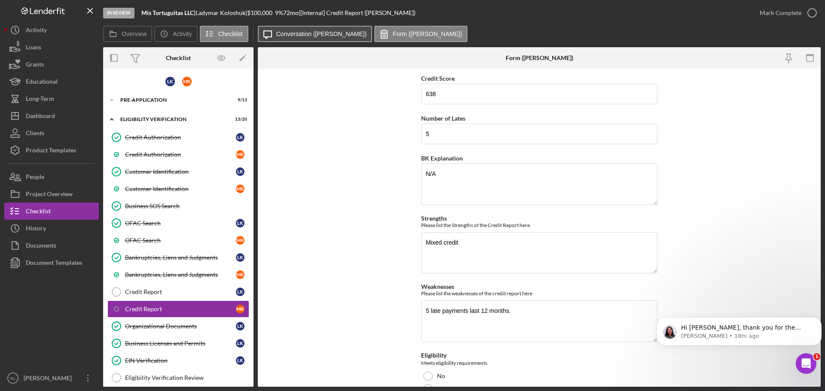
click at [296, 35] on label "Conversation (Maxim K.)" at bounding box center [321, 34] width 91 height 7
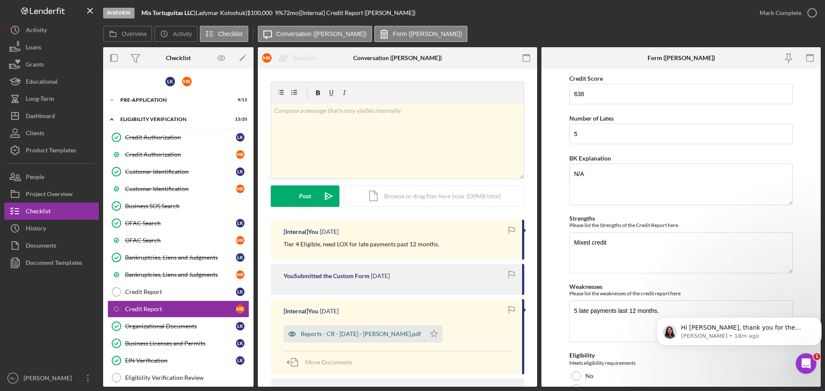
click at [355, 336] on div "Reports - CR - 8.27.25 - M. Koloshuk.pdf" at bounding box center [361, 334] width 120 height 7
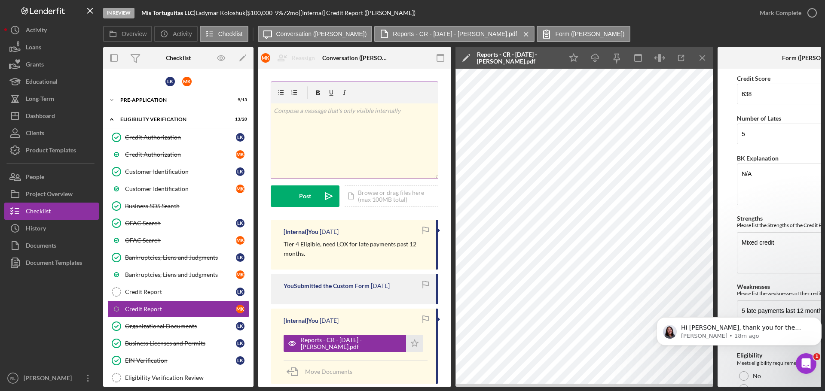
click at [357, 143] on div "v Color teal Color pink Remove color Add row above Add row below Add column bef…" at bounding box center [354, 141] width 167 height 75
click at [40, 314] on div at bounding box center [51, 321] width 95 height 98
click at [354, 152] on div "v Color teal Color pink Remove color Add row above Add row below Add column bef…" at bounding box center [354, 141] width 167 height 75
click at [356, 145] on div "v Color teal Color pink Remove color Add row above Add row below Add column bef…" at bounding box center [354, 141] width 167 height 75
drag, startPoint x: 31, startPoint y: 307, endPoint x: 43, endPoint y: 306, distance: 12.6
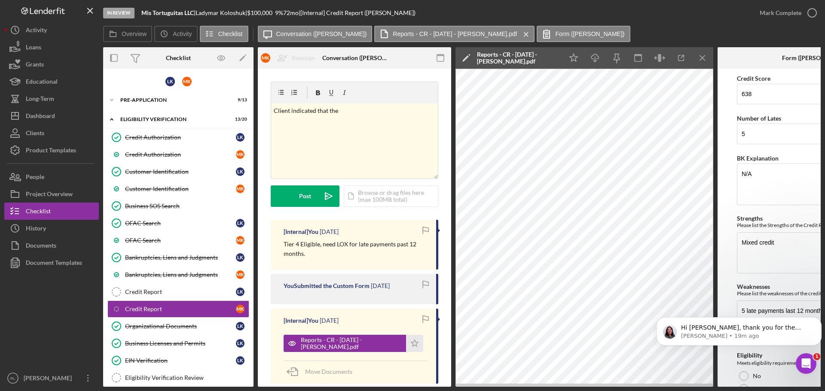
click at [31, 307] on div at bounding box center [51, 321] width 95 height 98
click at [384, 136] on div "v Color teal Color pink Remove color Add row above Add row below Add column bef…" at bounding box center [354, 141] width 167 height 75
click at [49, 330] on div at bounding box center [51, 321] width 95 height 98
click at [407, 141] on div "v Color teal Color pink Remove color Add row above Add row below Add column bef…" at bounding box center [354, 141] width 167 height 75
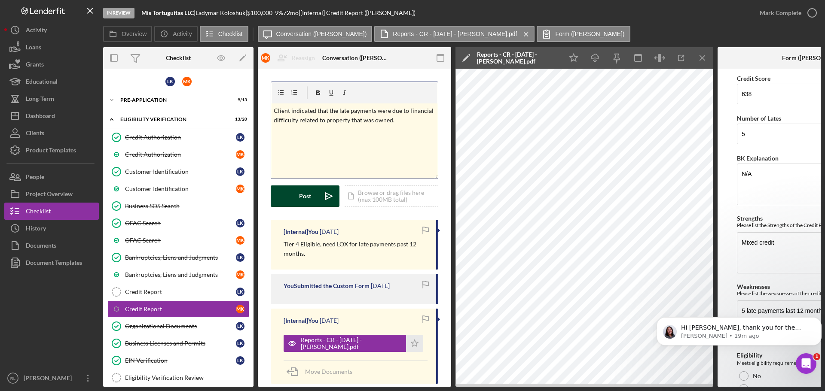
click at [299, 194] on div "Post" at bounding box center [305, 196] width 12 height 21
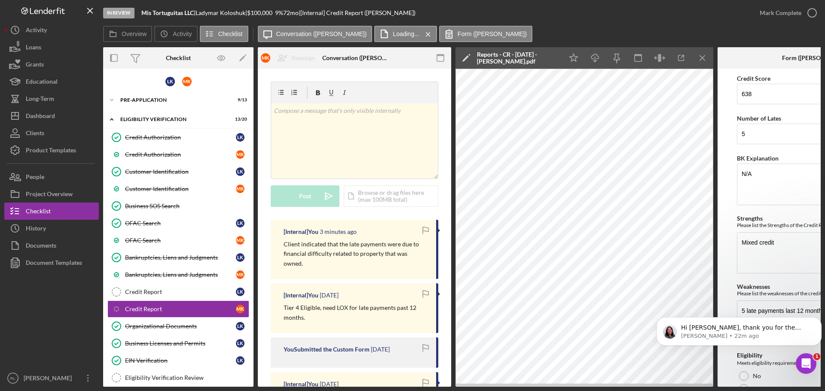
click at [58, 322] on div at bounding box center [51, 321] width 95 height 98
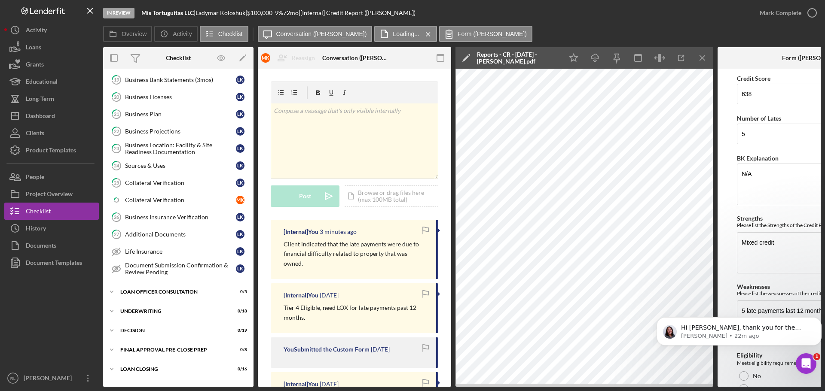
scroll to position [688, 0]
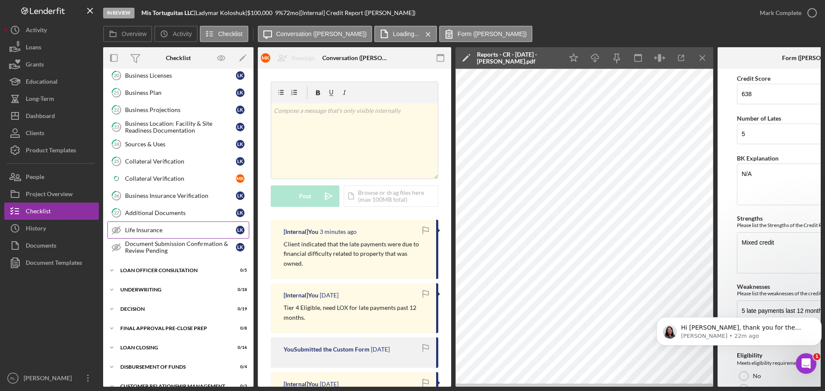
drag, startPoint x: 162, startPoint y: 196, endPoint x: 214, endPoint y: 224, distance: 59.6
click at [162, 196] on div "Business Insurance Verification" at bounding box center [180, 196] width 111 height 7
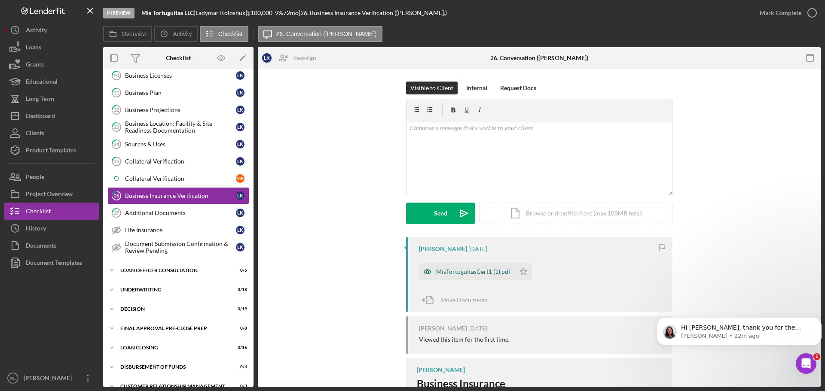
click at [474, 271] on div "MisTortuguitasCert1 (1).pdf" at bounding box center [473, 272] width 74 height 7
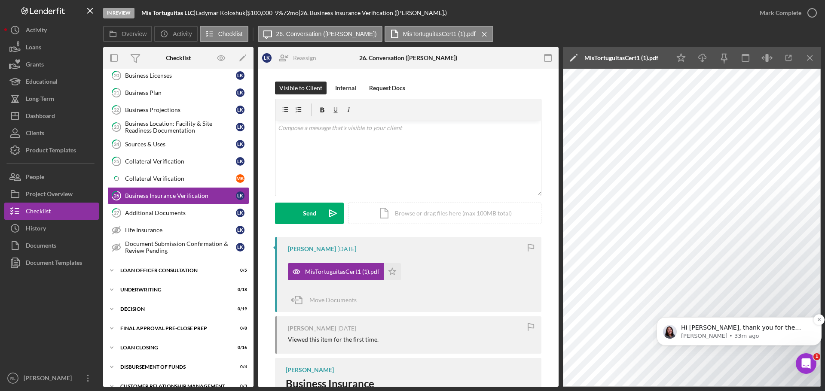
click at [751, 333] on p "Christina • 33m ago" at bounding box center [746, 337] width 130 height 8
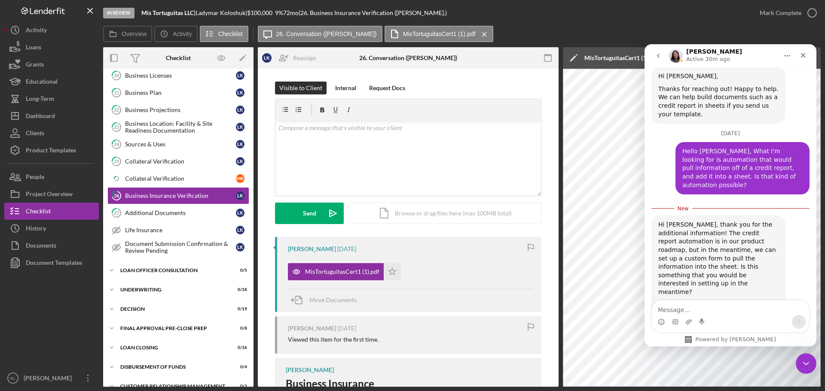
scroll to position [401, 0]
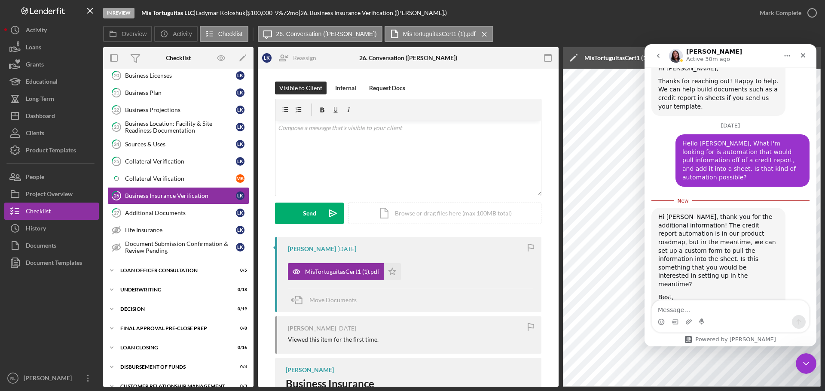
click at [721, 306] on textarea "Message…" at bounding box center [730, 308] width 157 height 15
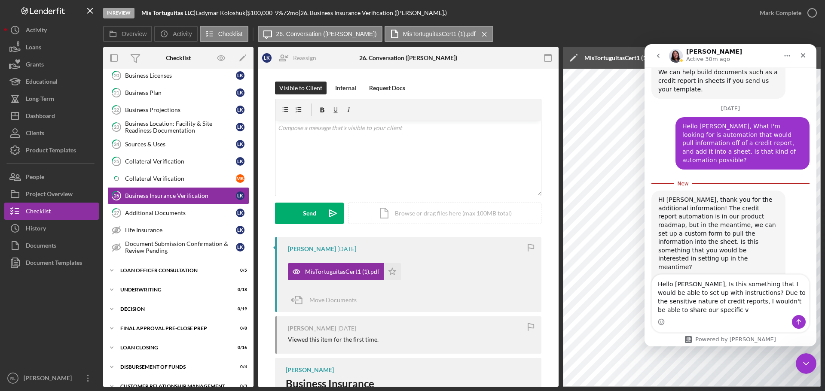
scroll to position [427, 0]
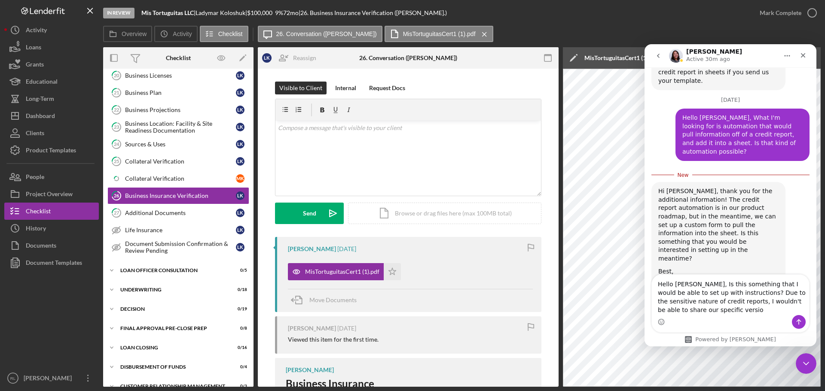
type textarea "Hello Christina, Is this something that I would be able to set up with instruct…"
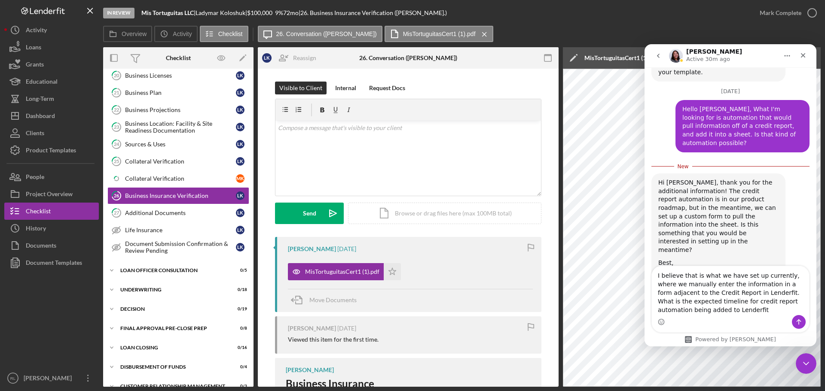
type textarea "I believe that is what we have set up currently, where we manually enter the in…"
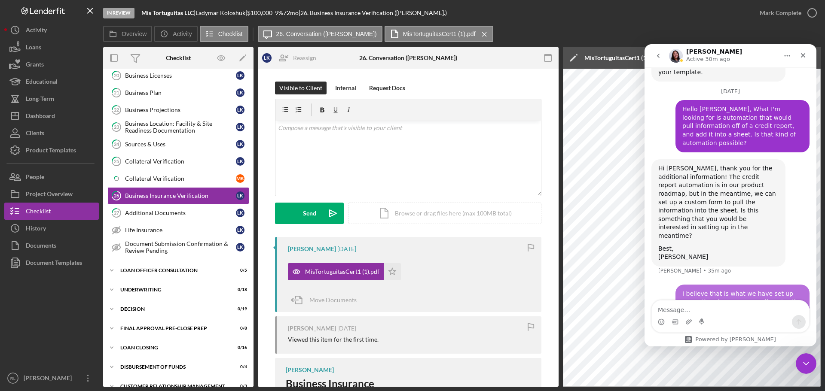
scroll to position [455, 0]
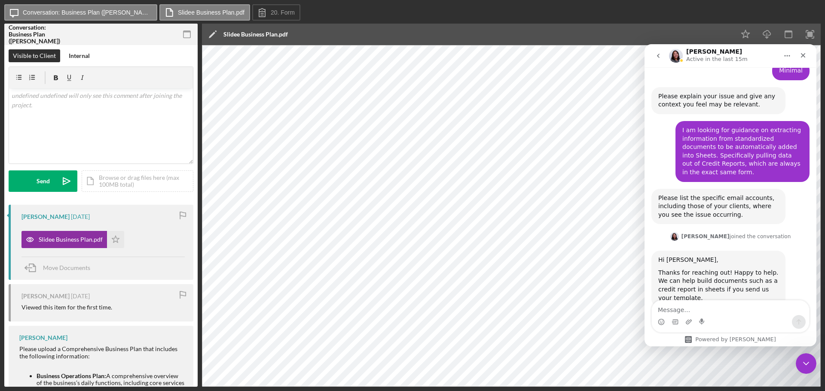
scroll to position [216, 0]
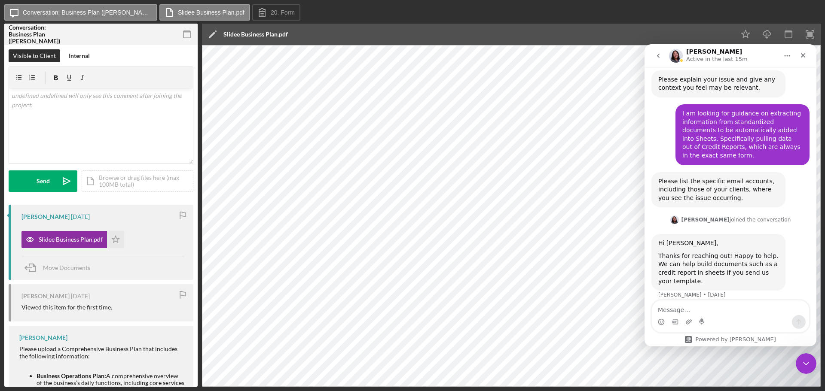
click at [723, 307] on textarea "Message…" at bounding box center [730, 308] width 157 height 15
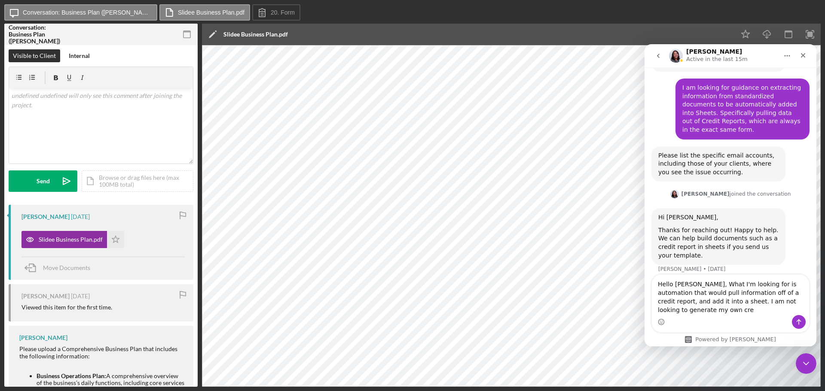
scroll to position [233, 0]
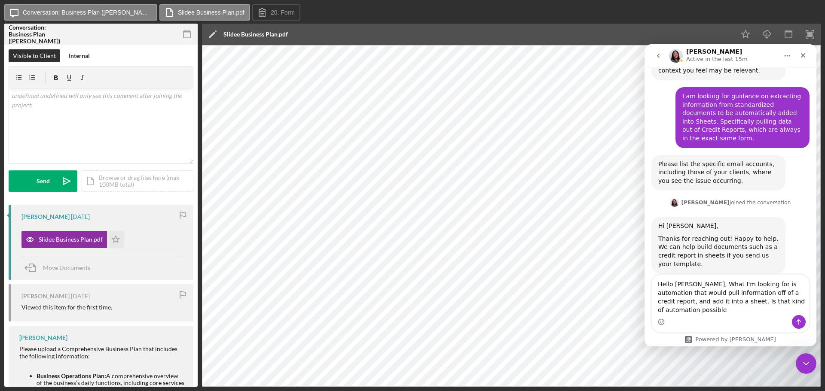
type textarea "Hello Christina, What I'm looking for is automation that would pull information…"
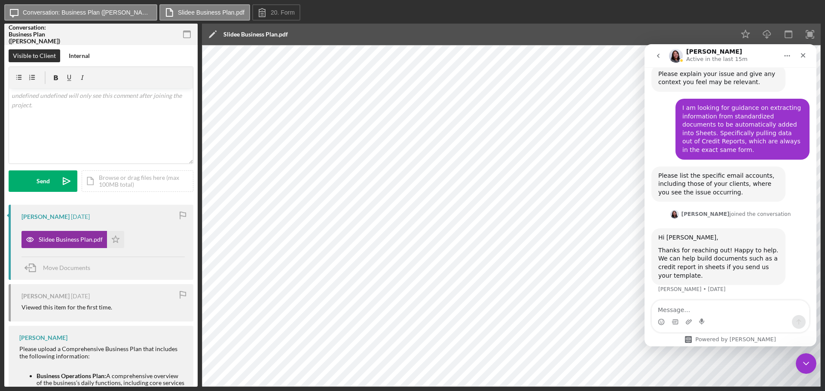
scroll to position [290, 0]
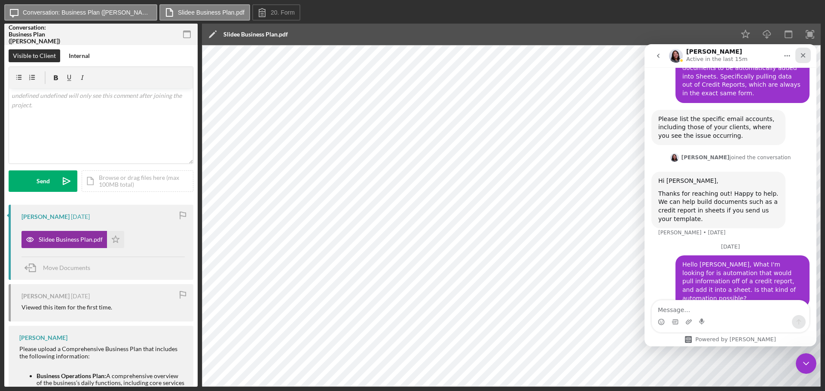
click at [807, 56] on div "Close" at bounding box center [802, 55] width 15 height 15
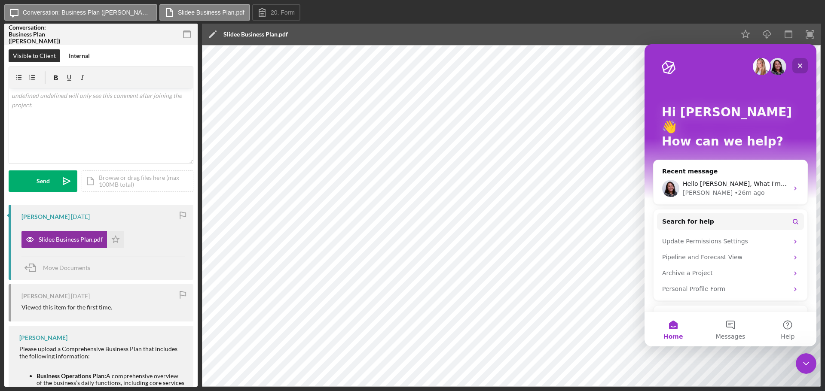
click at [799, 62] on div "Close" at bounding box center [799, 65] width 15 height 15
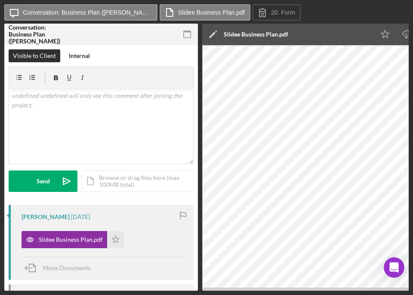
click at [190, 32] on rect "button" at bounding box center [186, 32] width 7 height 2
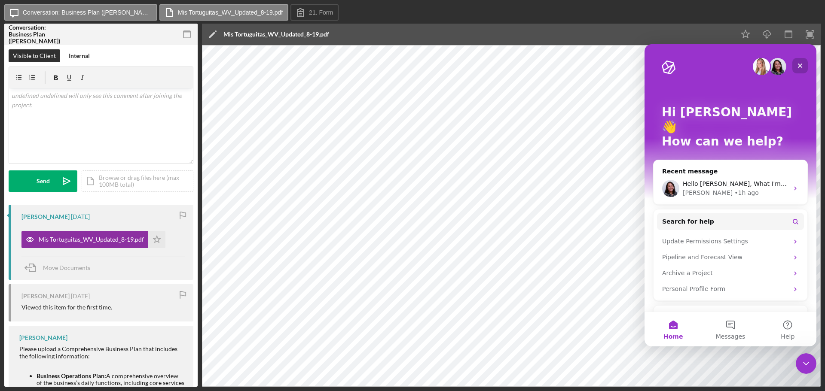
click at [803, 64] on icon "Close" at bounding box center [800, 65] width 7 height 7
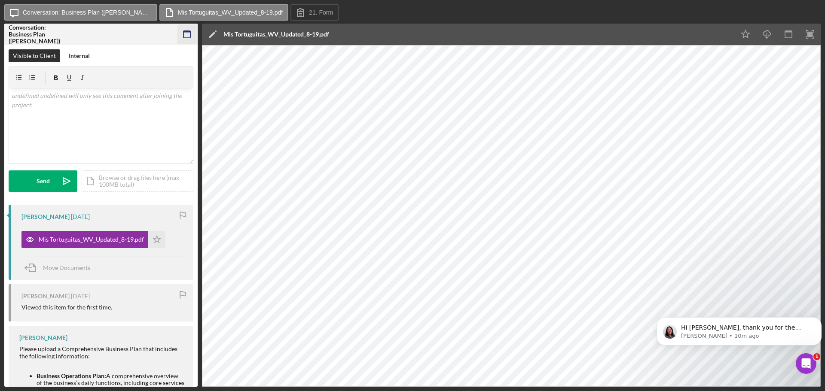
click at [183, 34] on icon "button" at bounding box center [186, 34] width 19 height 19
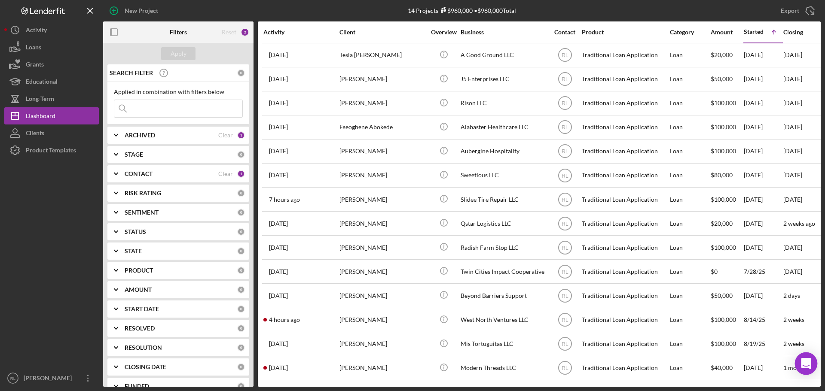
click at [464, 364] on icon "Open Intercom Messenger" at bounding box center [806, 363] width 10 height 11
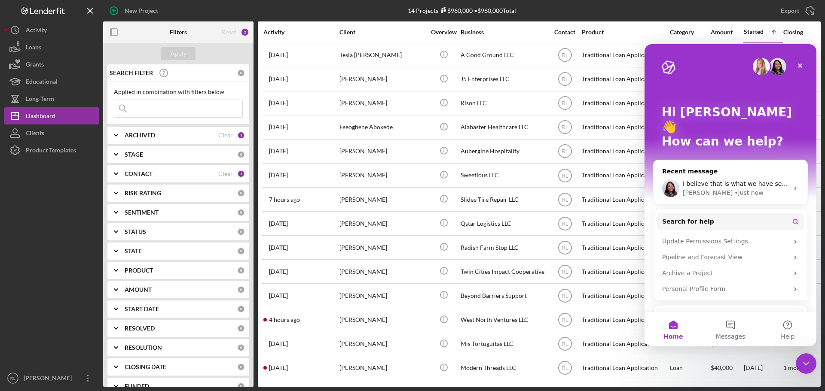
click at [464, 364] on icon "Close Intercom Messenger" at bounding box center [806, 364] width 10 height 10
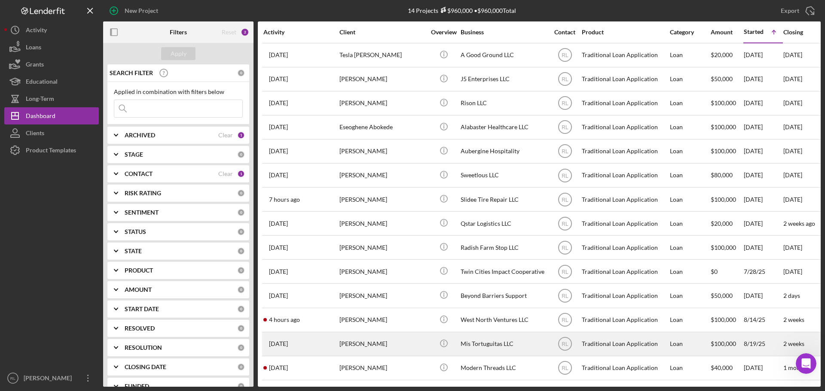
scroll to position [4, 0]
click at [402, 349] on div "Ladymar Koloshuk" at bounding box center [382, 344] width 86 height 23
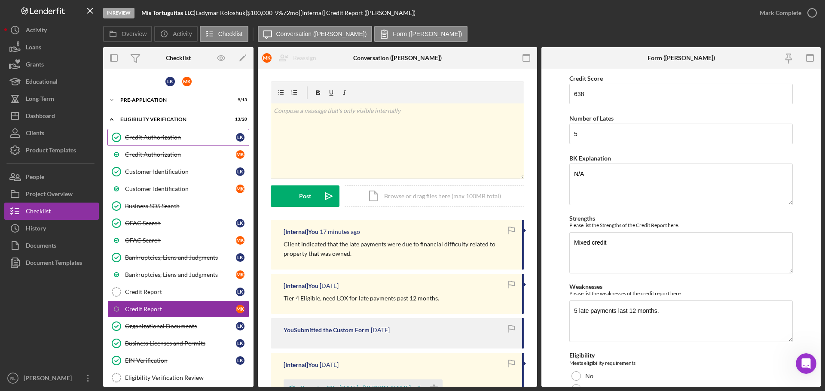
click at [168, 134] on div "Credit Authorization" at bounding box center [180, 137] width 111 height 7
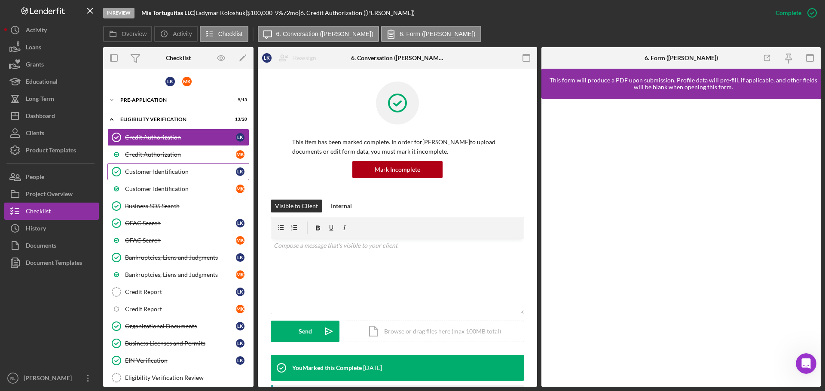
click at [201, 175] on div "Customer Identification" at bounding box center [180, 171] width 111 height 7
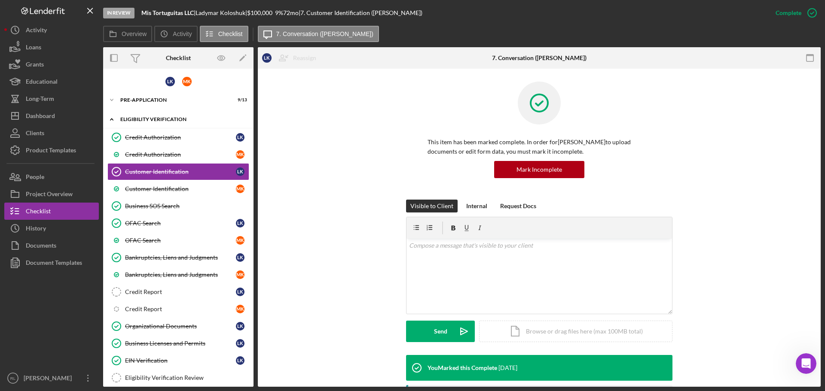
click at [128, 119] on div "Eligibility Verification" at bounding box center [181, 119] width 122 height 5
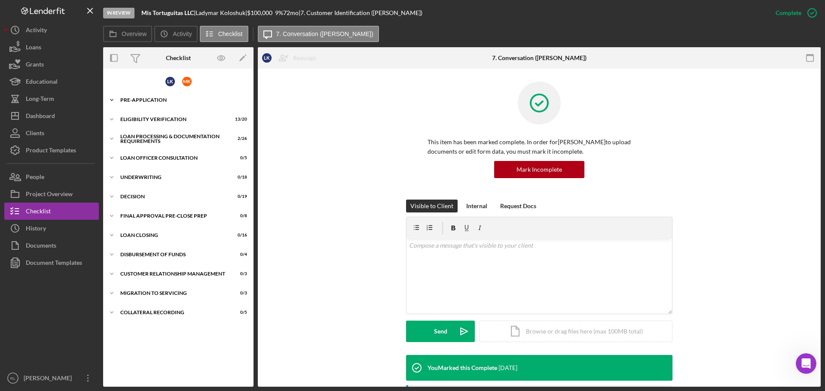
click at [146, 98] on div "Pre-Application" at bounding box center [181, 100] width 122 height 5
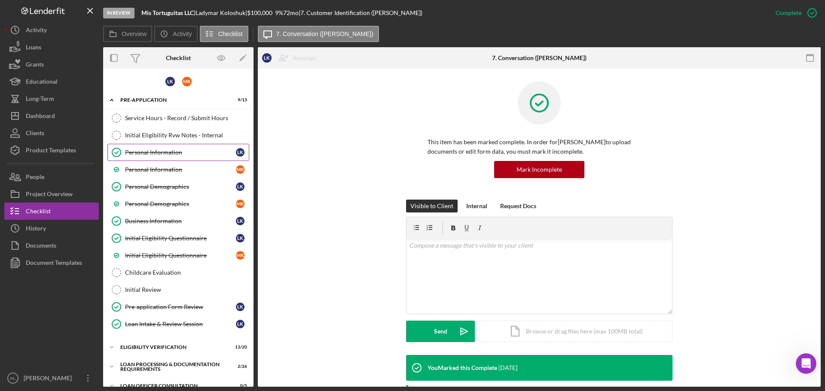
click at [171, 153] on div "Personal Information" at bounding box center [180, 152] width 111 height 7
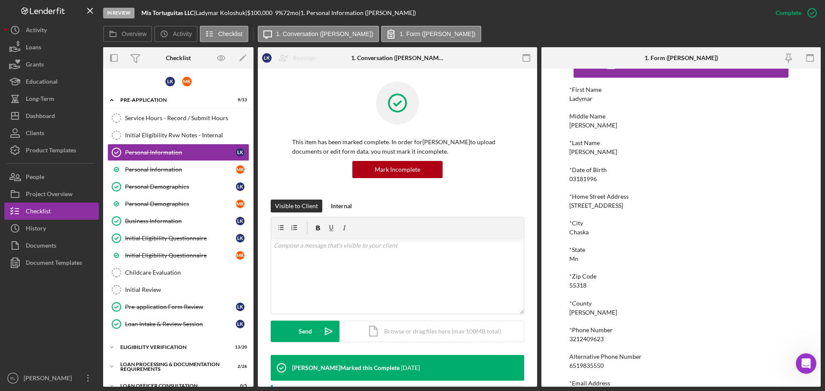
scroll to position [47, 0]
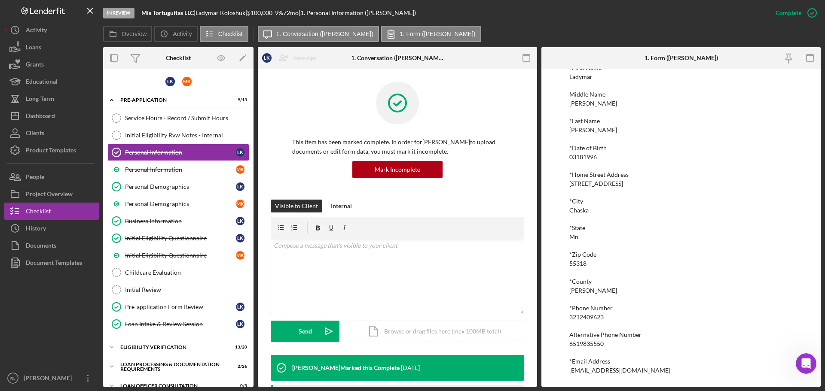
click at [464, 370] on div "ladymar@mistortuguitas.com" at bounding box center [619, 370] width 101 height 7
copy div "ladymar@mistortuguitas.com Logo-Reversed Created with Sketch. Icon/Menu Close I…"
click at [167, 166] on div "Personal Information" at bounding box center [180, 169] width 111 height 7
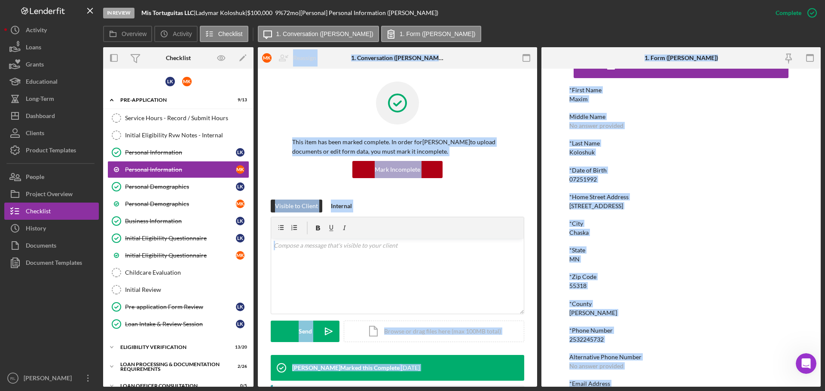
scroll to position [47, 0]
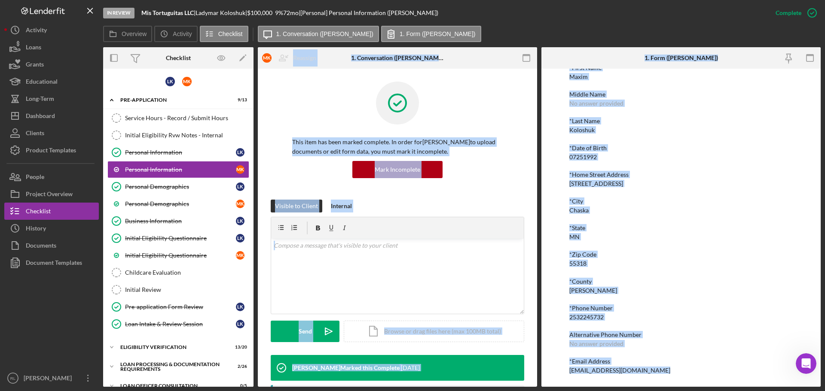
click at [464, 300] on div "*First Name Maxim Middle Name No answer provided *Last Name Koloshuk *Date of B…" at bounding box center [680, 219] width 223 height 310
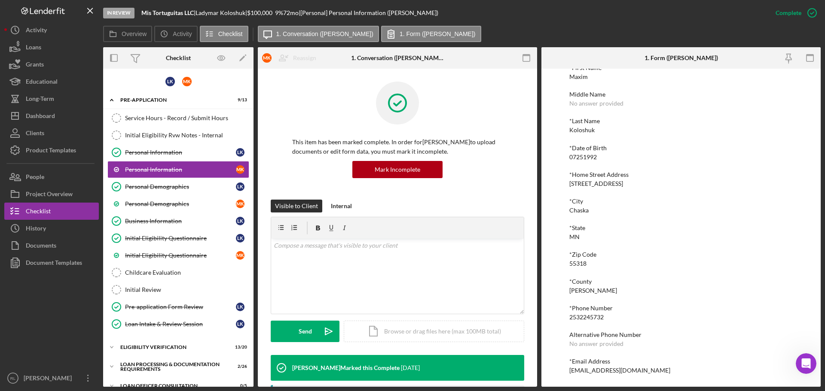
click at [464, 372] on div "max@mistortuguitas.com" at bounding box center [619, 370] width 101 height 7
copy div "max@mistortuguitas.com Logo-Reversed Created with Sketch. Icon/Menu Close Icon/…"
click at [173, 121] on div "Service Hours - Record / Submit Hours" at bounding box center [187, 118] width 124 height 7
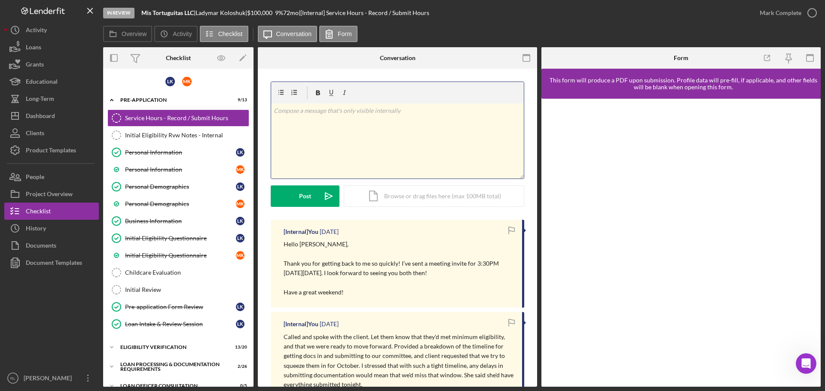
click at [351, 153] on div "v Color teal Color pink Remove color Add row above Add row below Add column bef…" at bounding box center [397, 141] width 253 height 75
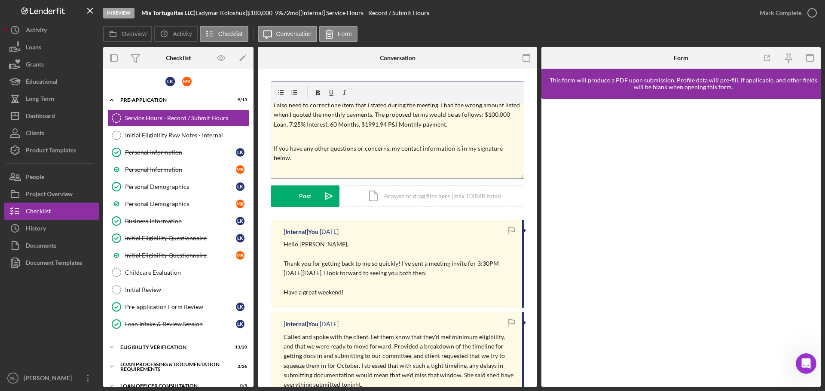
scroll to position [217, 0]
click at [308, 196] on div "Post" at bounding box center [305, 196] width 12 height 21
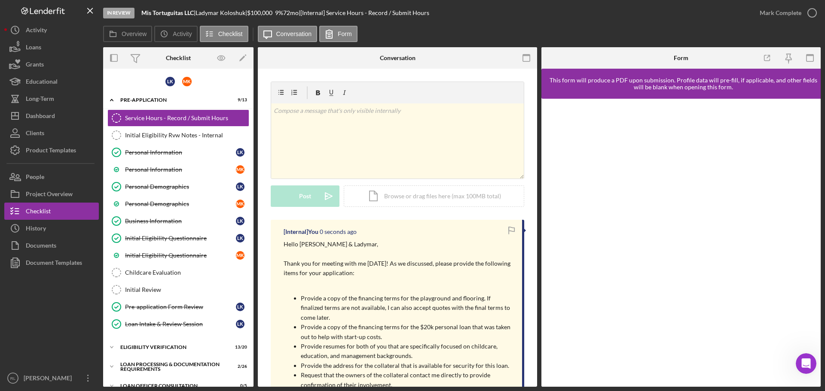
scroll to position [0, 0]
